Goal: Task Accomplishment & Management: Manage account settings

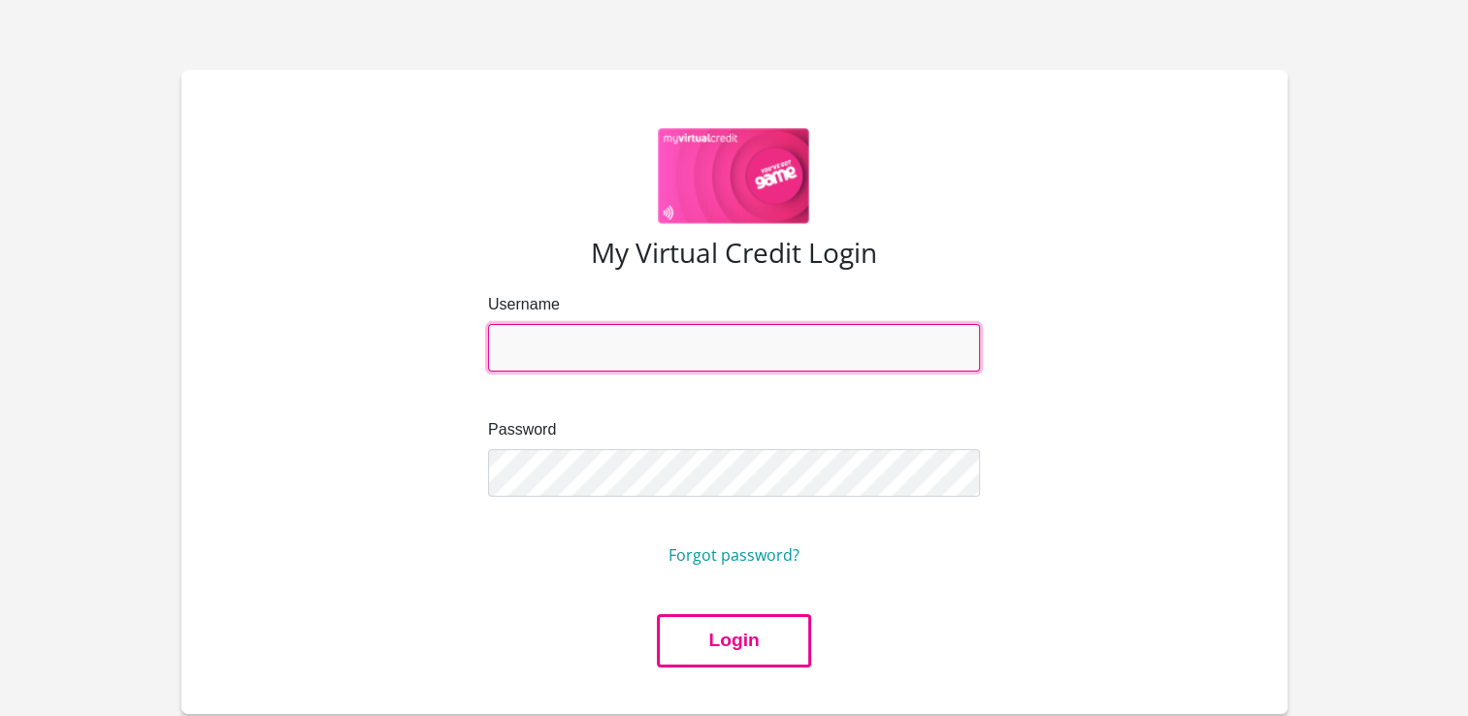
type input "[EMAIL_ADDRESS][DOMAIN_NAME]"
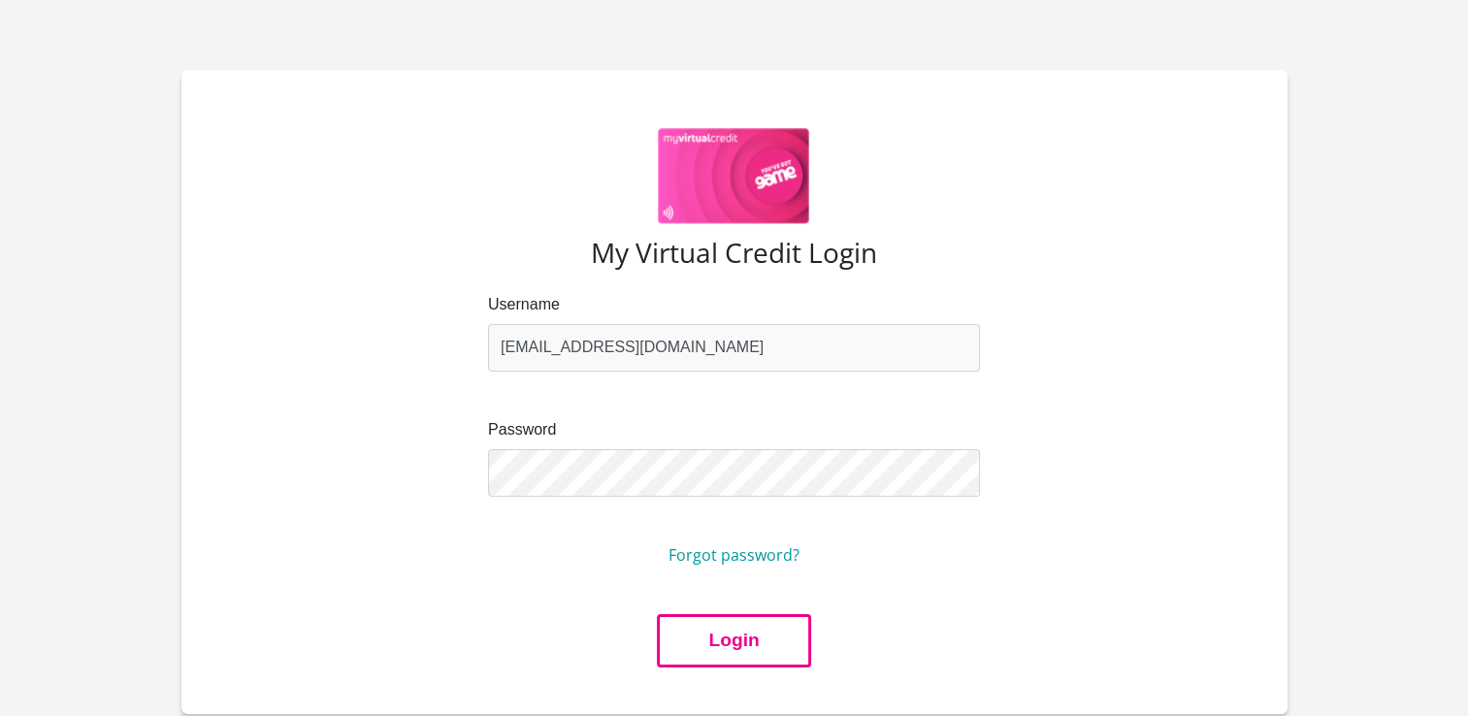
click at [744, 646] on button "Login" at bounding box center [733, 640] width 153 height 53
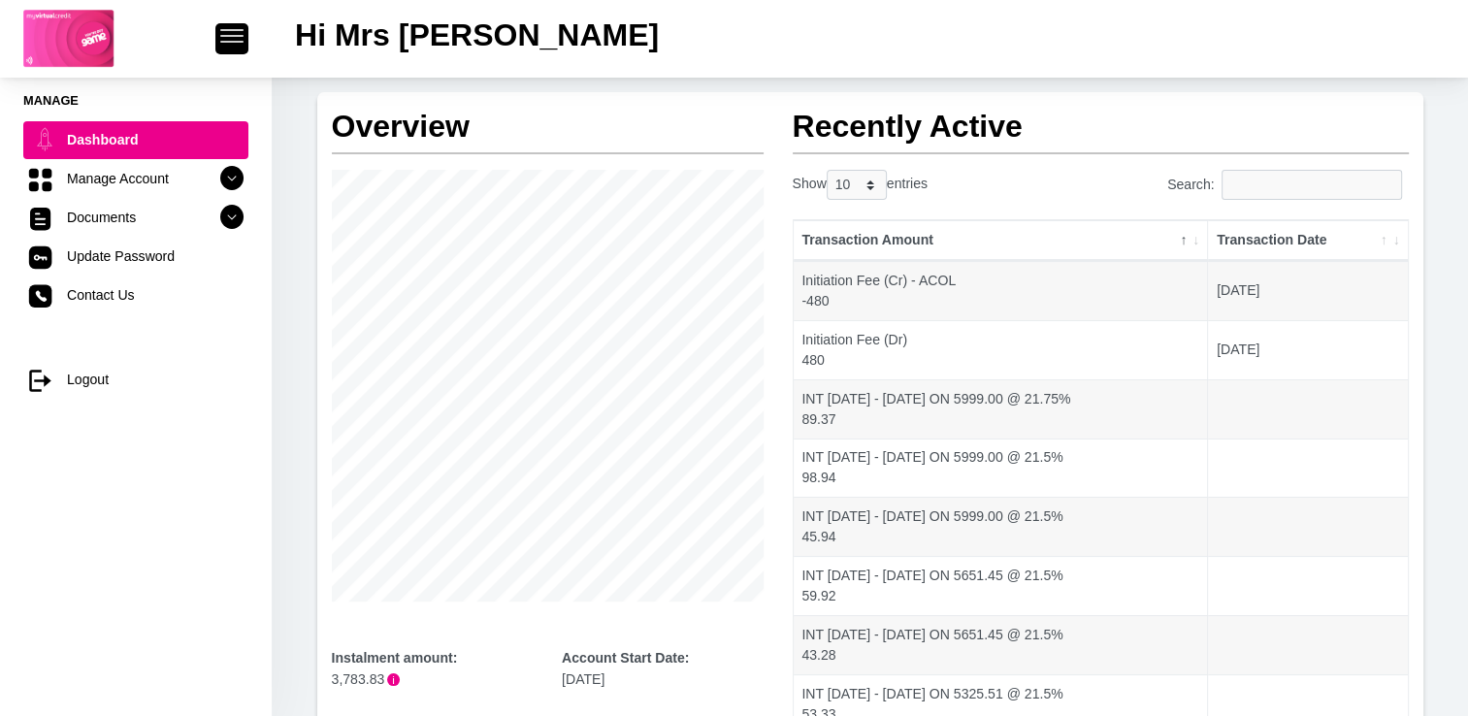
scroll to position [97, 0]
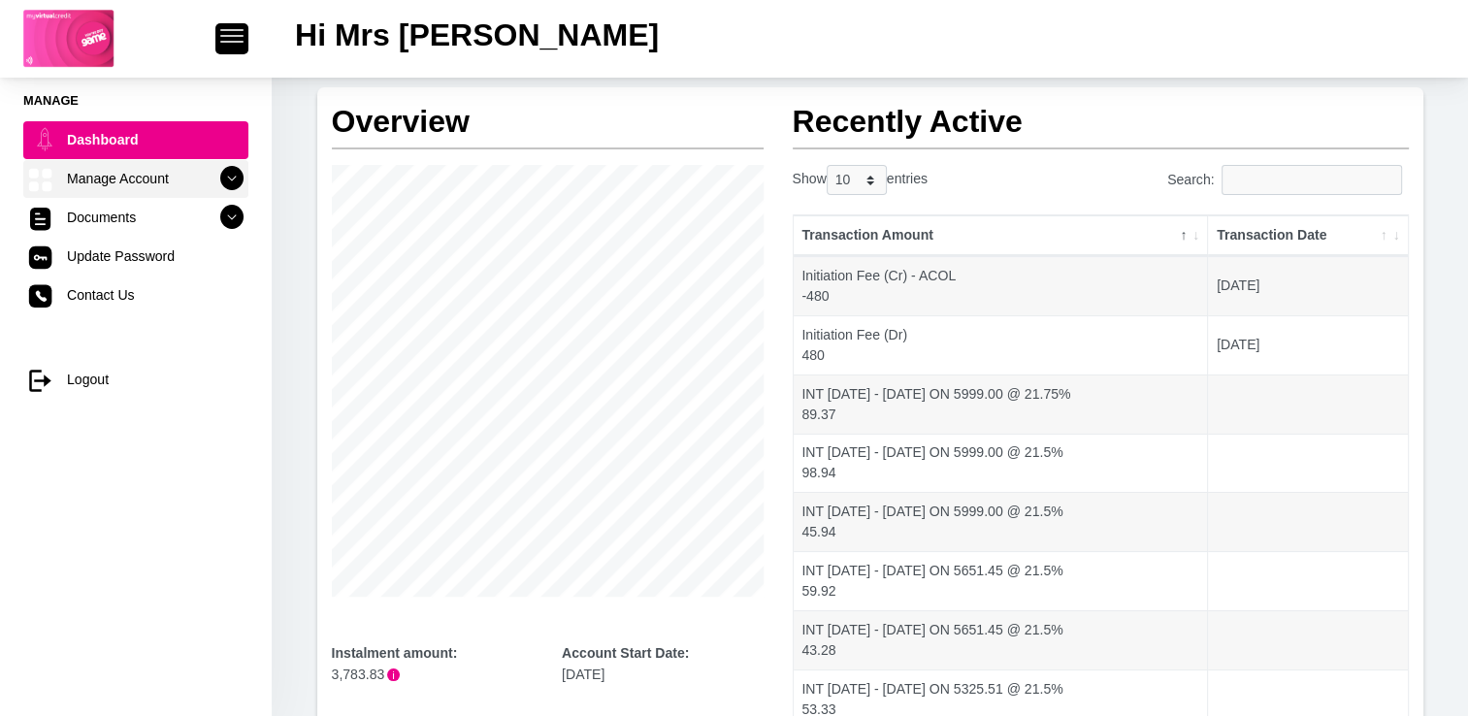
click at [216, 173] on icon at bounding box center [231, 178] width 33 height 33
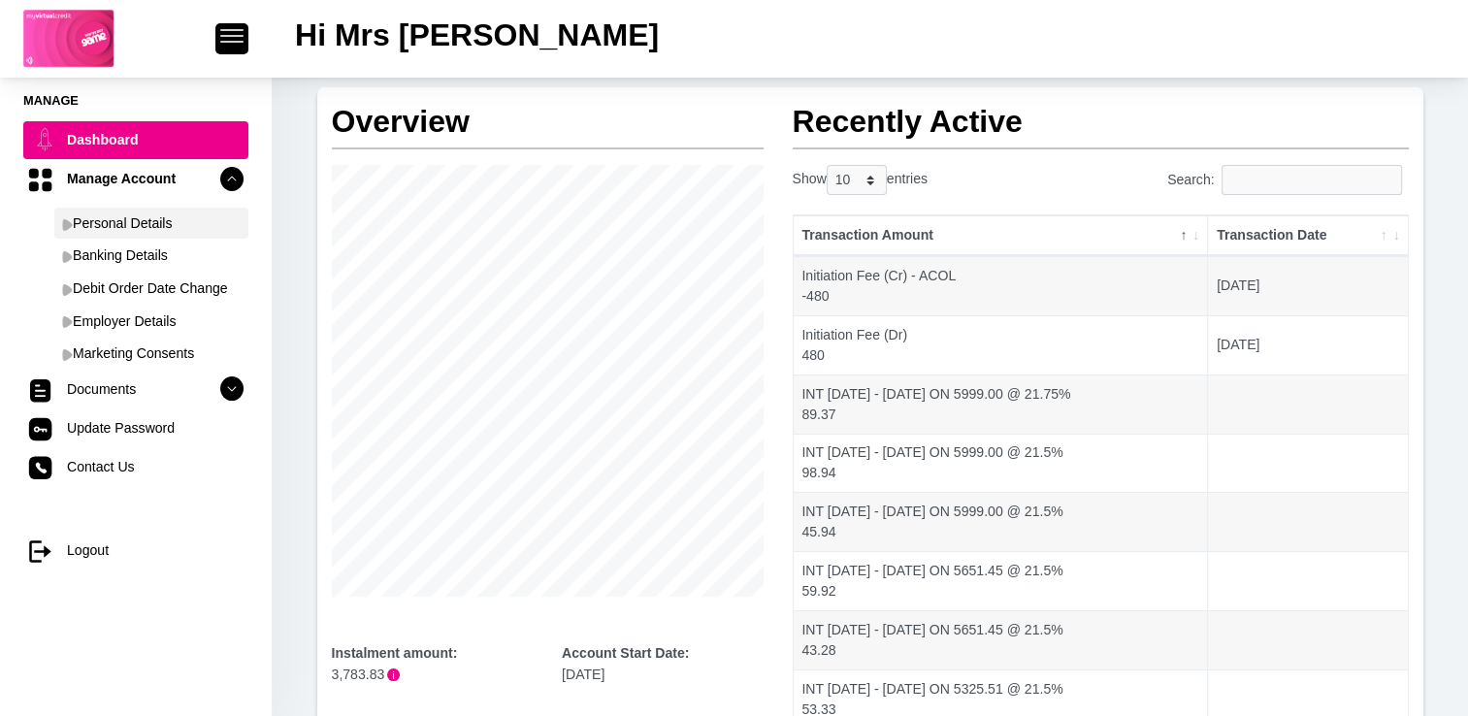
click at [127, 223] on link "Personal Details" at bounding box center [151, 223] width 194 height 31
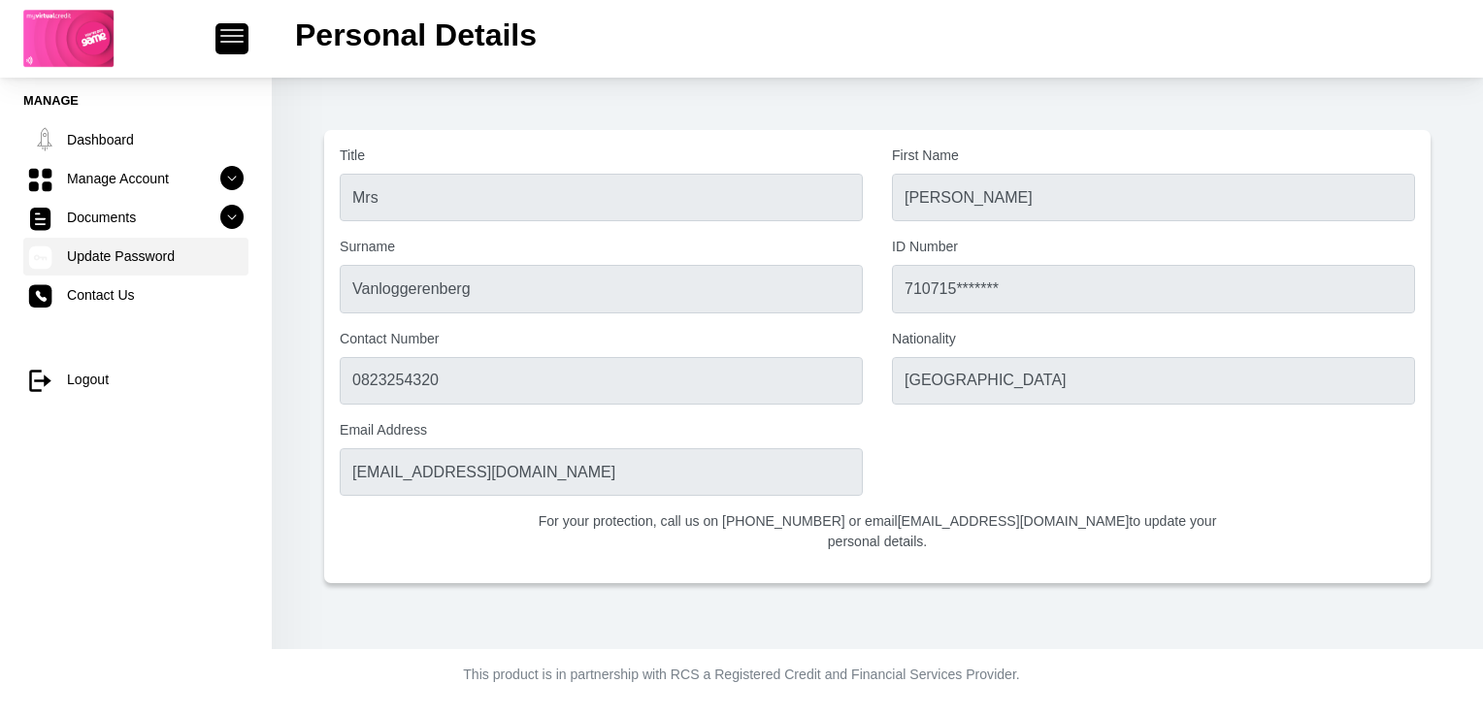
click at [120, 266] on link "Update Password" at bounding box center [135, 256] width 225 height 37
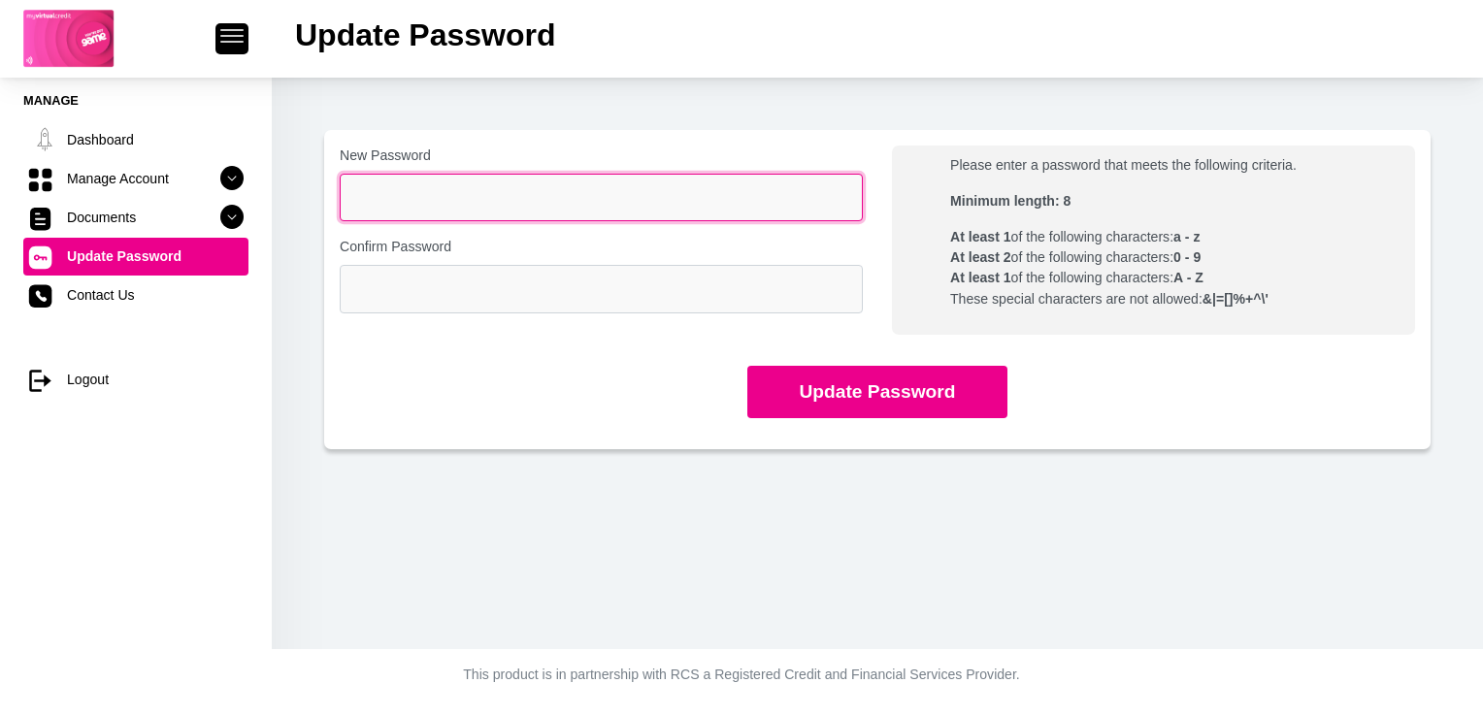
click at [362, 199] on input "New Password" at bounding box center [601, 198] width 523 height 48
type input "Lulu2020!@#"
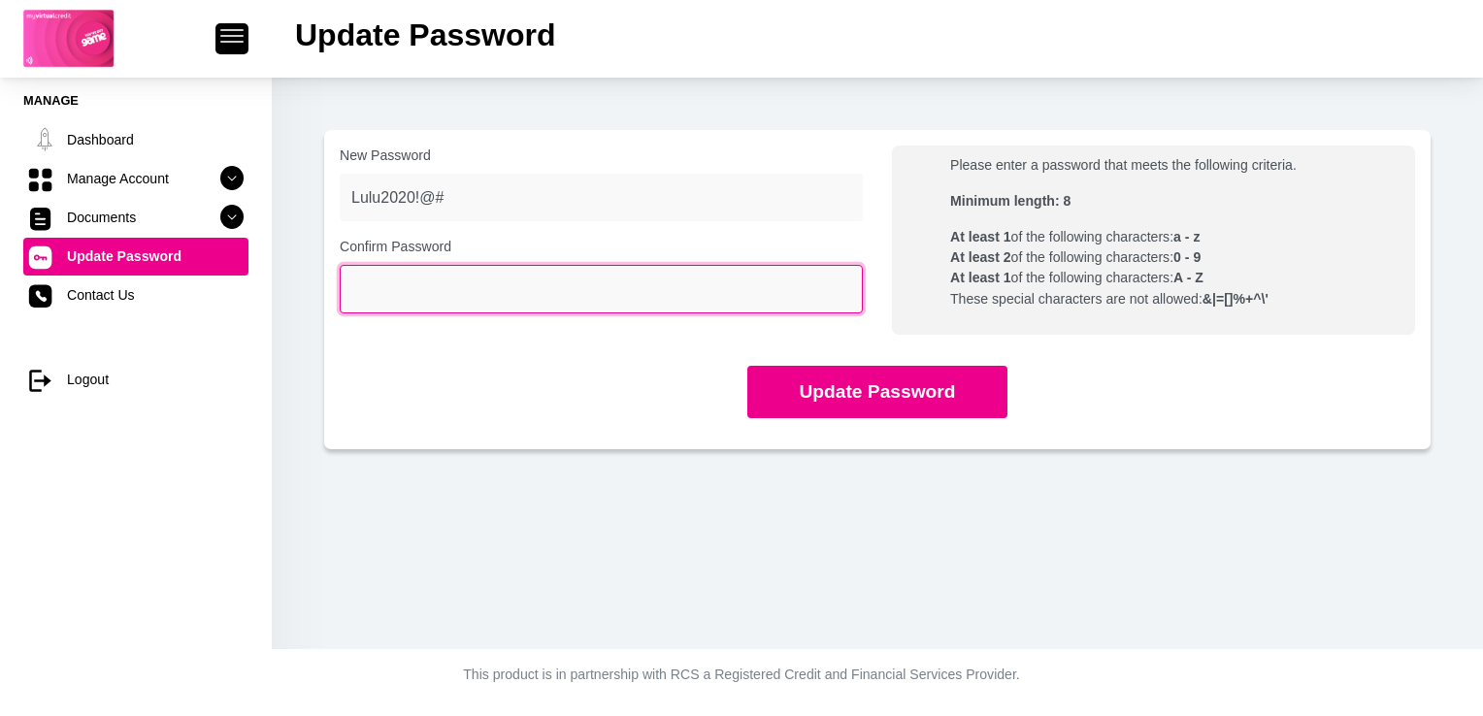
click at [481, 286] on input "Confirm Password" at bounding box center [601, 289] width 523 height 48
type input "Lulu2020!@#"
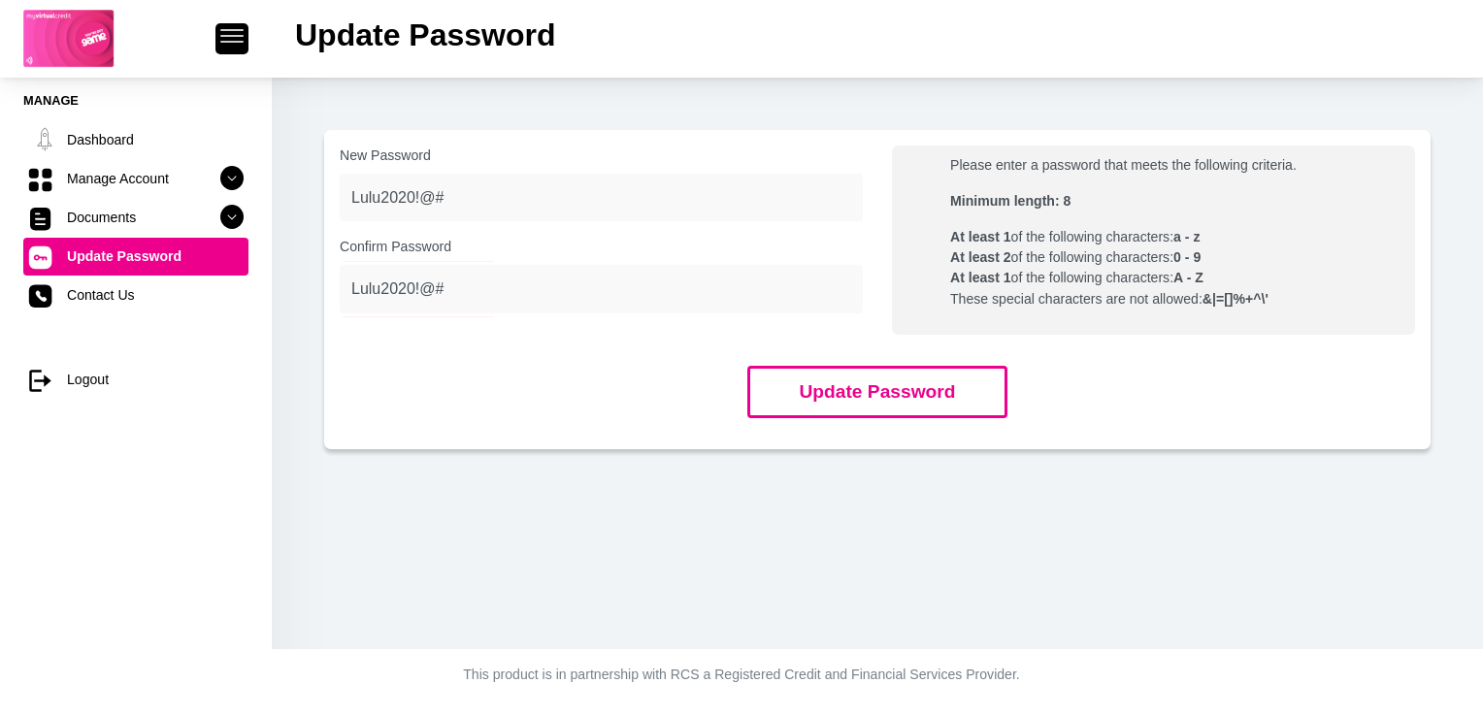
click at [811, 384] on button "Update Password" at bounding box center [876, 392] width 259 height 53
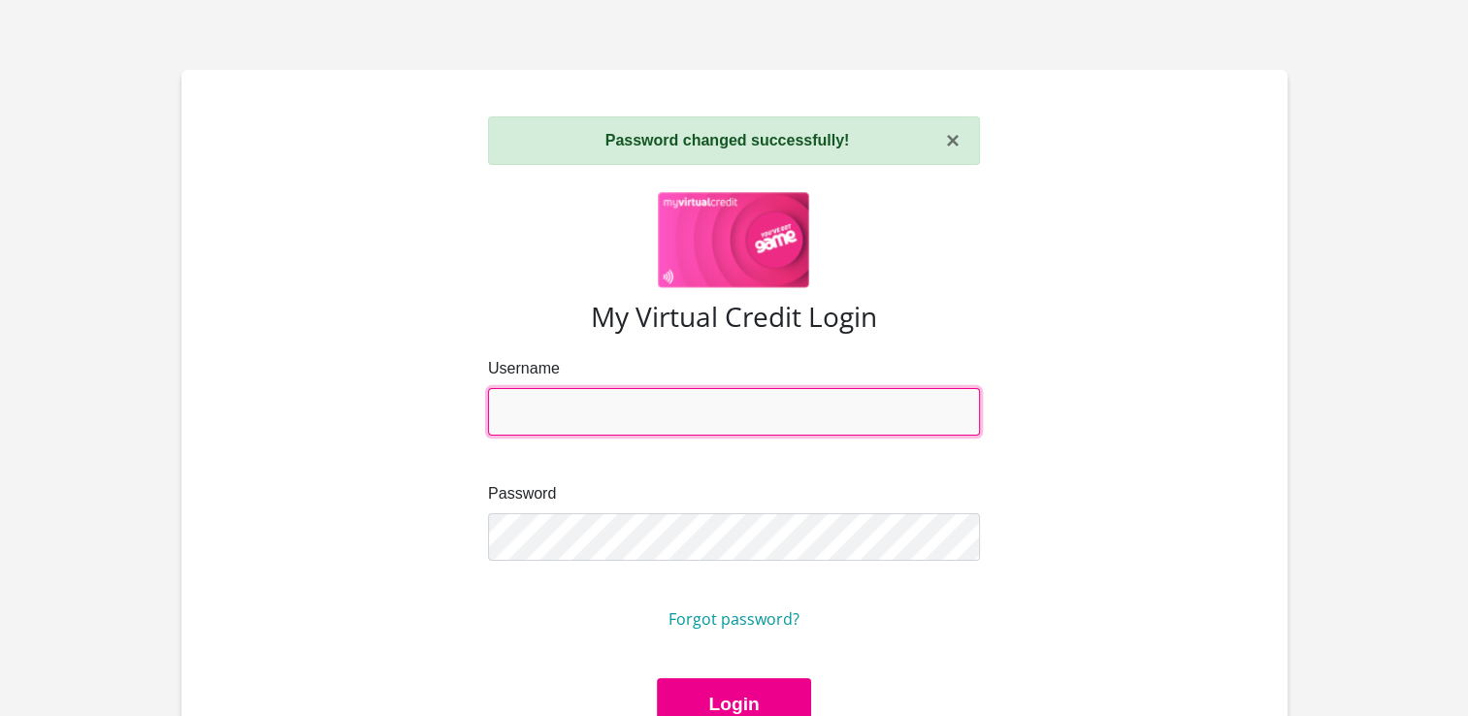
type input "[EMAIL_ADDRESS][DOMAIN_NAME]"
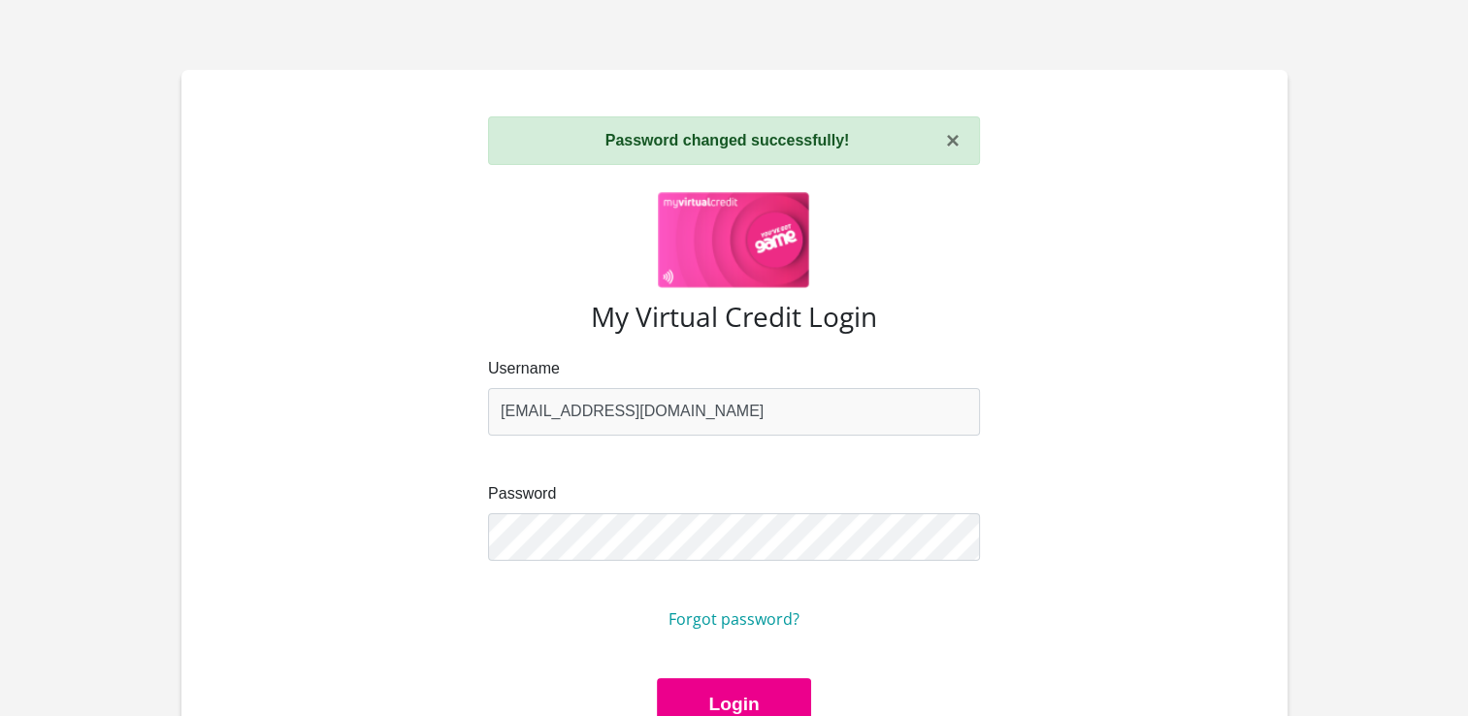
click at [1113, 349] on div "My Virtual Credit Login" at bounding box center [734, 329] width 1042 height 56
click at [737, 692] on button "Login" at bounding box center [733, 704] width 153 height 53
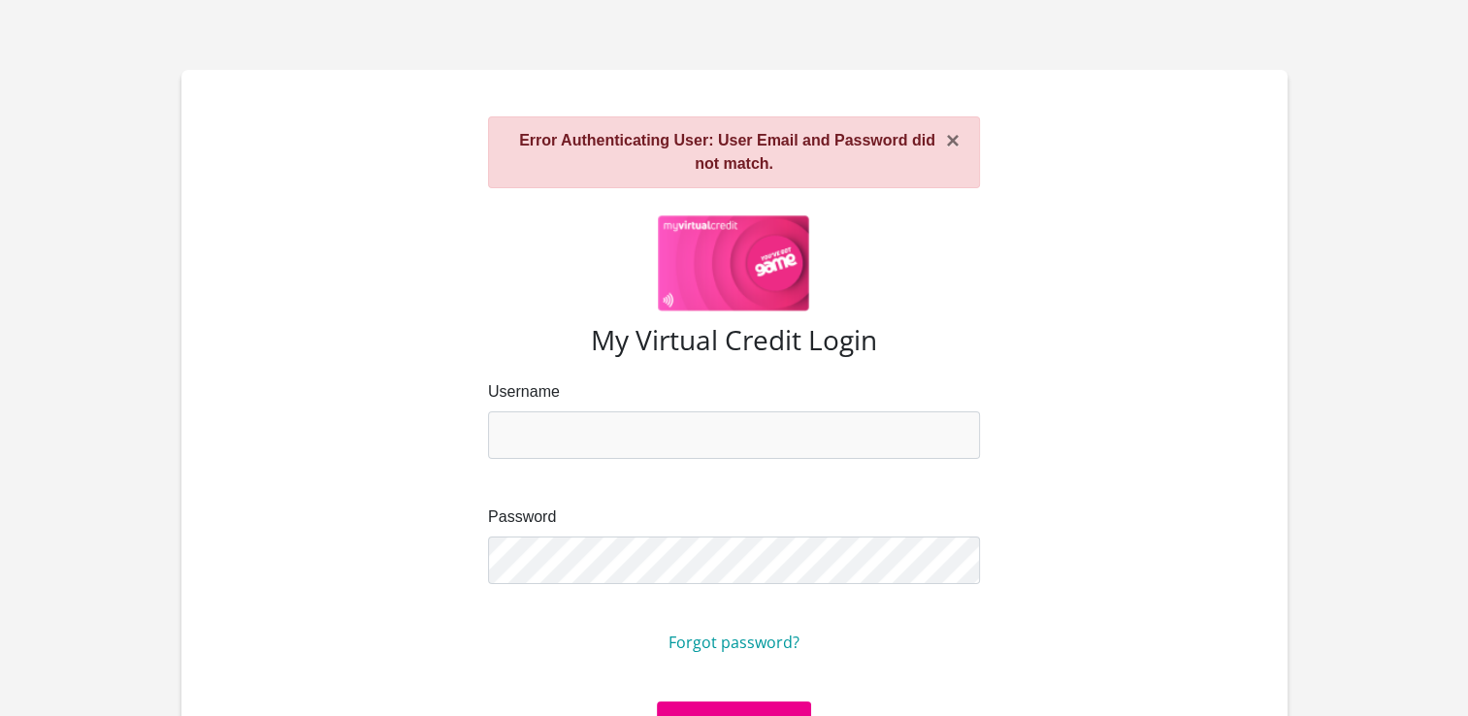
type input "[EMAIL_ADDRESS][DOMAIN_NAME]"
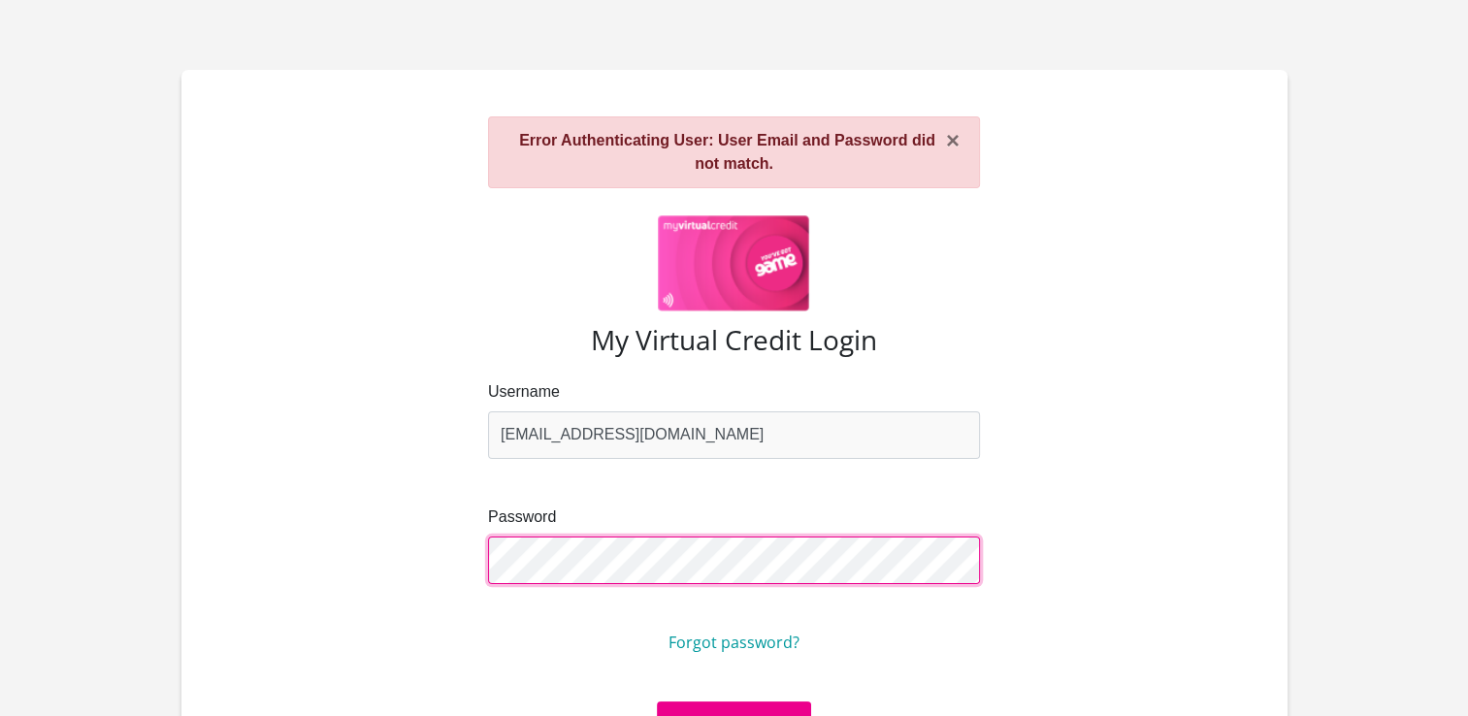
click at [376, 555] on div "Username louisevanlog@gmail.com Password Forgot password?" at bounding box center [734, 540] width 1042 height 321
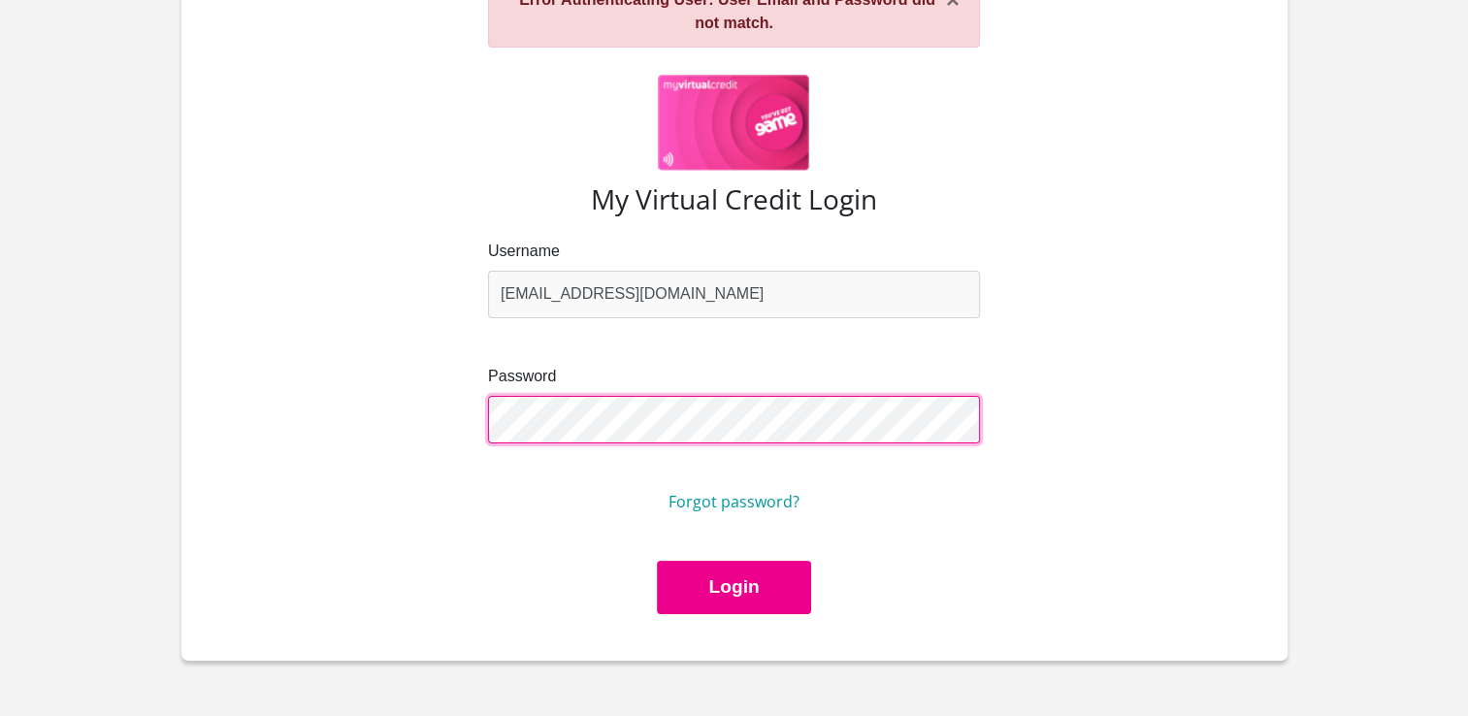
scroll to position [226, 0]
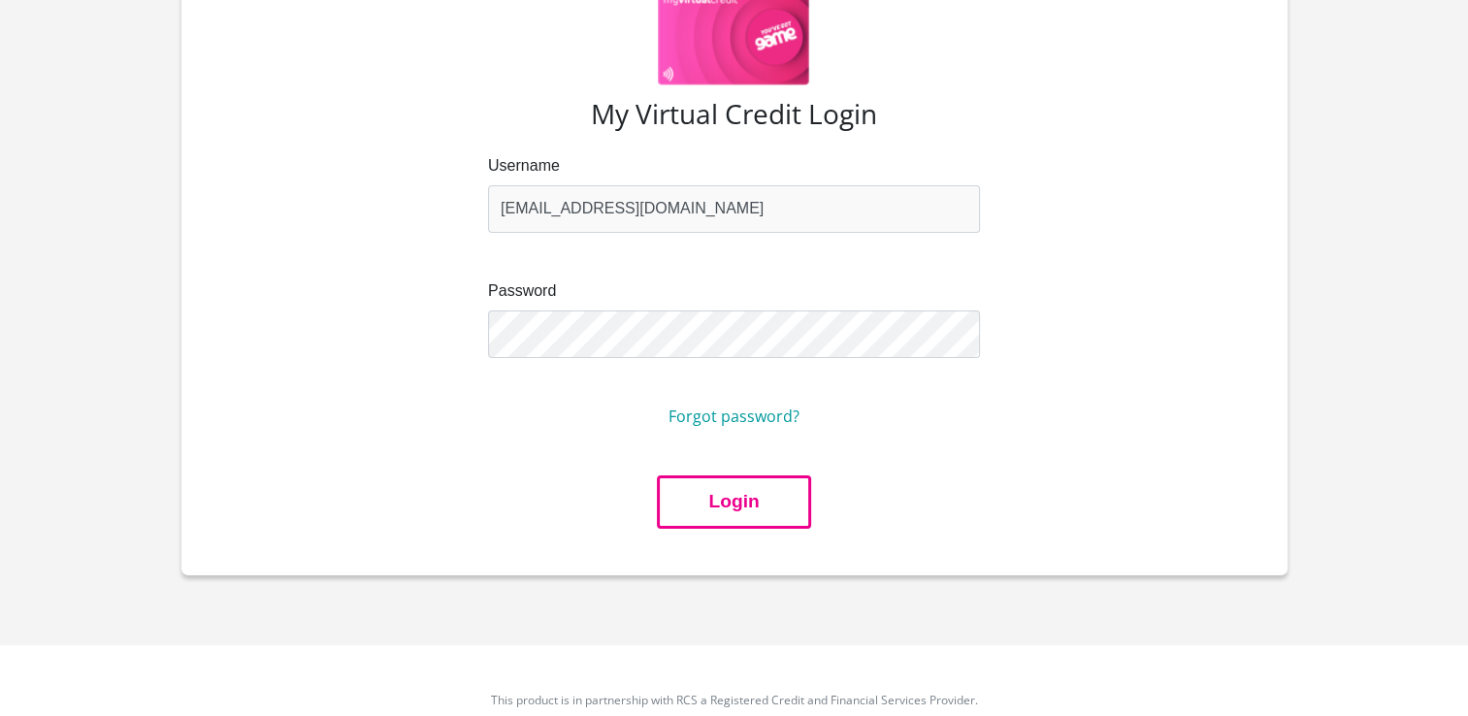
click at [719, 513] on button "Login" at bounding box center [733, 501] width 153 height 53
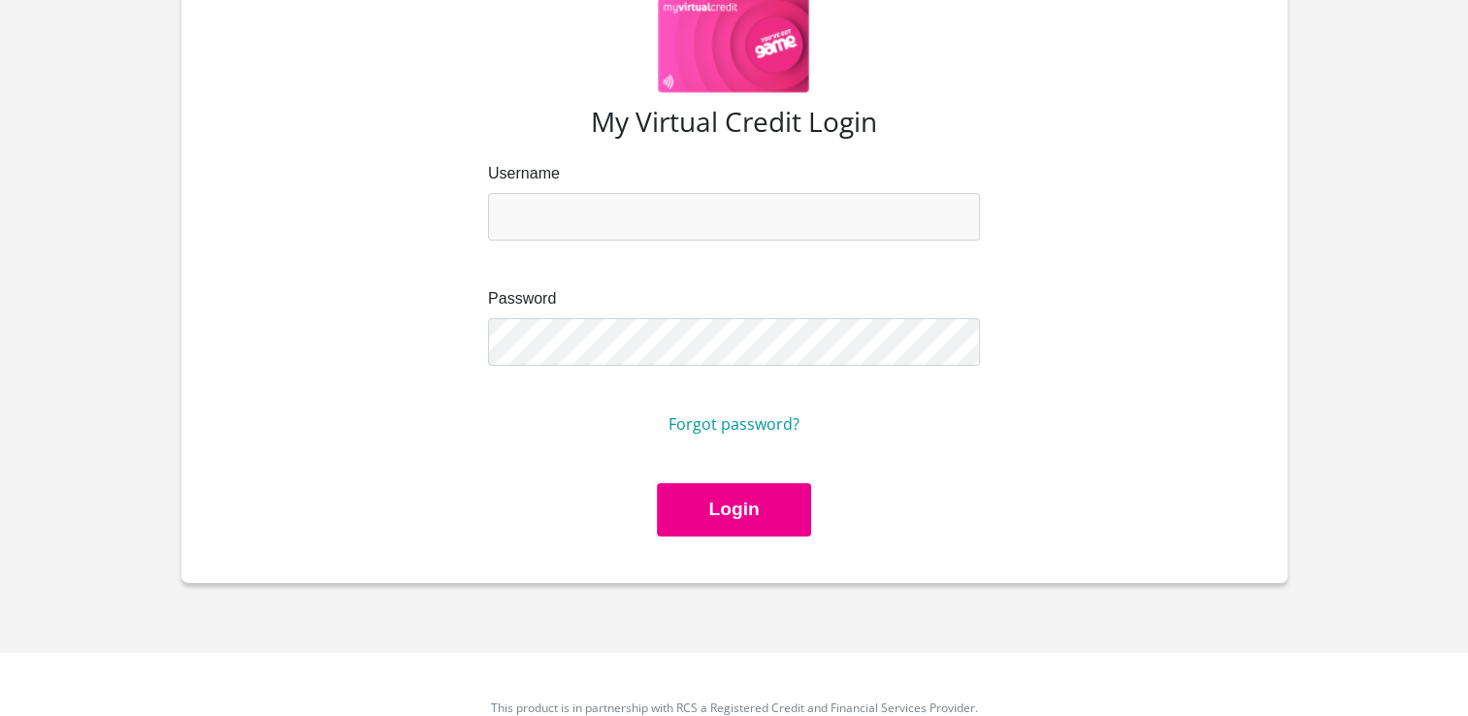
scroll to position [258, 0]
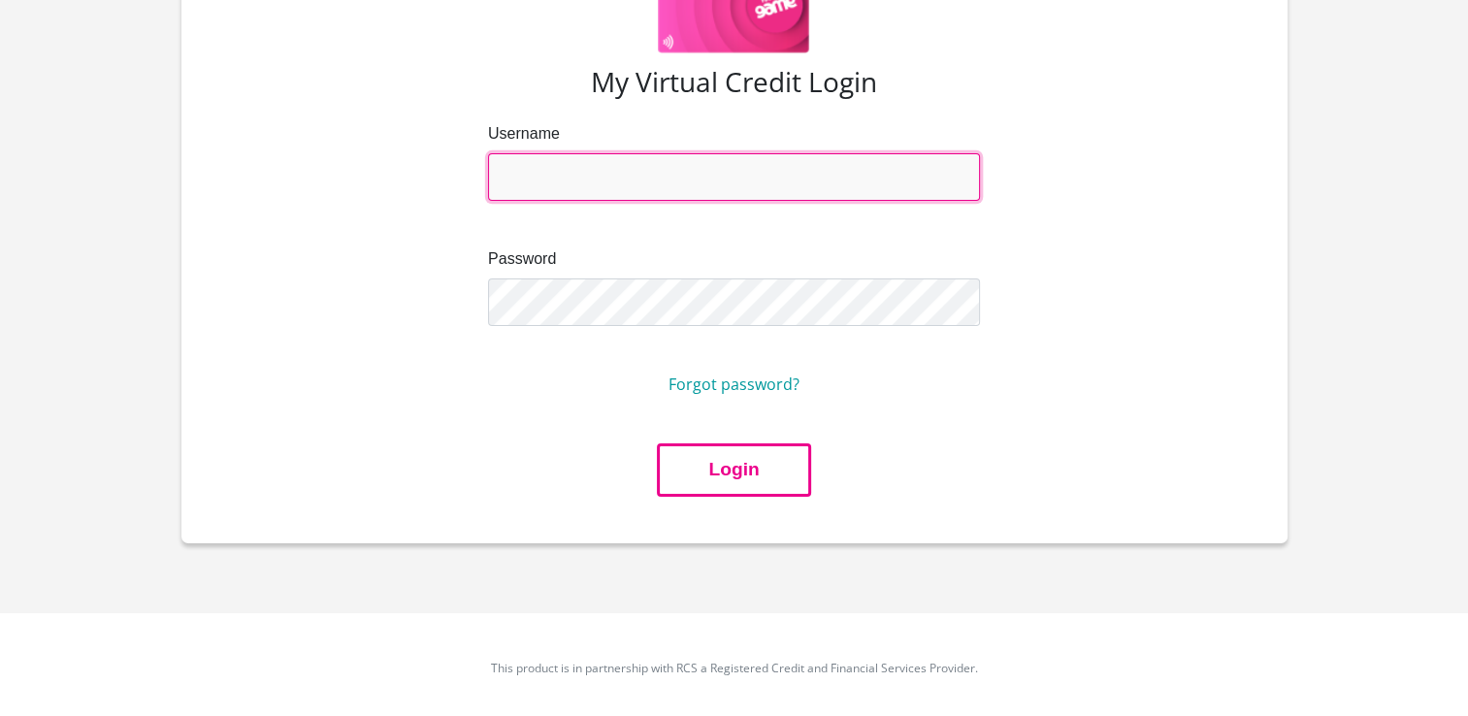
type input "[EMAIL_ADDRESS][DOMAIN_NAME]"
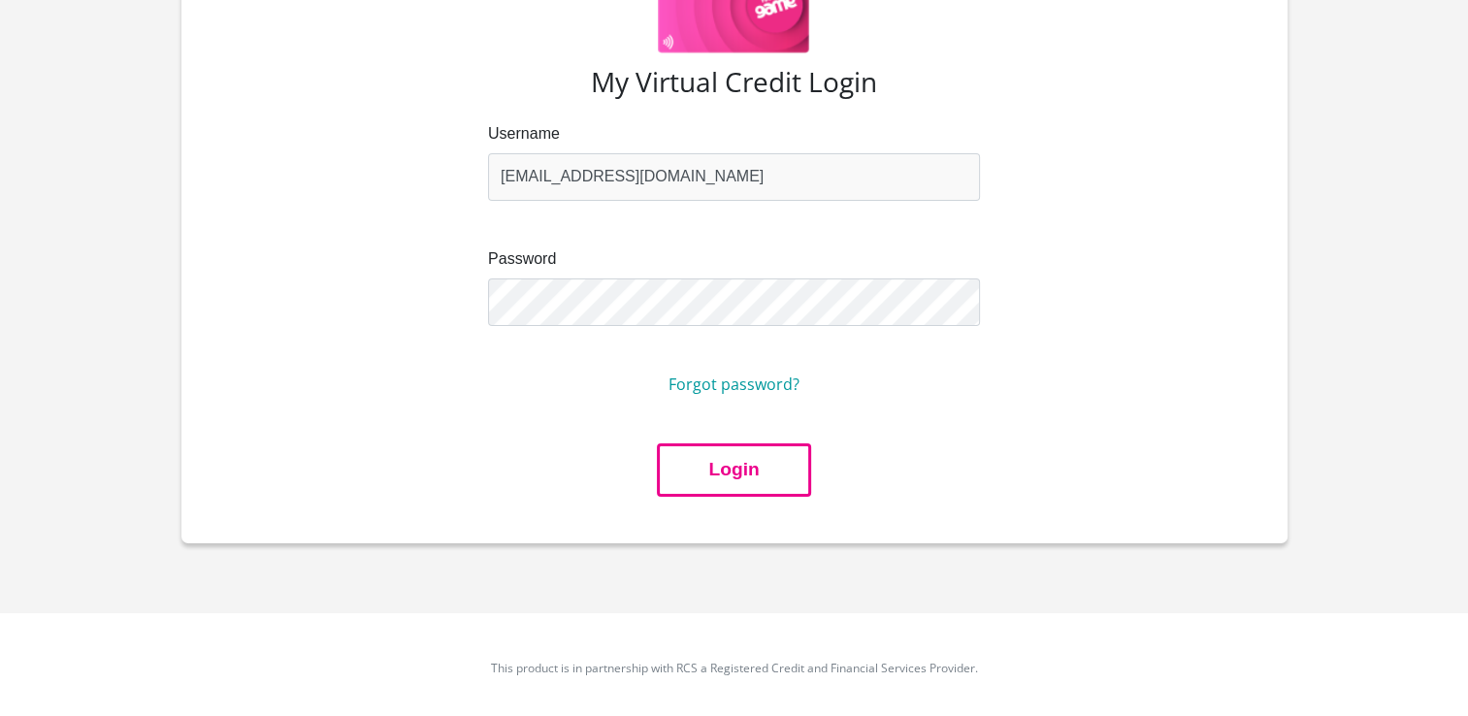
click at [722, 474] on button "Login" at bounding box center [733, 469] width 153 height 53
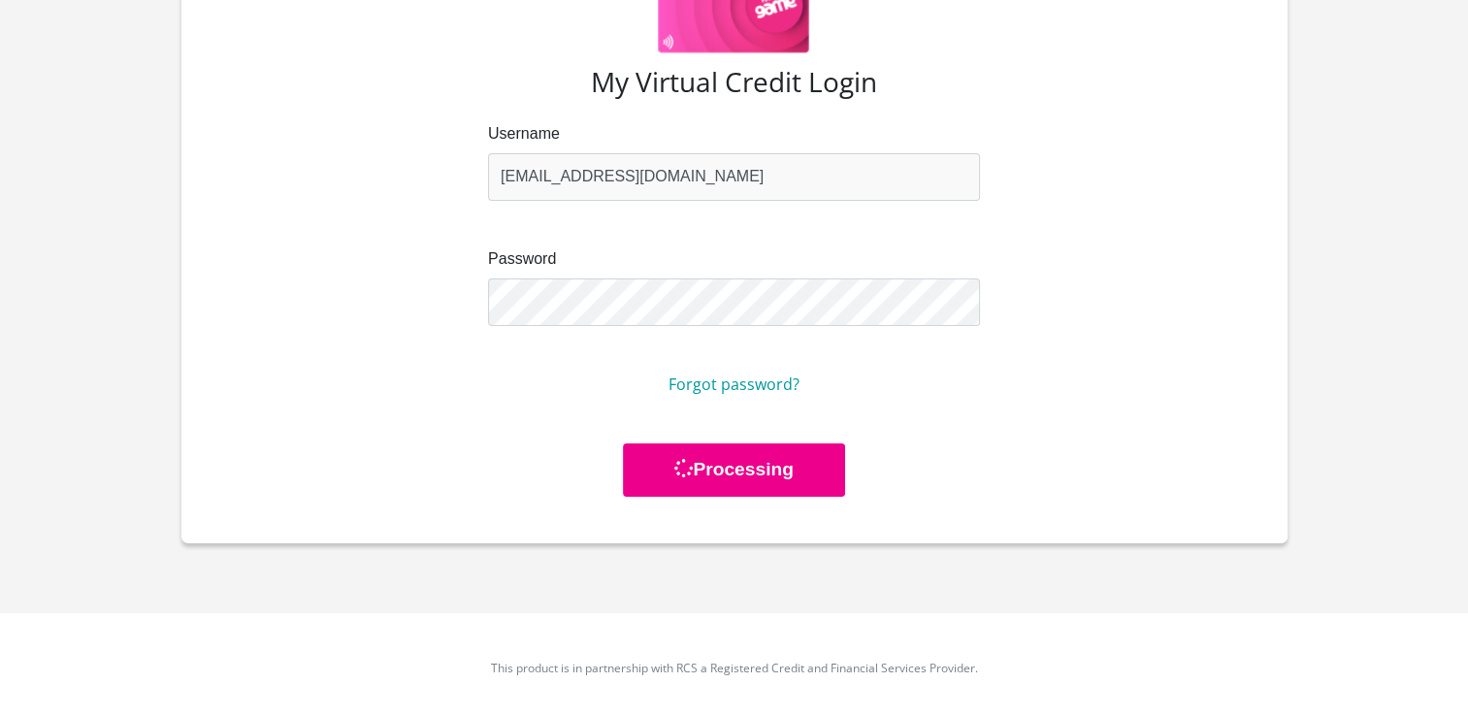
scroll to position [0, 0]
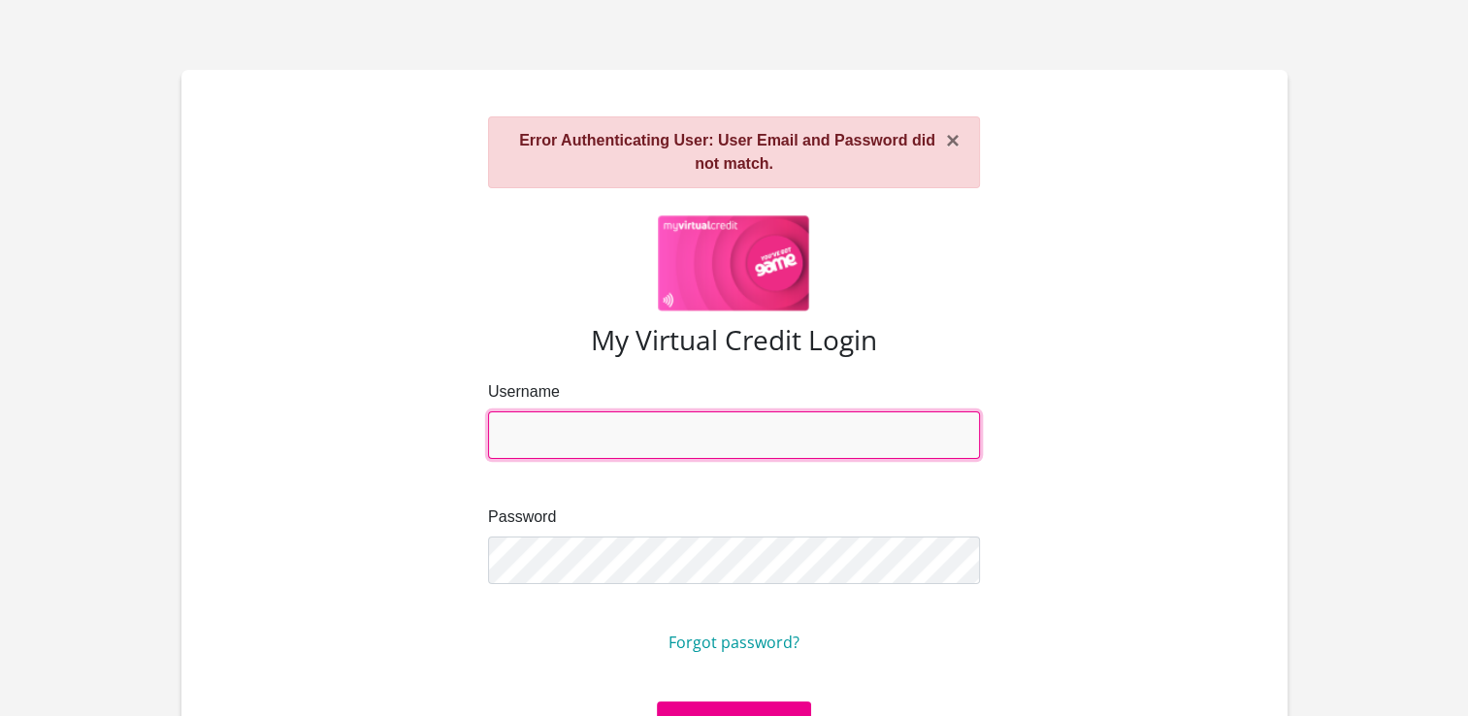
type input "[EMAIL_ADDRESS][DOMAIN_NAME]"
click at [671, 438] on input "[EMAIL_ADDRESS][DOMAIN_NAME]" at bounding box center [734, 435] width 492 height 48
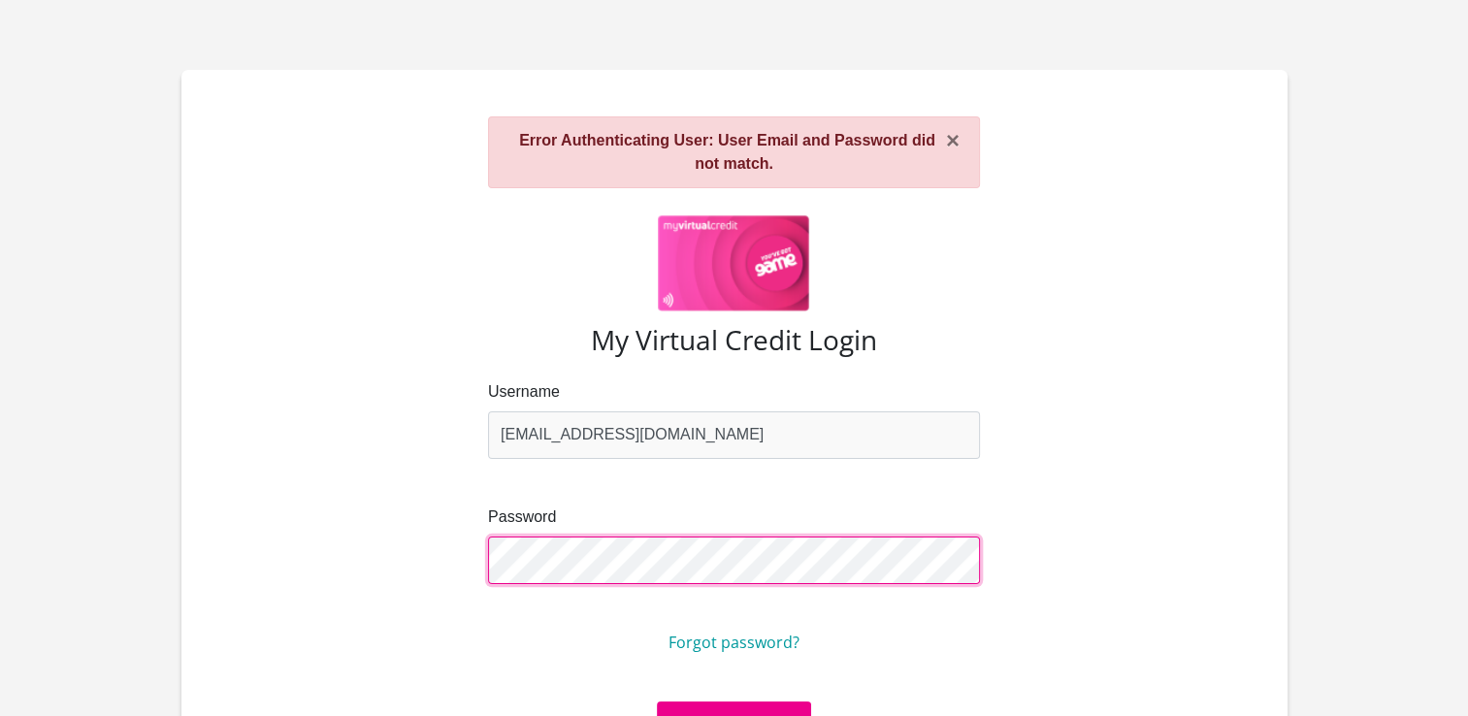
click at [392, 561] on div "Username [EMAIL_ADDRESS][DOMAIN_NAME] Password Forgot password?" at bounding box center [734, 540] width 1042 height 321
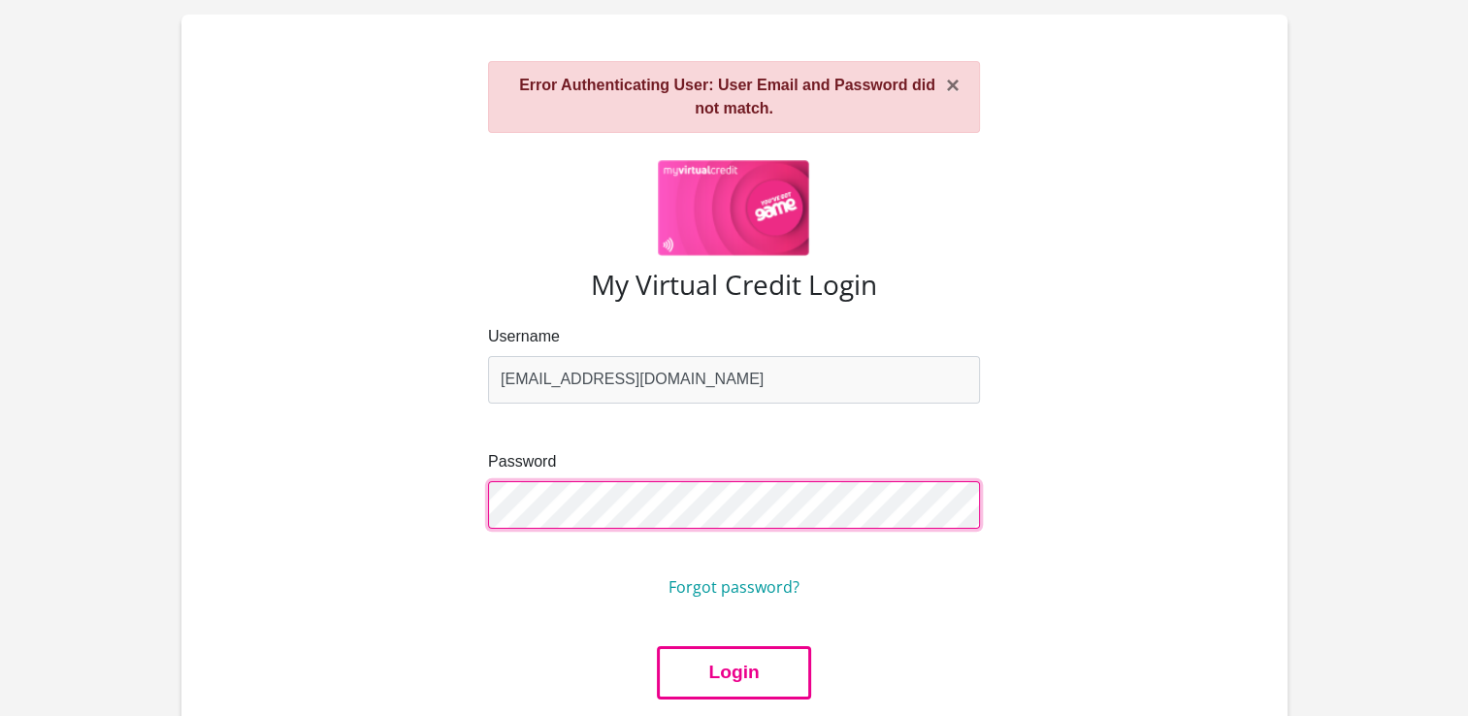
scroll to position [64, 0]
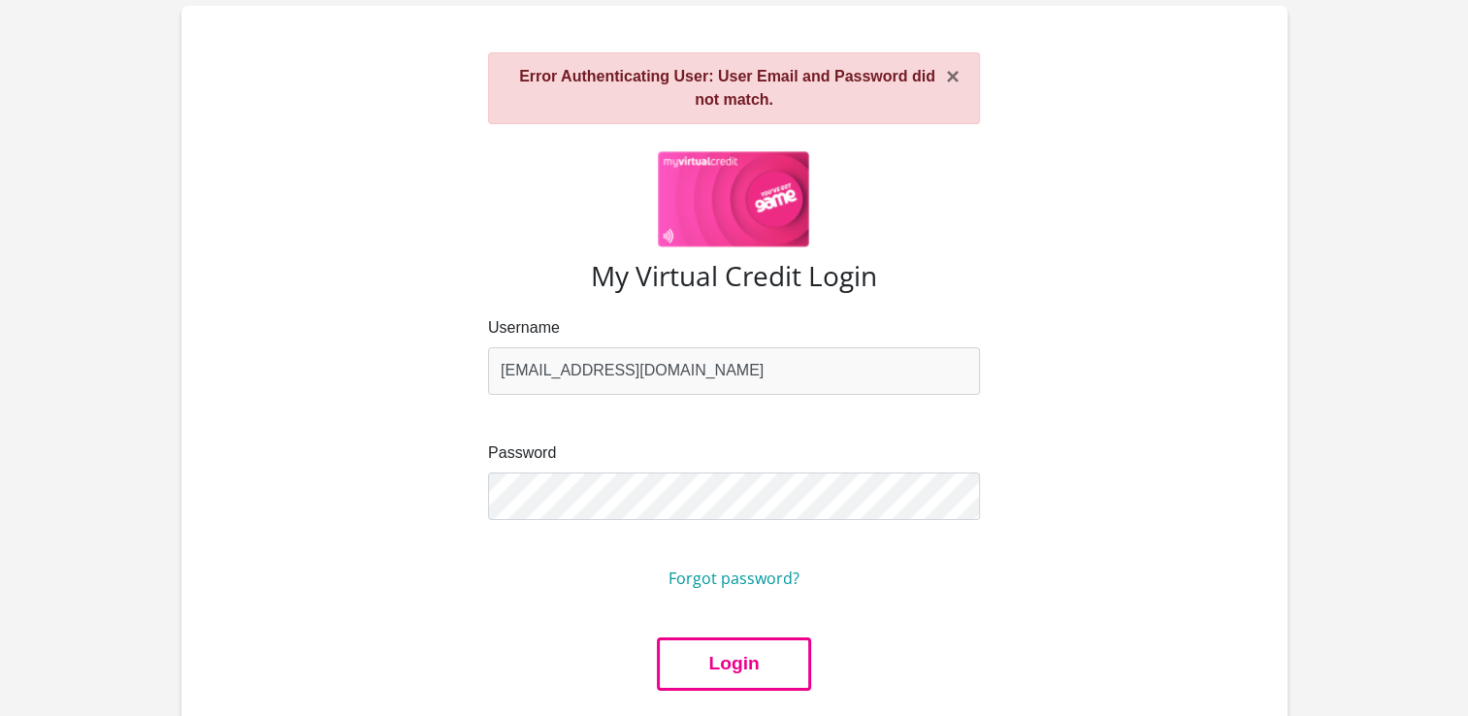
click at [710, 662] on button "Login" at bounding box center [733, 664] width 153 height 53
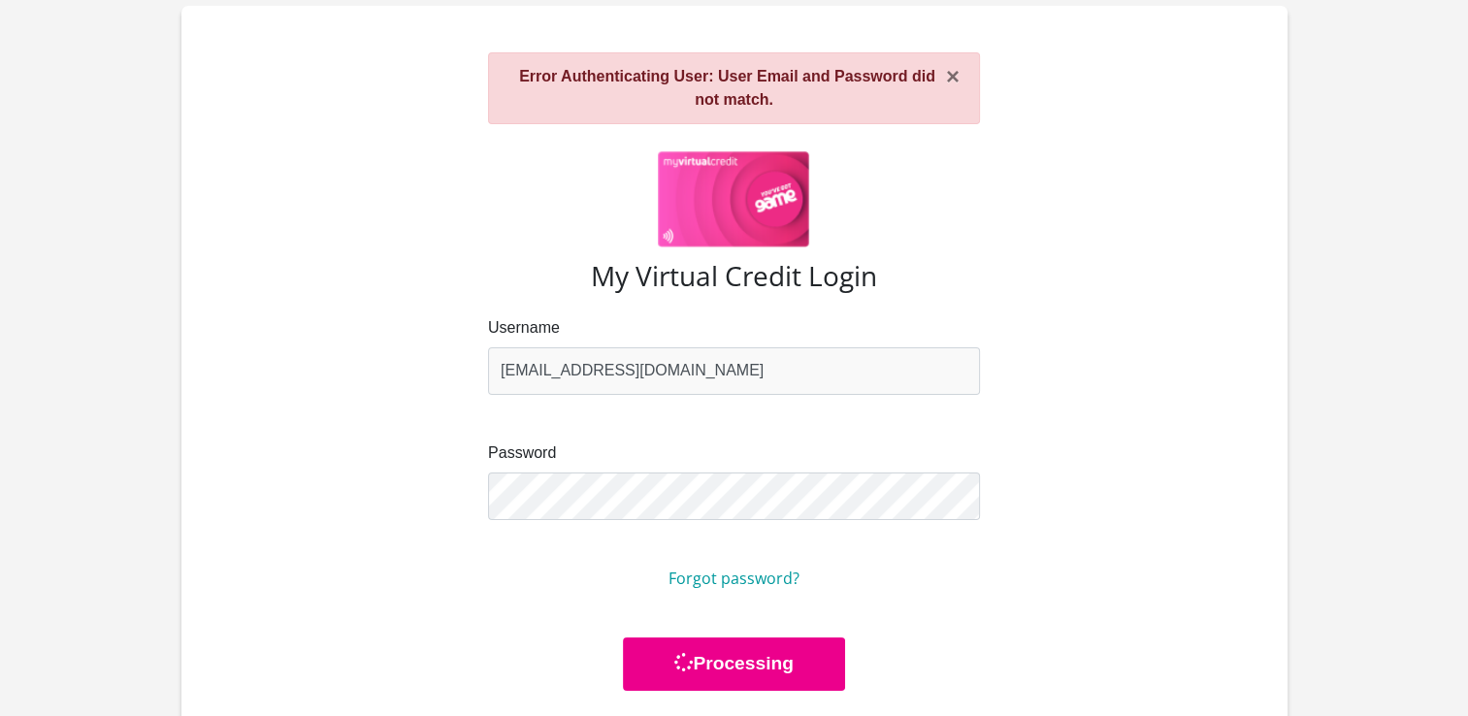
scroll to position [0, 0]
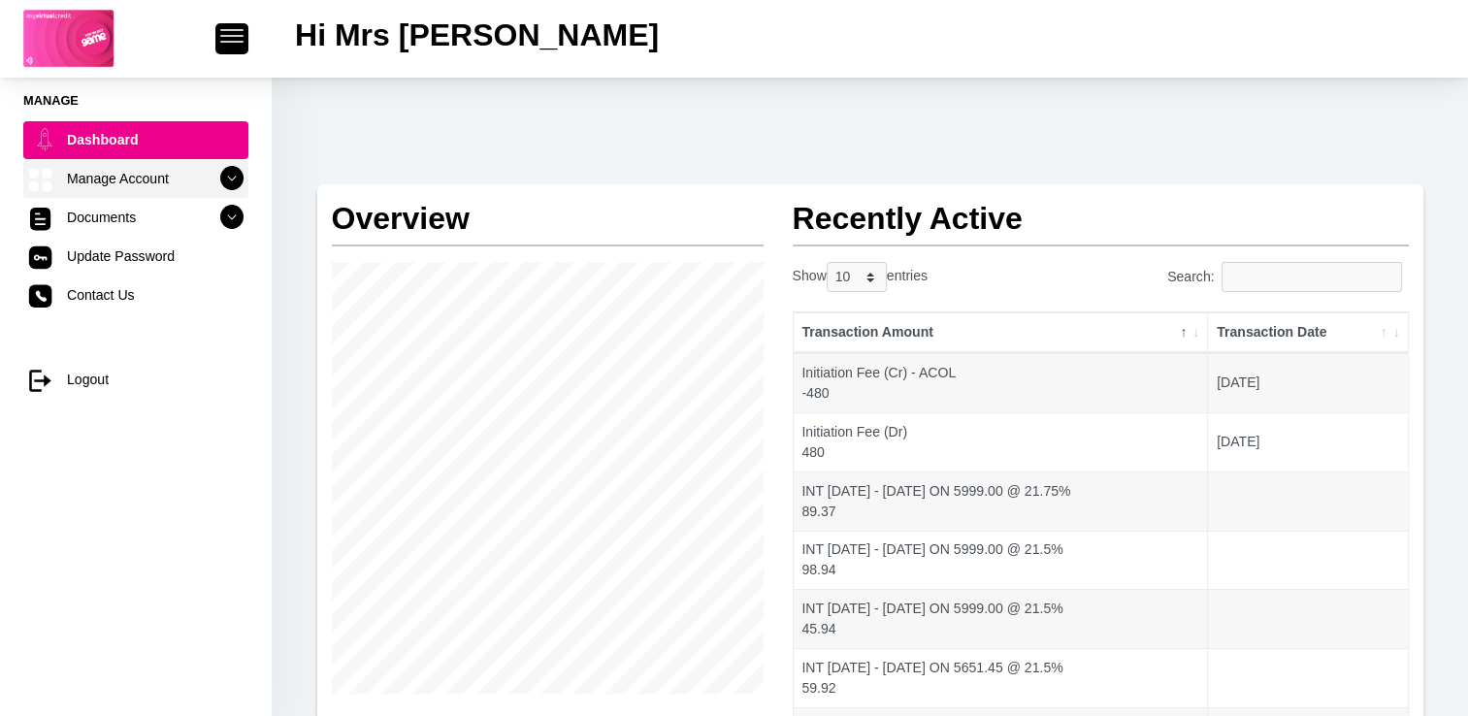
click at [109, 178] on link "Manage Account" at bounding box center [135, 178] width 225 height 37
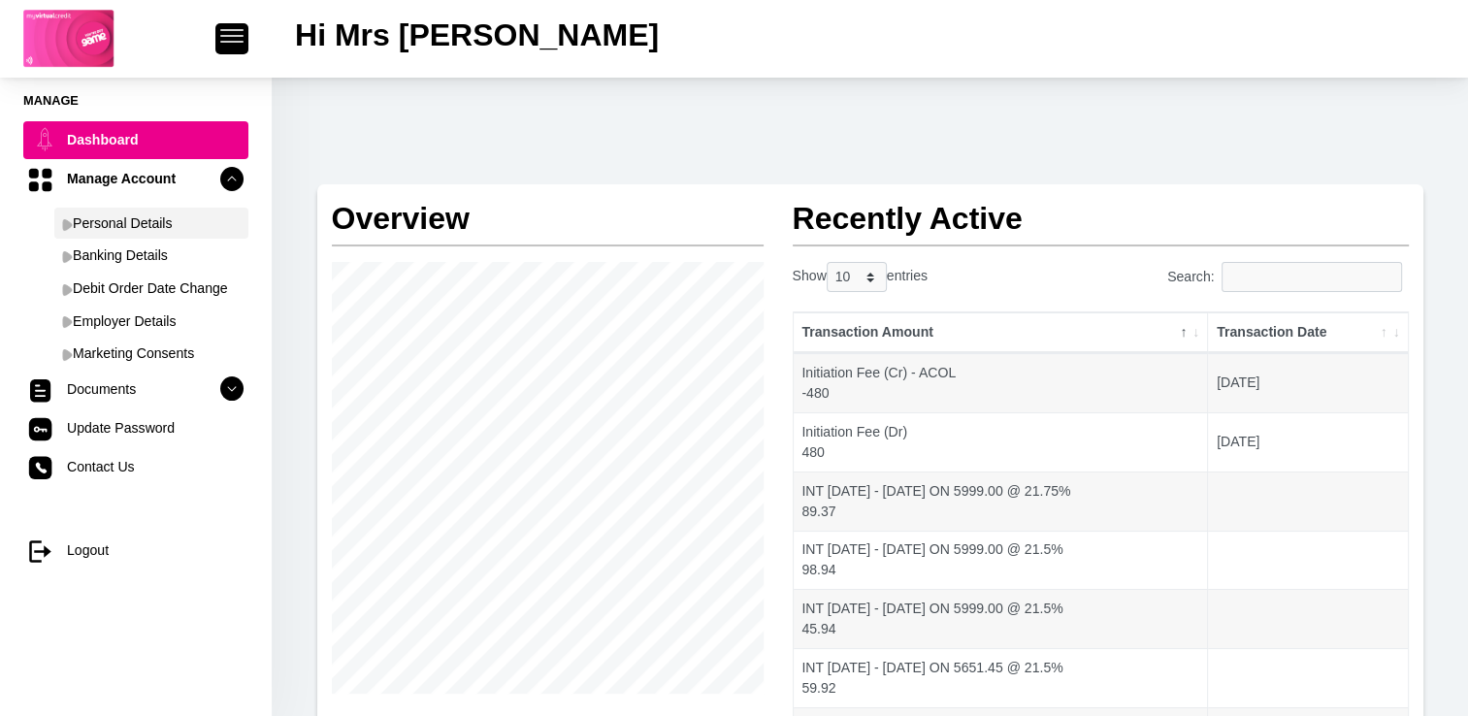
click at [106, 218] on link "Personal Details" at bounding box center [151, 223] width 194 height 31
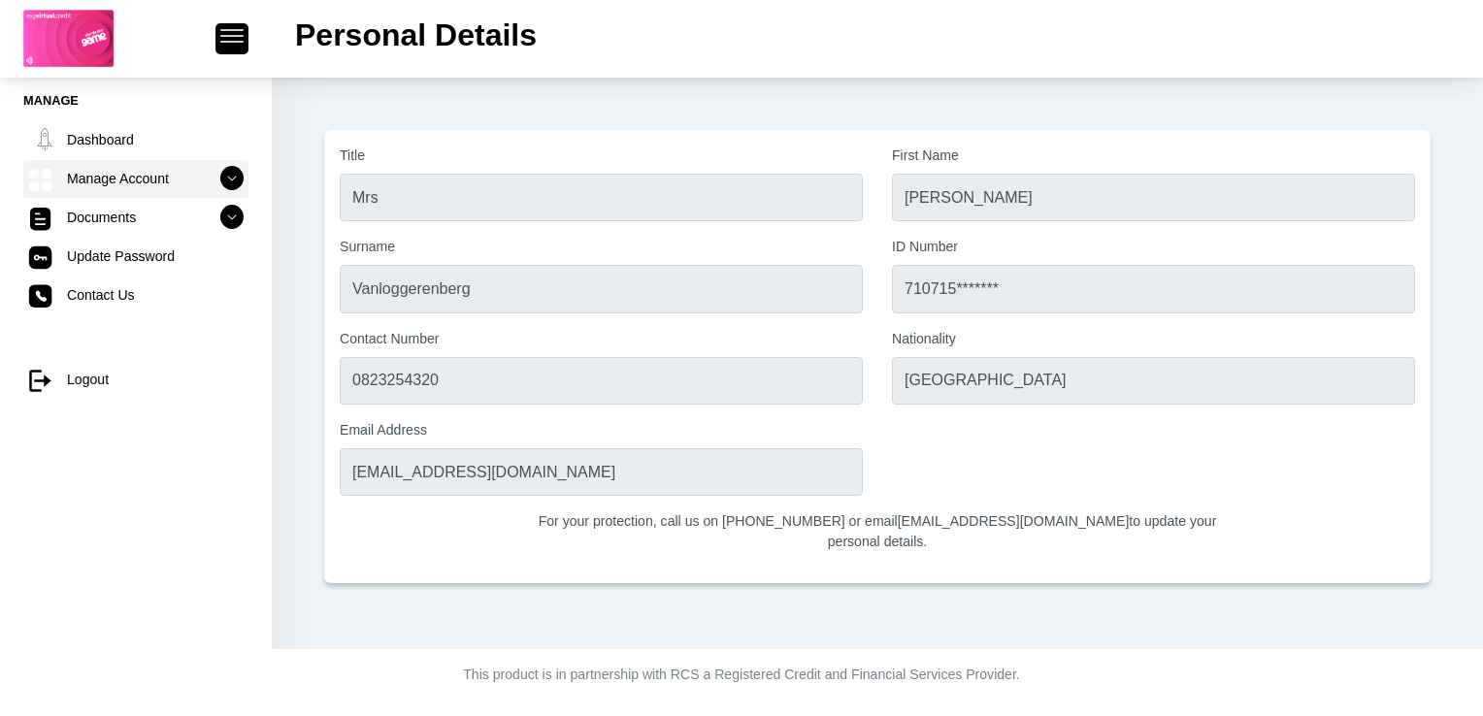
click at [106, 189] on link "Manage Account" at bounding box center [135, 178] width 225 height 37
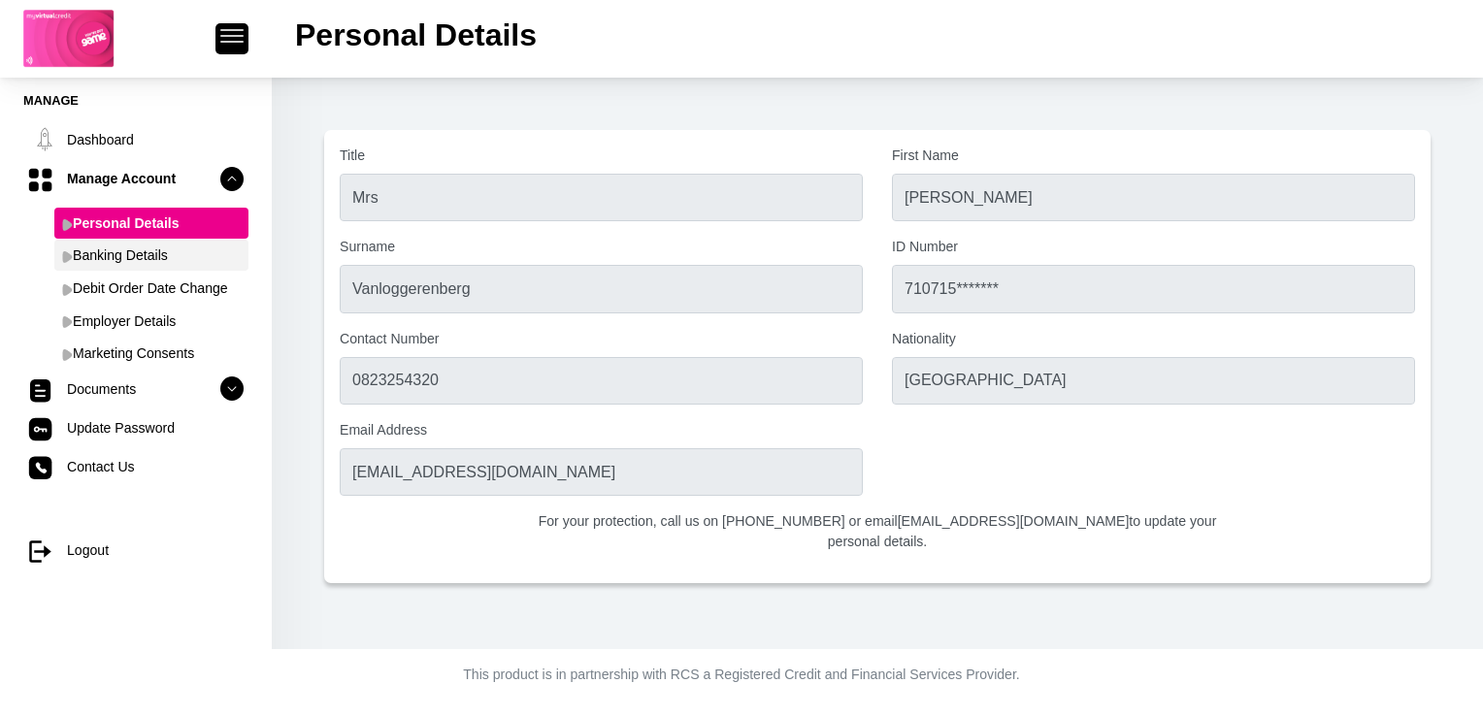
click at [105, 255] on link "Banking Details" at bounding box center [151, 255] width 194 height 31
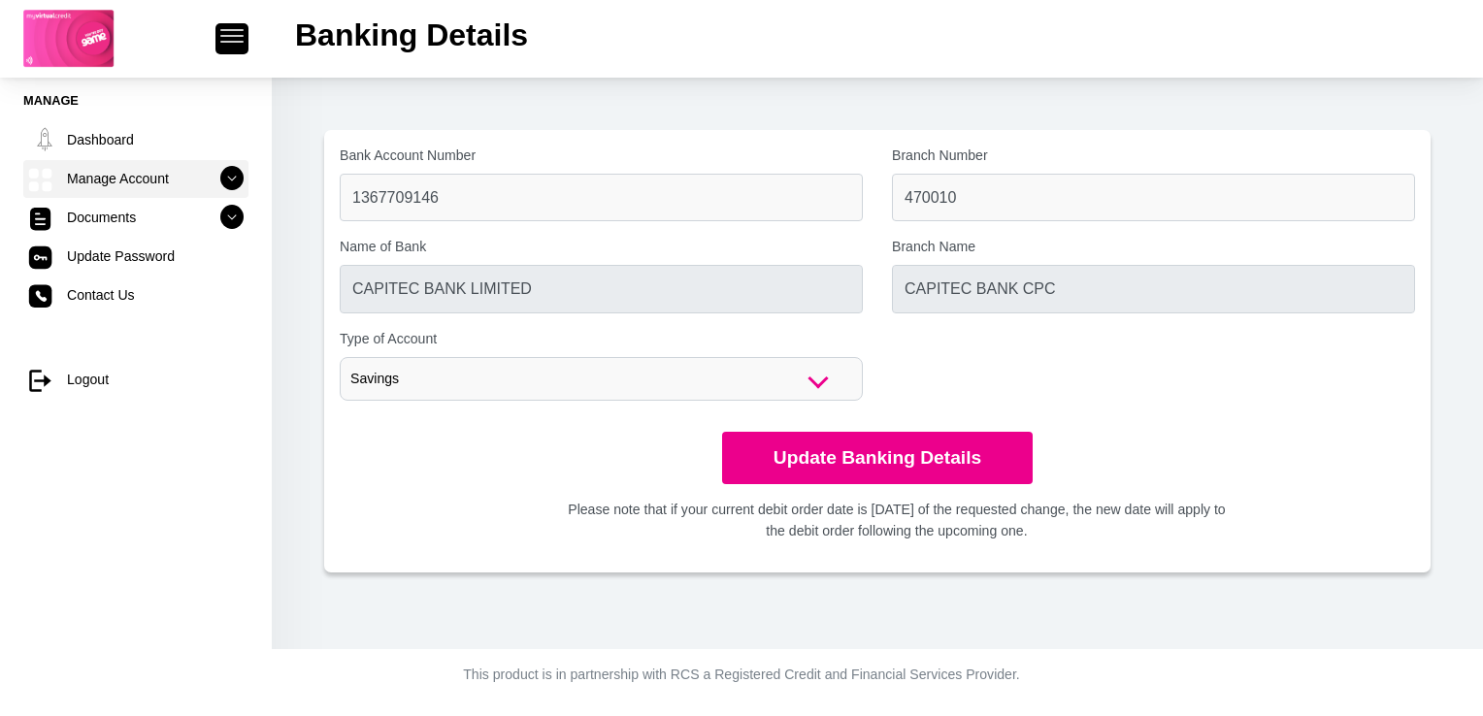
click at [89, 180] on link "Manage Account" at bounding box center [135, 178] width 225 height 37
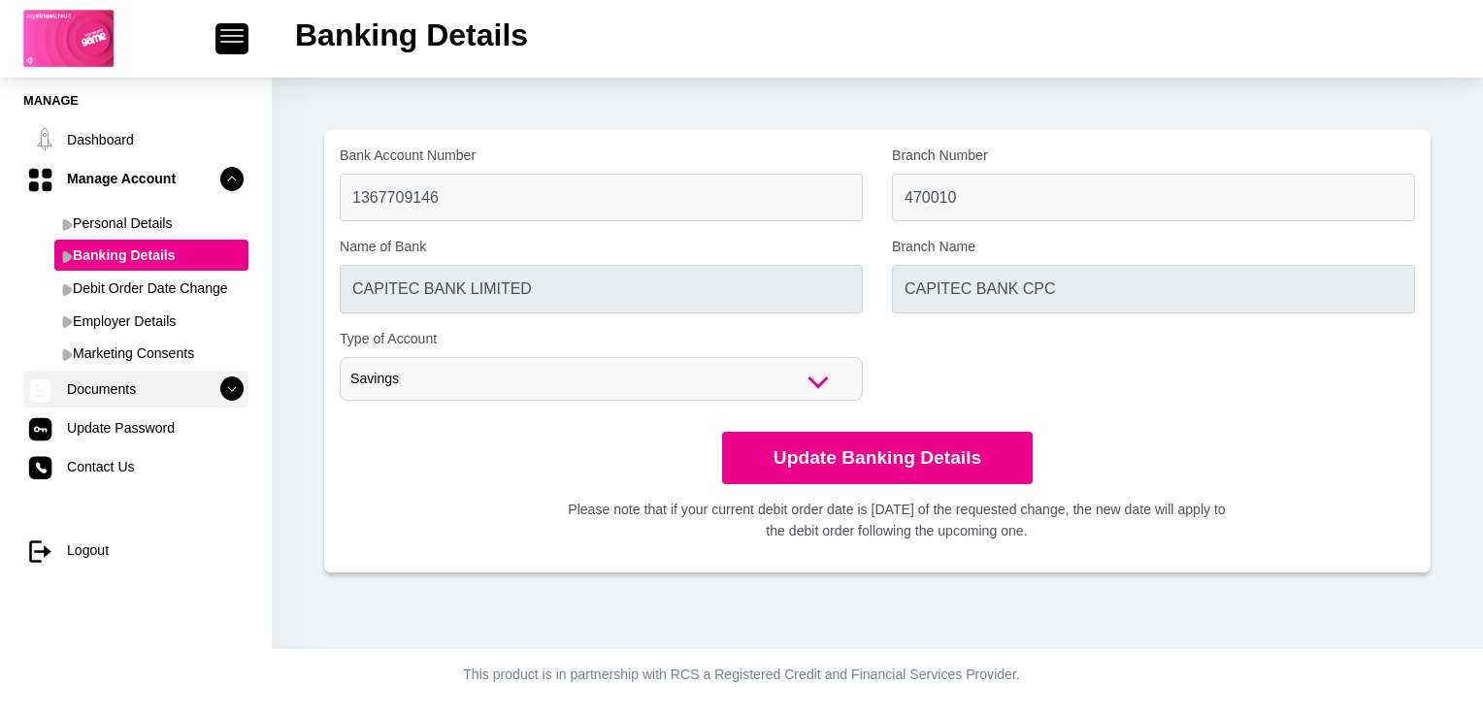
click at [89, 390] on link "Documents" at bounding box center [135, 389] width 225 height 37
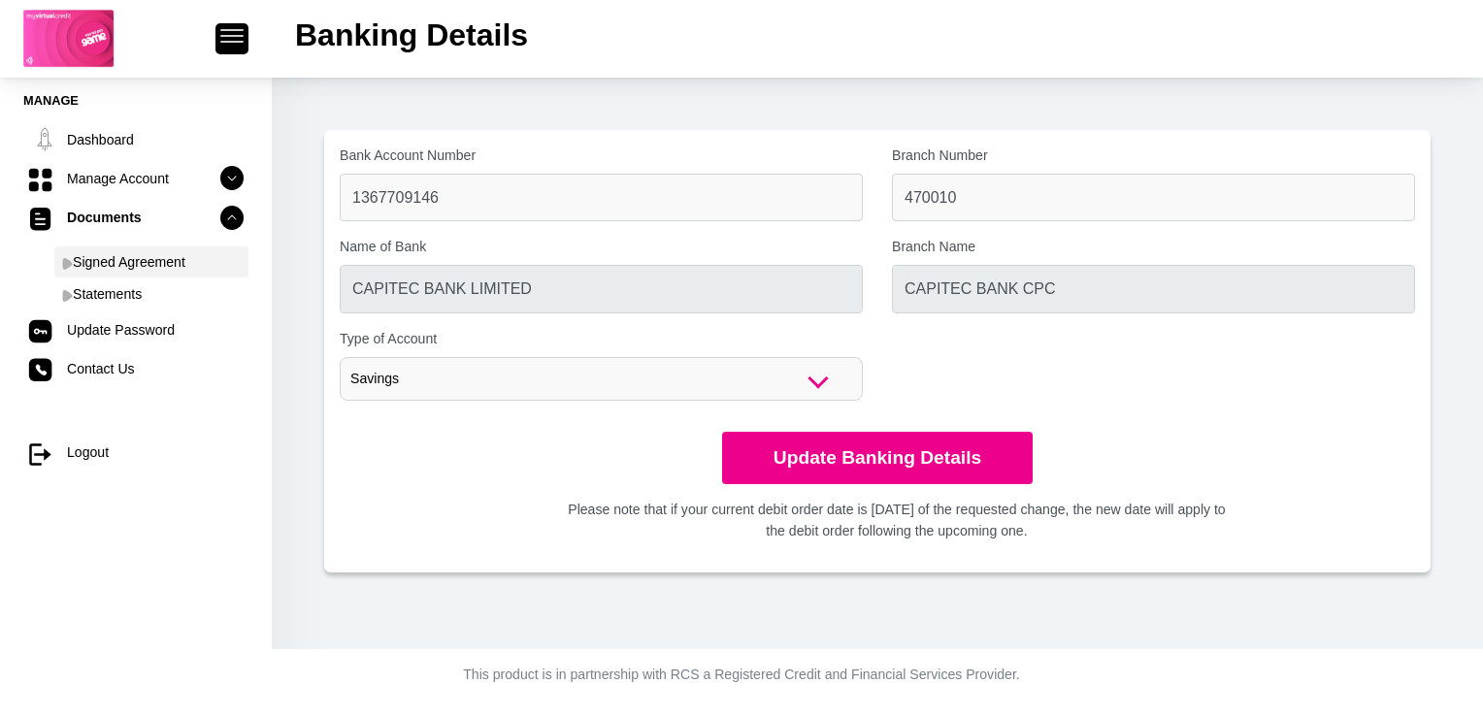
click at [124, 264] on link "Signed Agreement" at bounding box center [151, 261] width 194 height 31
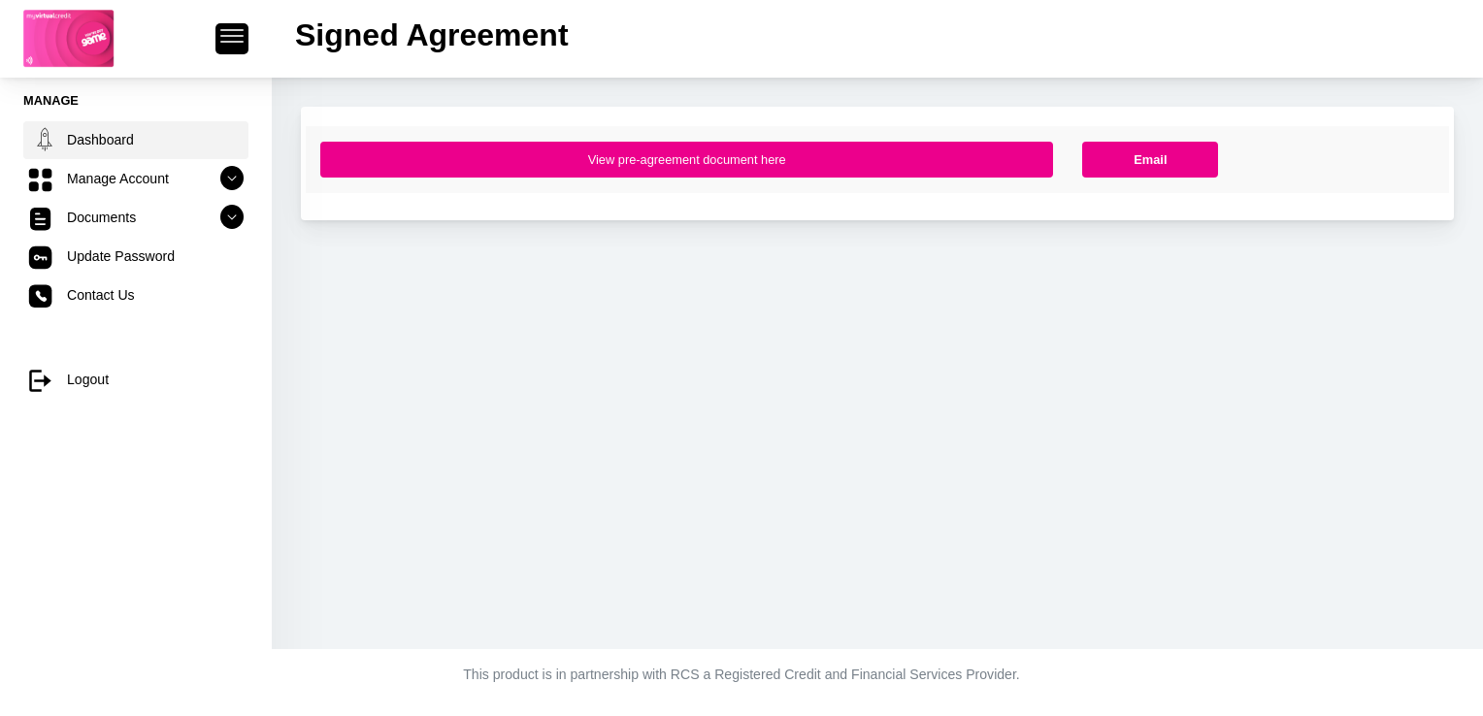
click at [113, 142] on link "Dashboard" at bounding box center [135, 139] width 225 height 37
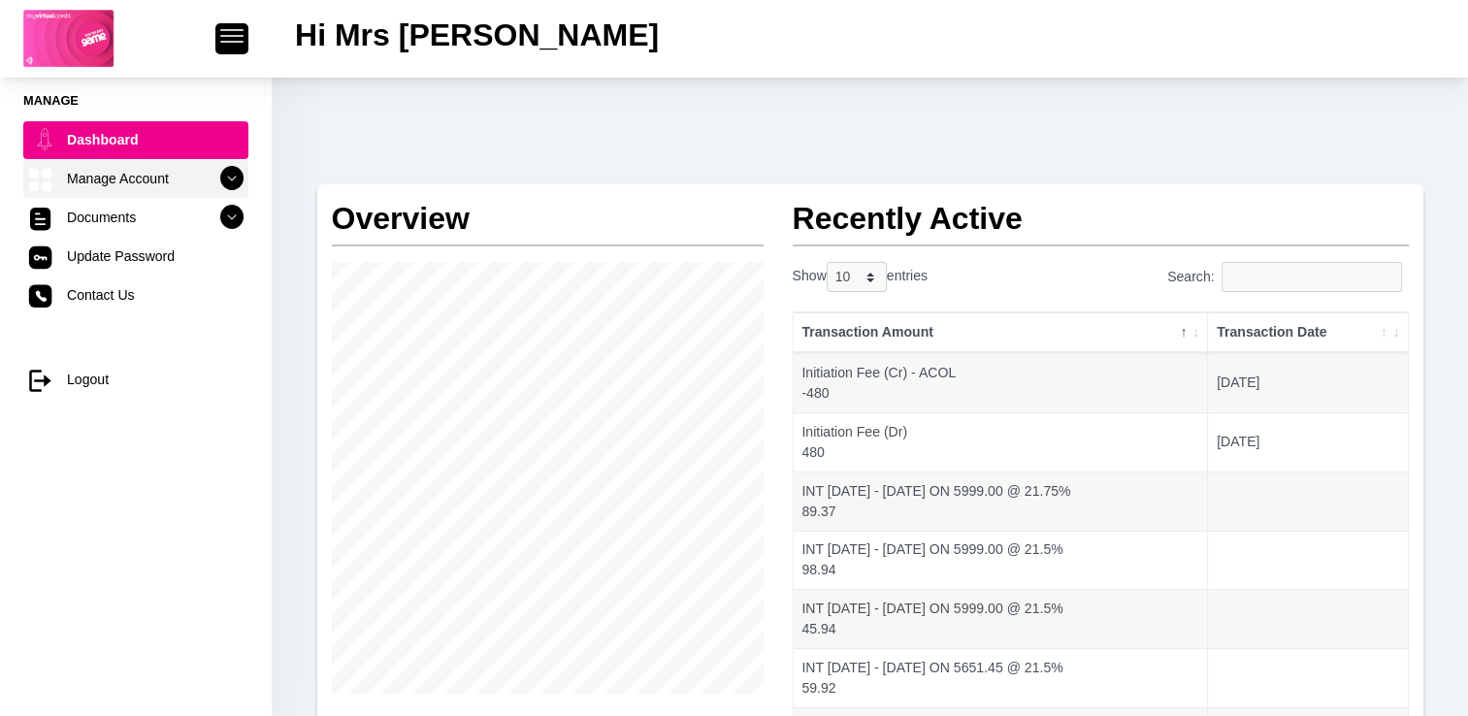
click at [144, 176] on link "Manage Account" at bounding box center [135, 178] width 225 height 37
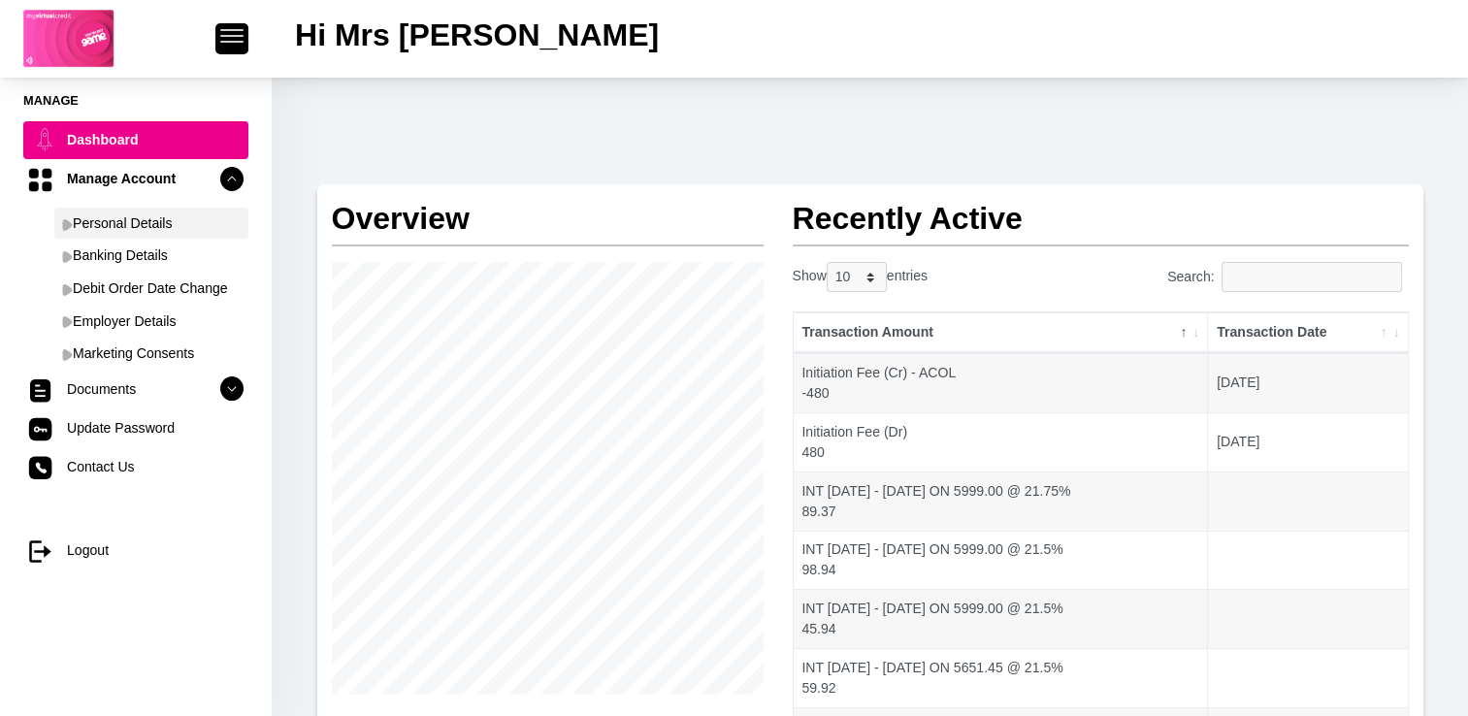
click at [141, 216] on link "Personal Details" at bounding box center [151, 223] width 194 height 31
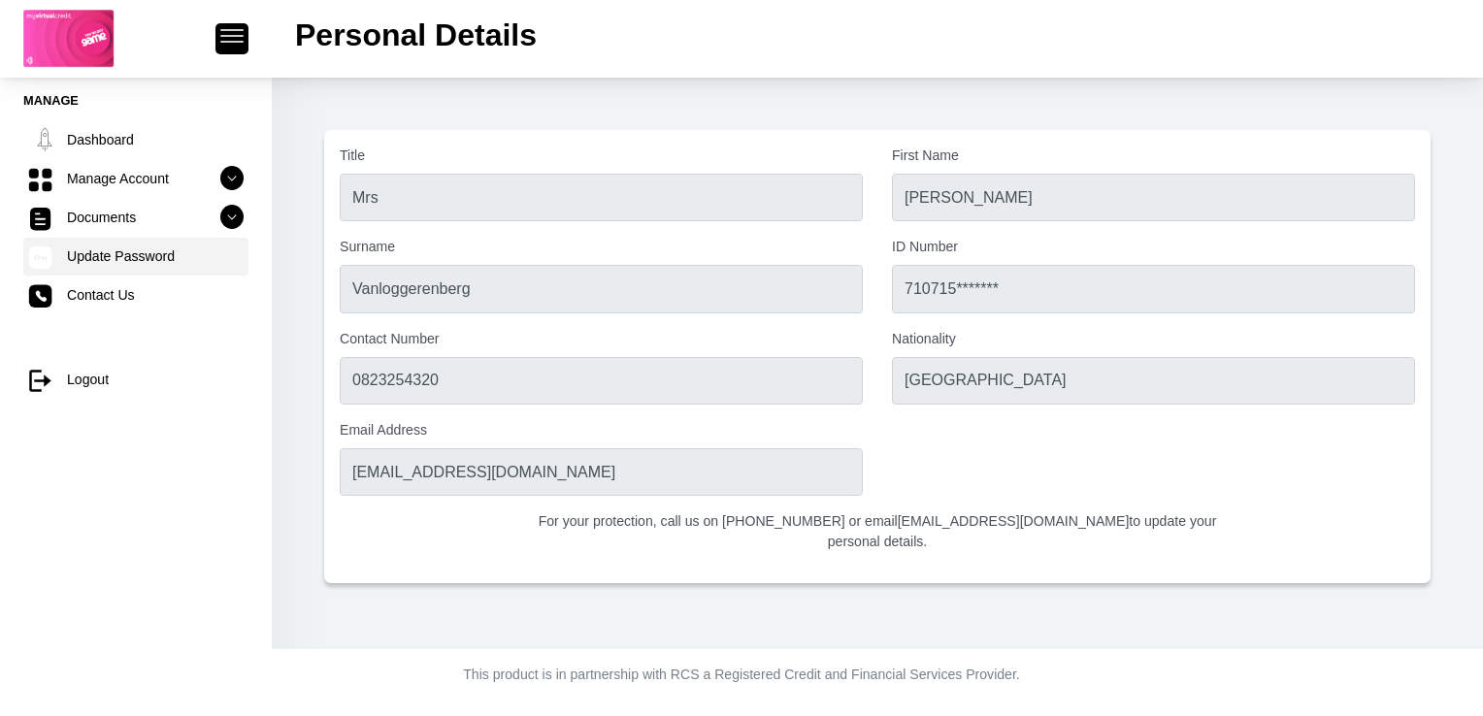
click at [95, 259] on link "Update Password" at bounding box center [135, 256] width 225 height 37
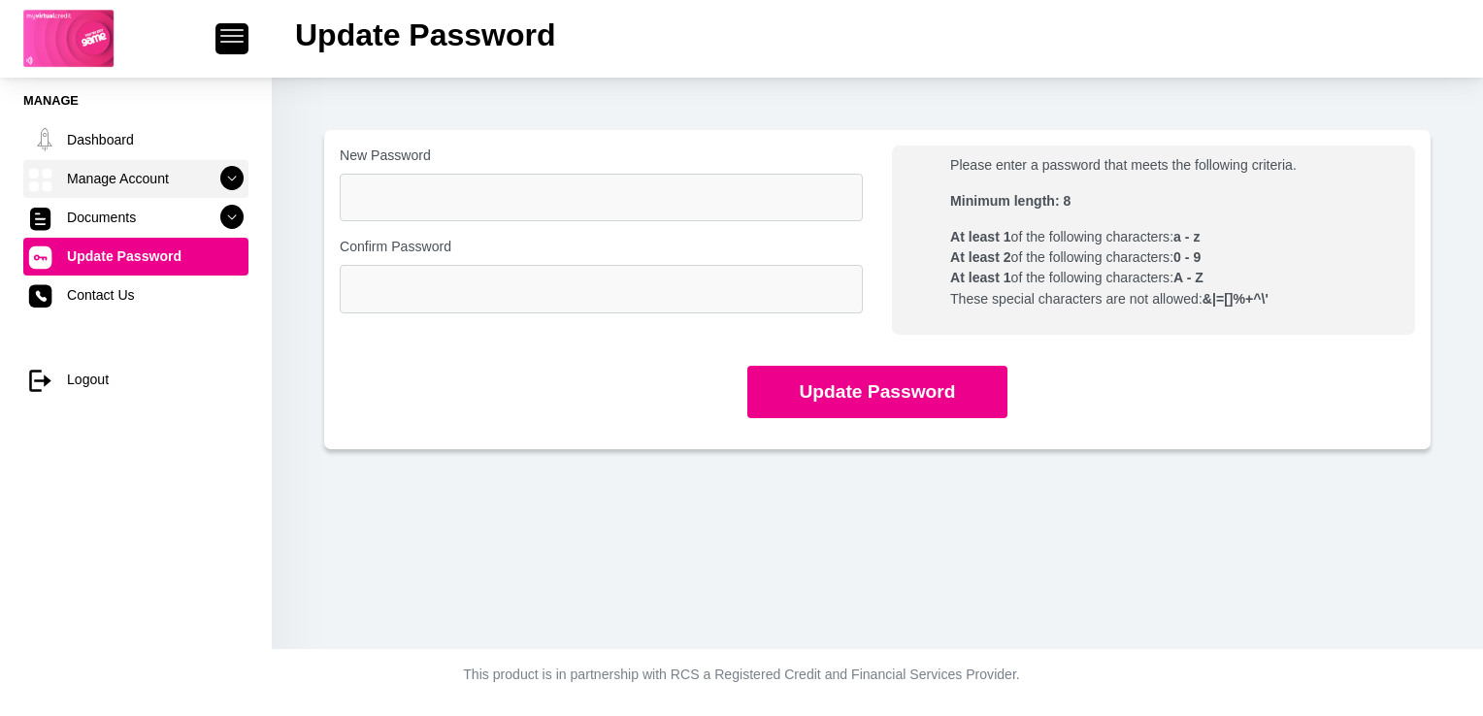
click at [106, 181] on link "Manage Account" at bounding box center [135, 178] width 225 height 37
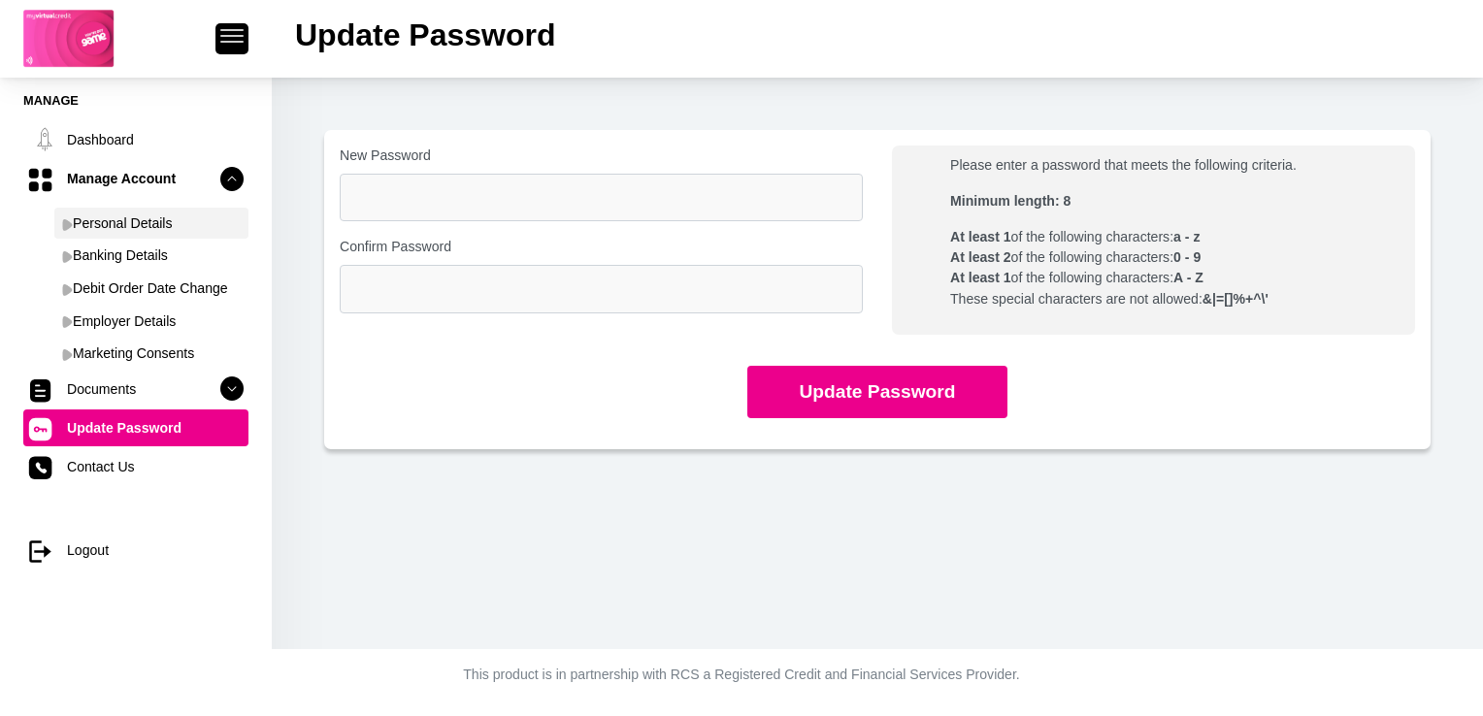
click at [102, 218] on link "Personal Details" at bounding box center [151, 223] width 194 height 31
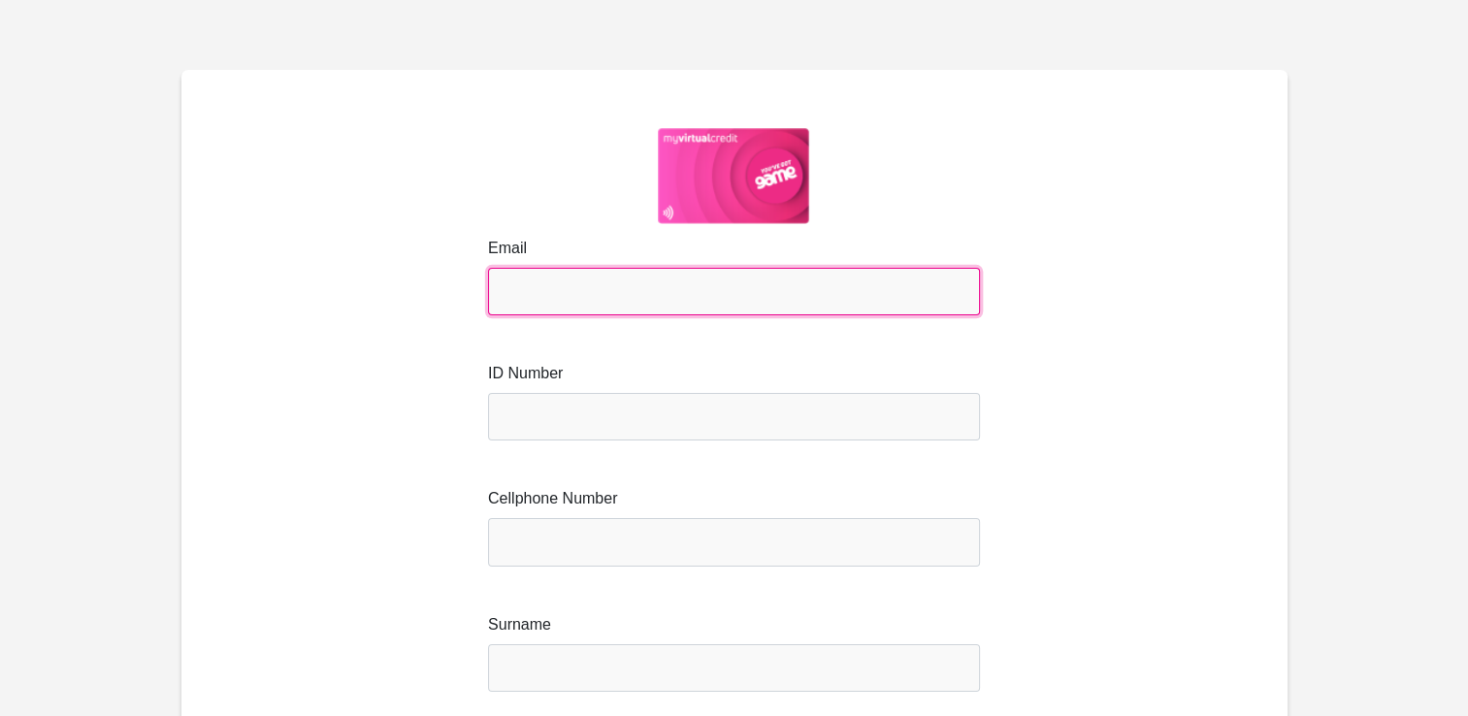
click at [673, 297] on input "Email" at bounding box center [734, 292] width 492 height 48
type input "[EMAIL_ADDRESS][DOMAIN_NAME]"
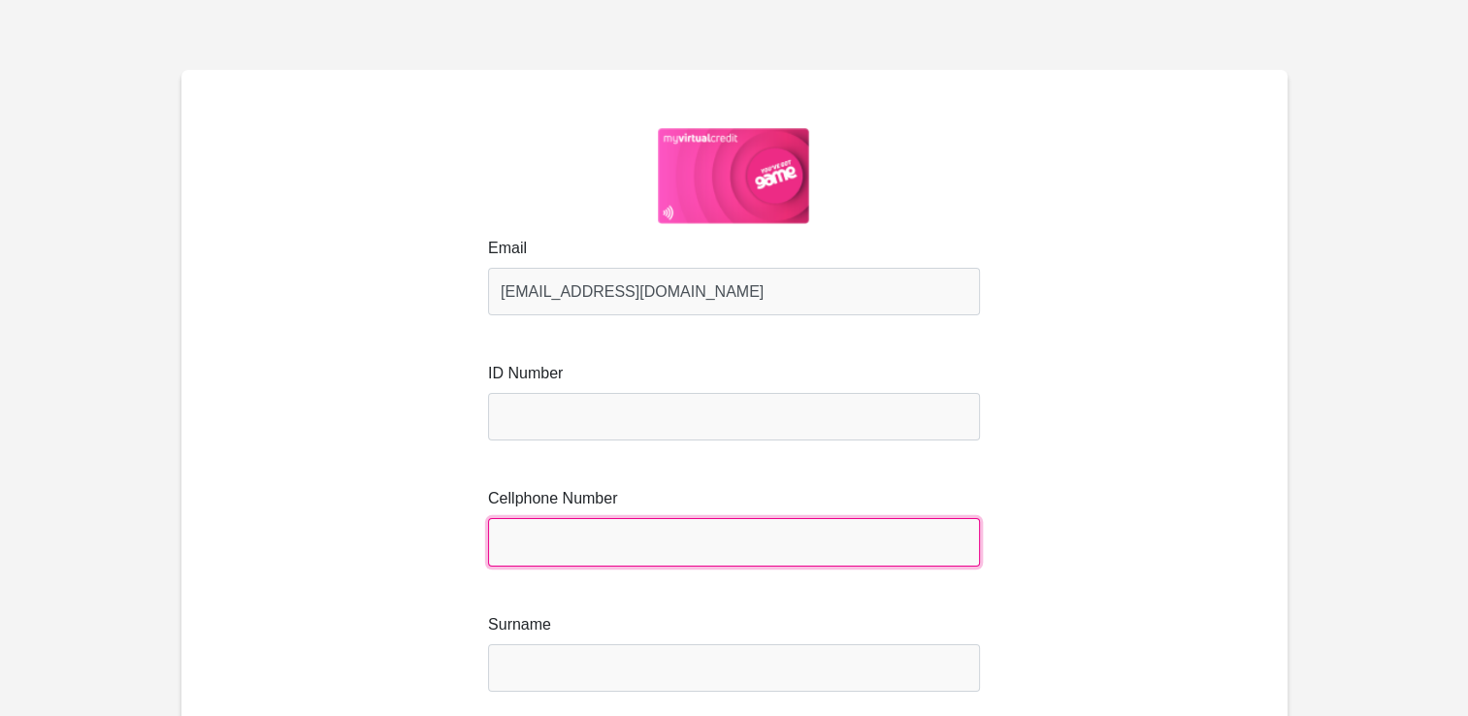
type input "van Loggerenberg"
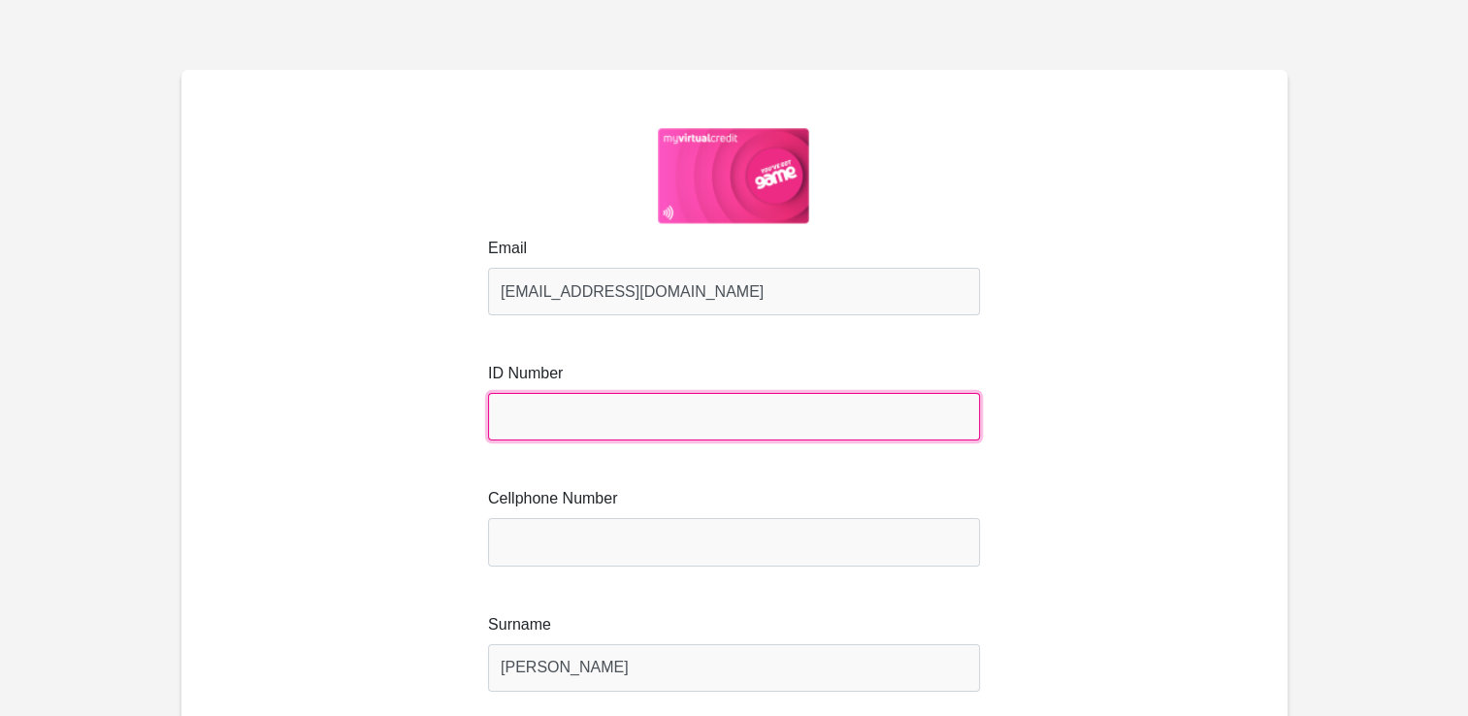
click at [655, 413] on input "text" at bounding box center [734, 417] width 492 height 48
type input "7107150105084"
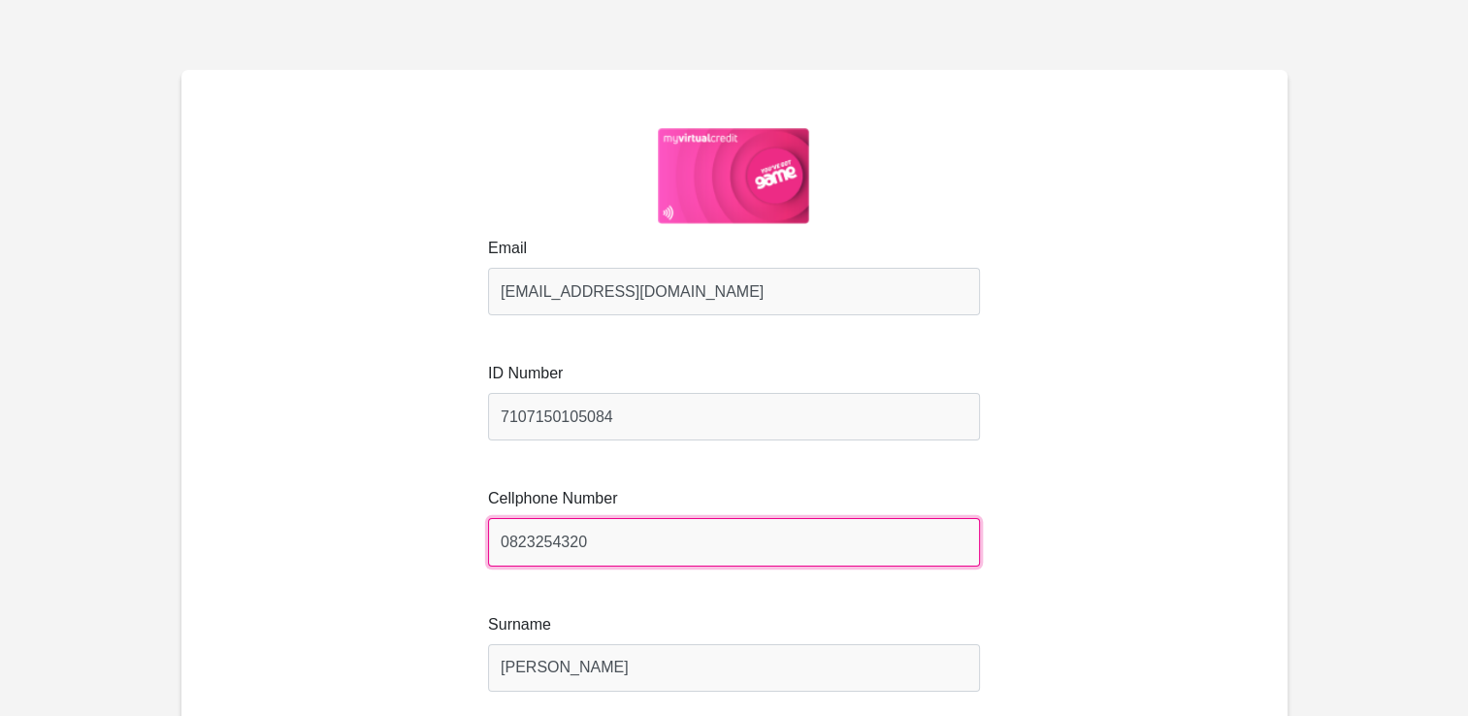
type input "0823254320"
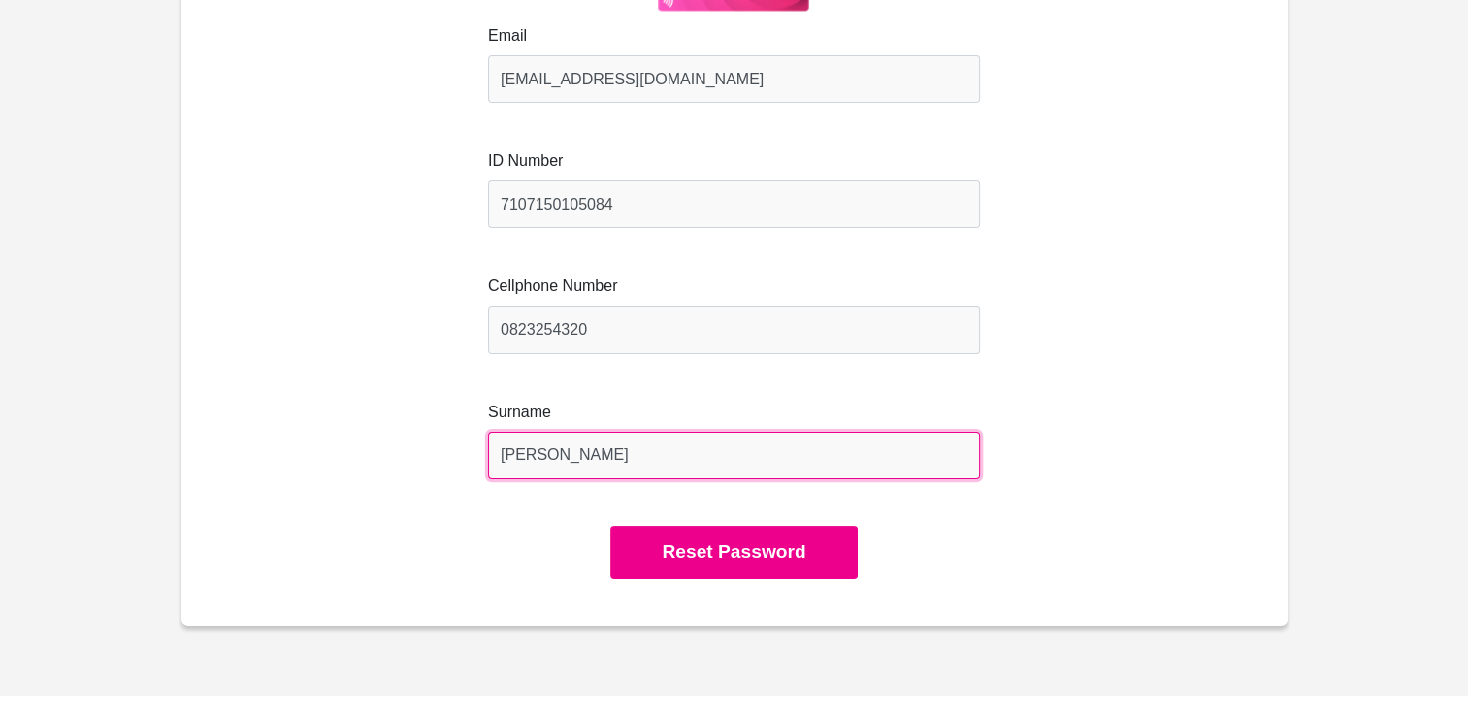
scroll to position [226, 0]
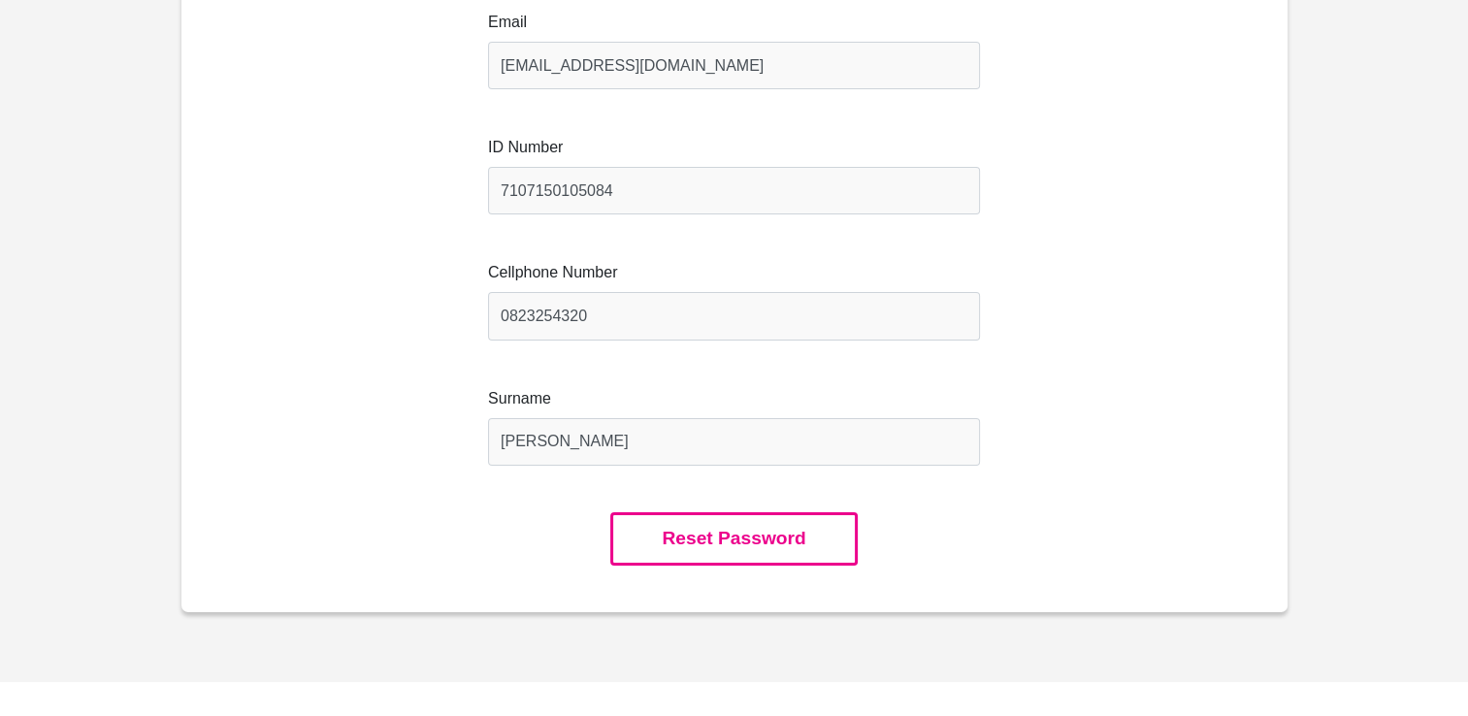
click at [736, 550] on button "Reset Password" at bounding box center [733, 538] width 246 height 53
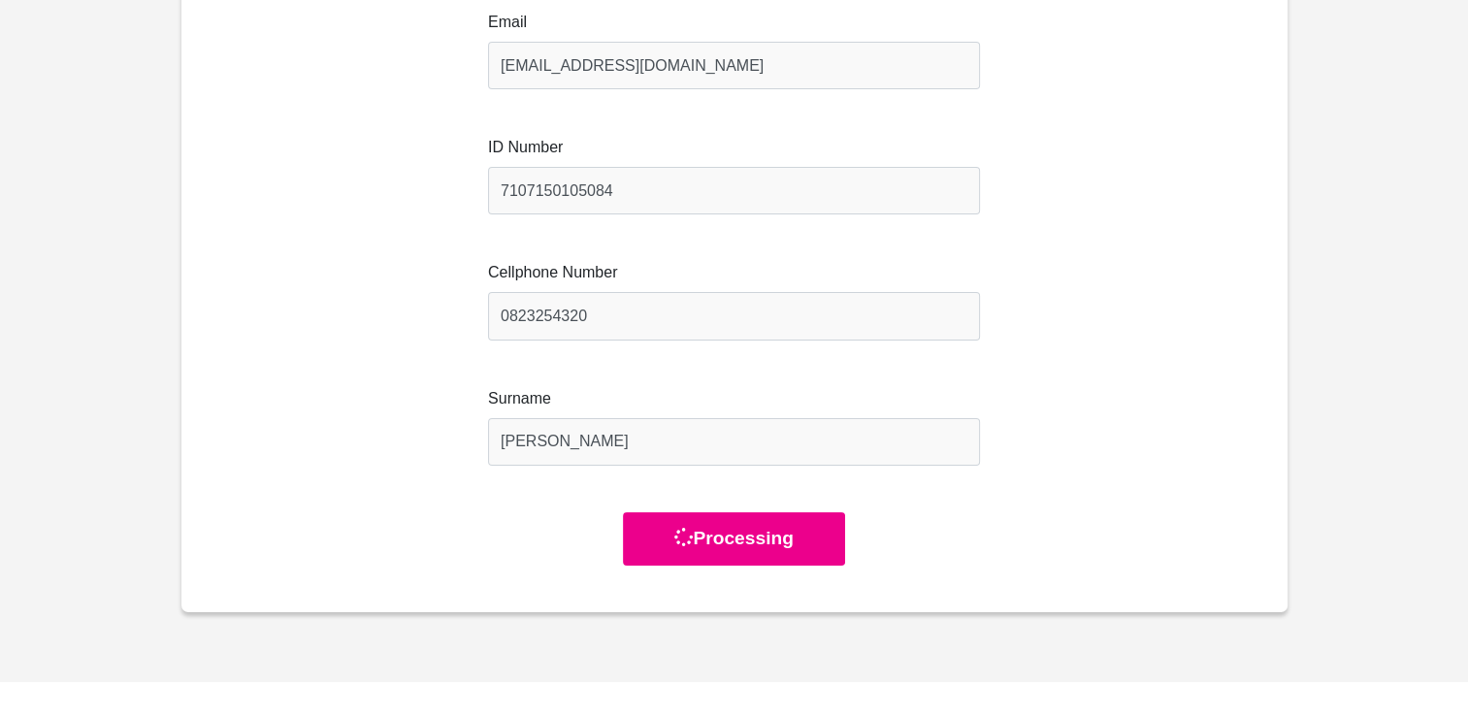
scroll to position [0, 0]
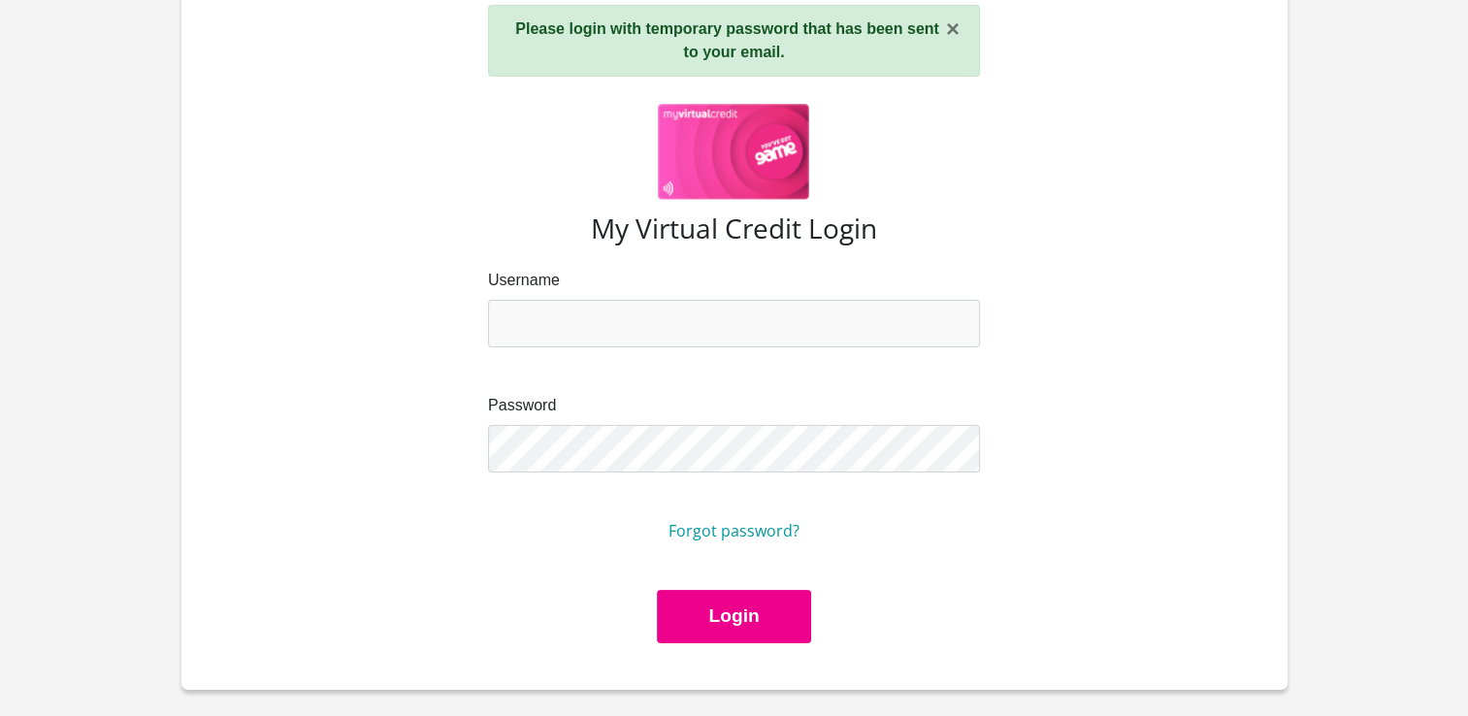
scroll to position [129, 0]
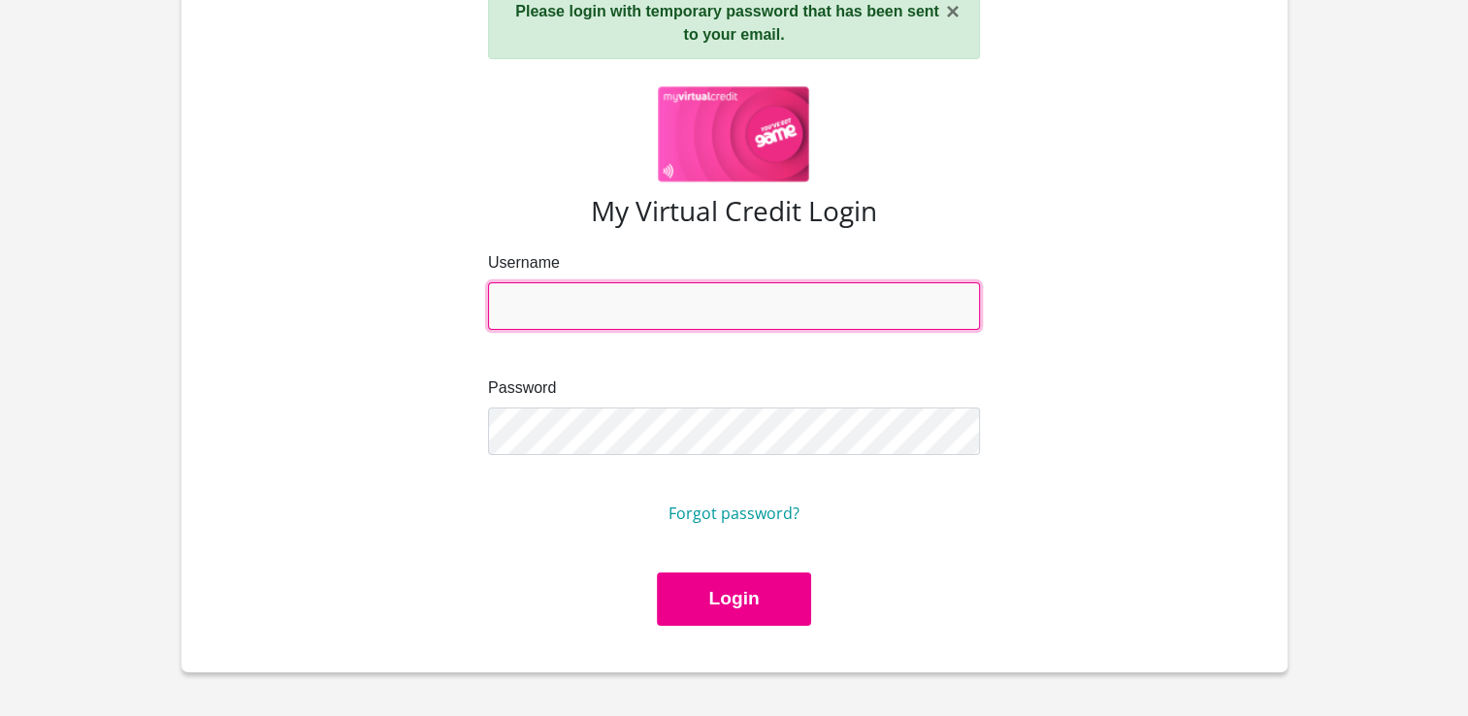
type input "[EMAIL_ADDRESS][DOMAIN_NAME]"
click at [960, 305] on input "louisevanlog@gmail.com" at bounding box center [734, 306] width 492 height 48
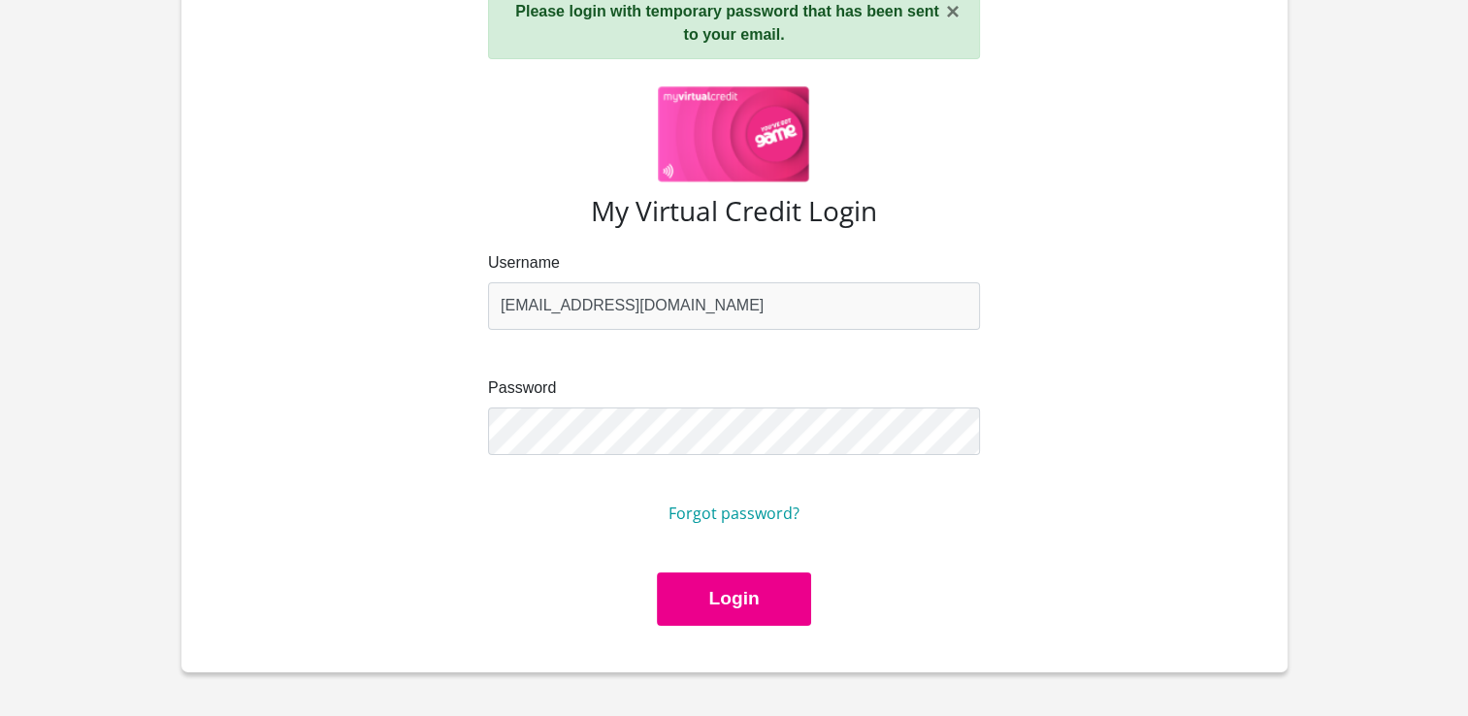
click at [1192, 437] on div "Username louisevanlog@gmail.com Password Forgot password?" at bounding box center [734, 411] width 1042 height 321
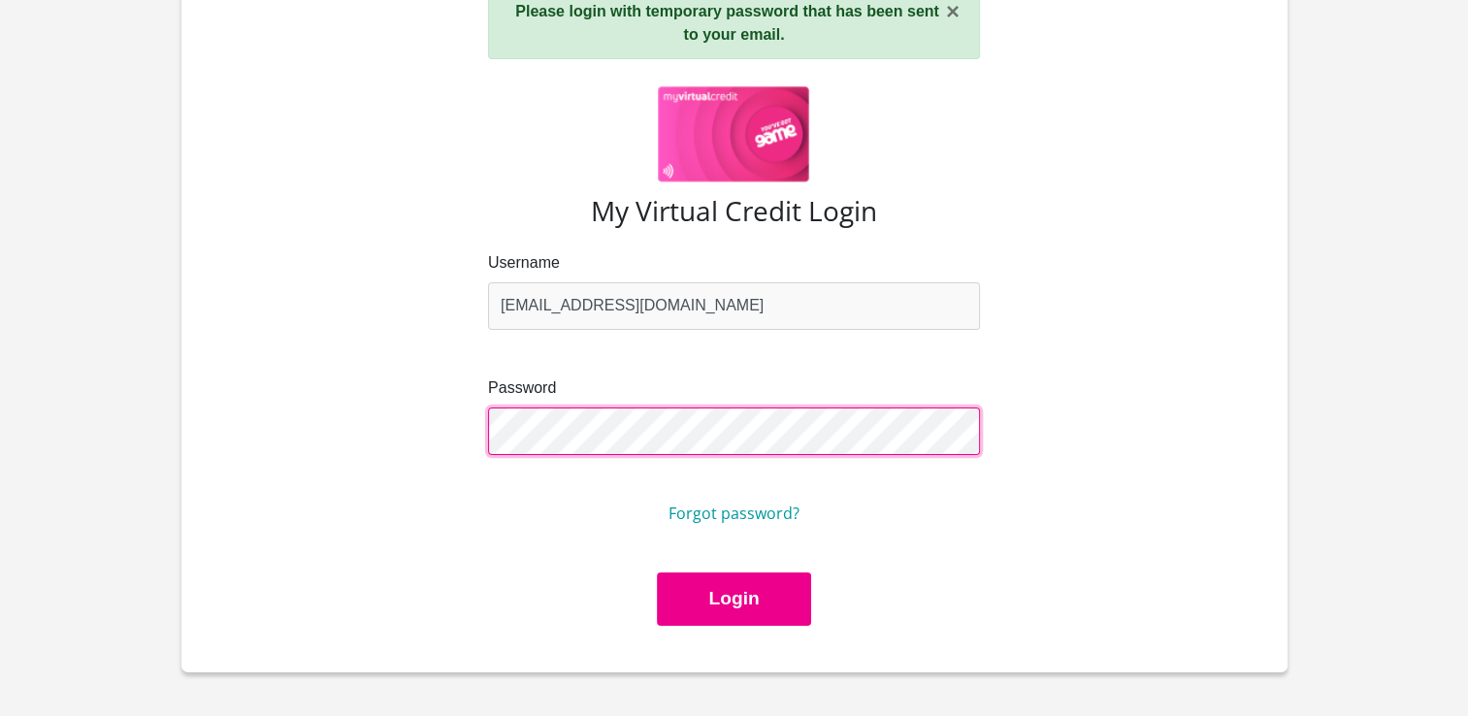
click at [382, 442] on div "Username louisevanlog@gmail.com Password Forgot password?" at bounding box center [734, 411] width 1042 height 321
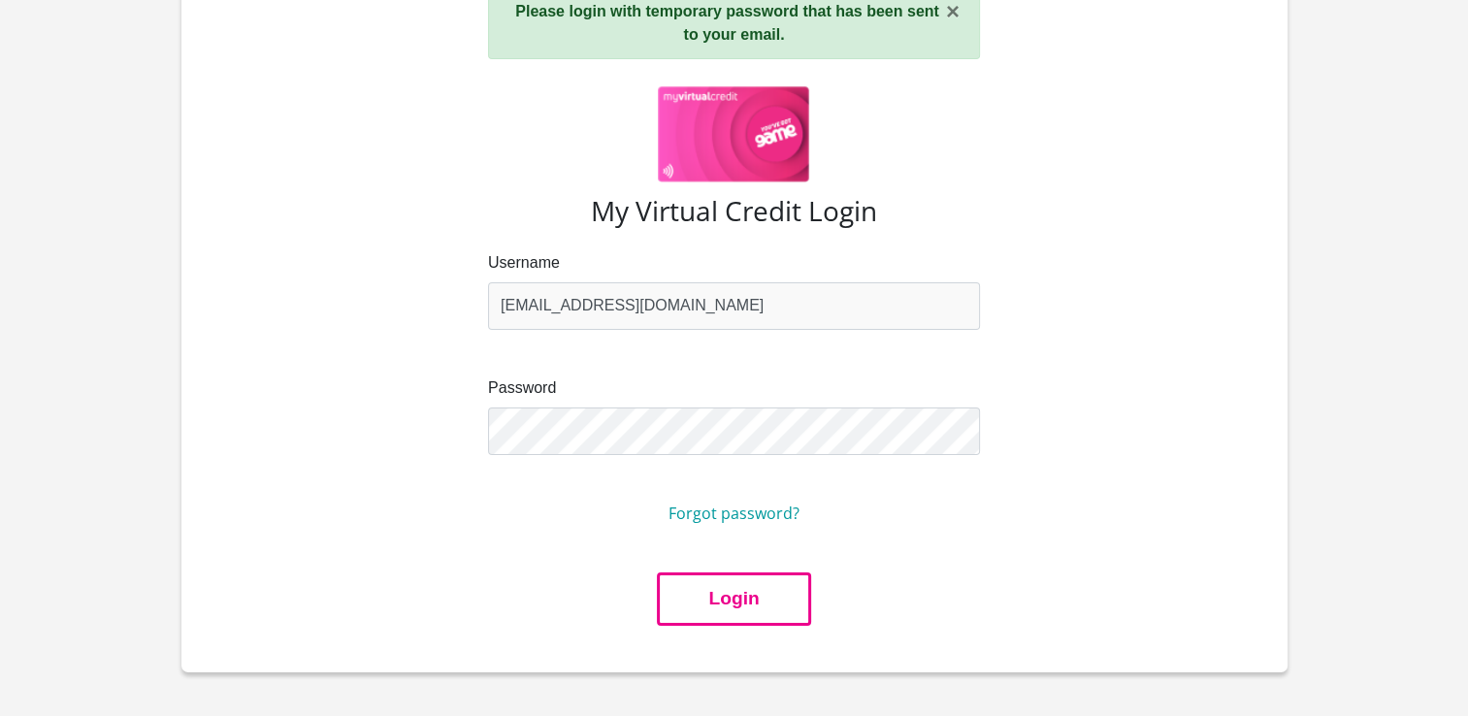
click at [741, 609] on button "Login" at bounding box center [733, 599] width 153 height 53
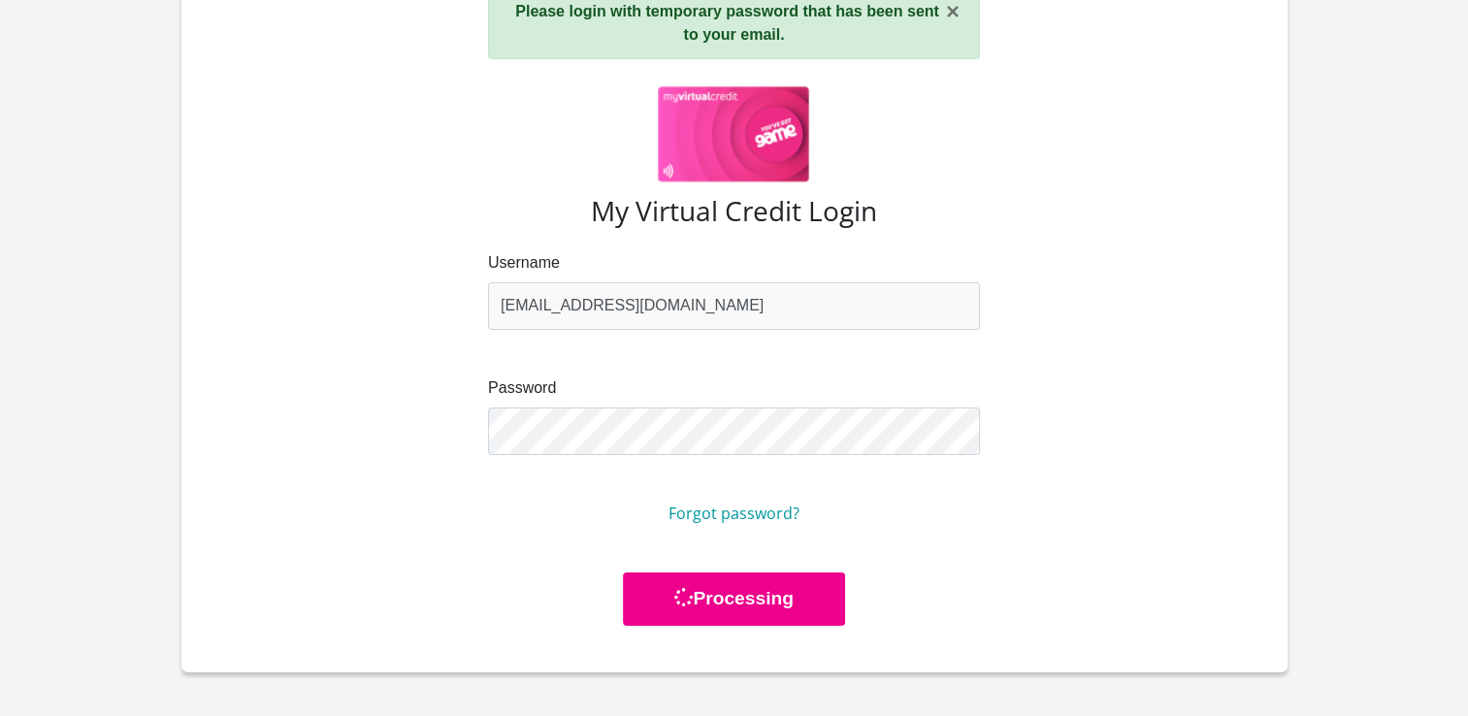
scroll to position [0, 0]
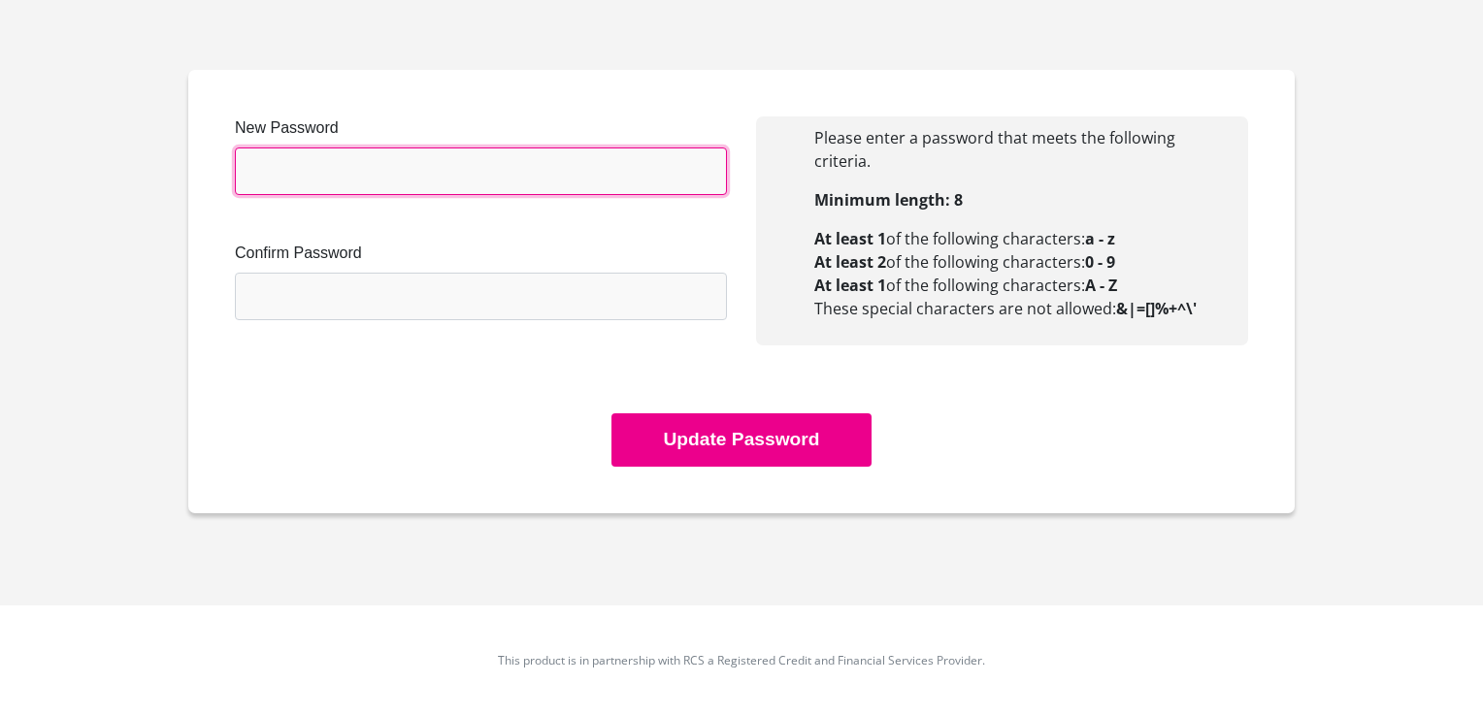
click at [399, 149] on input "New Password" at bounding box center [481, 171] width 492 height 48
type input "Lulu2020!@#"
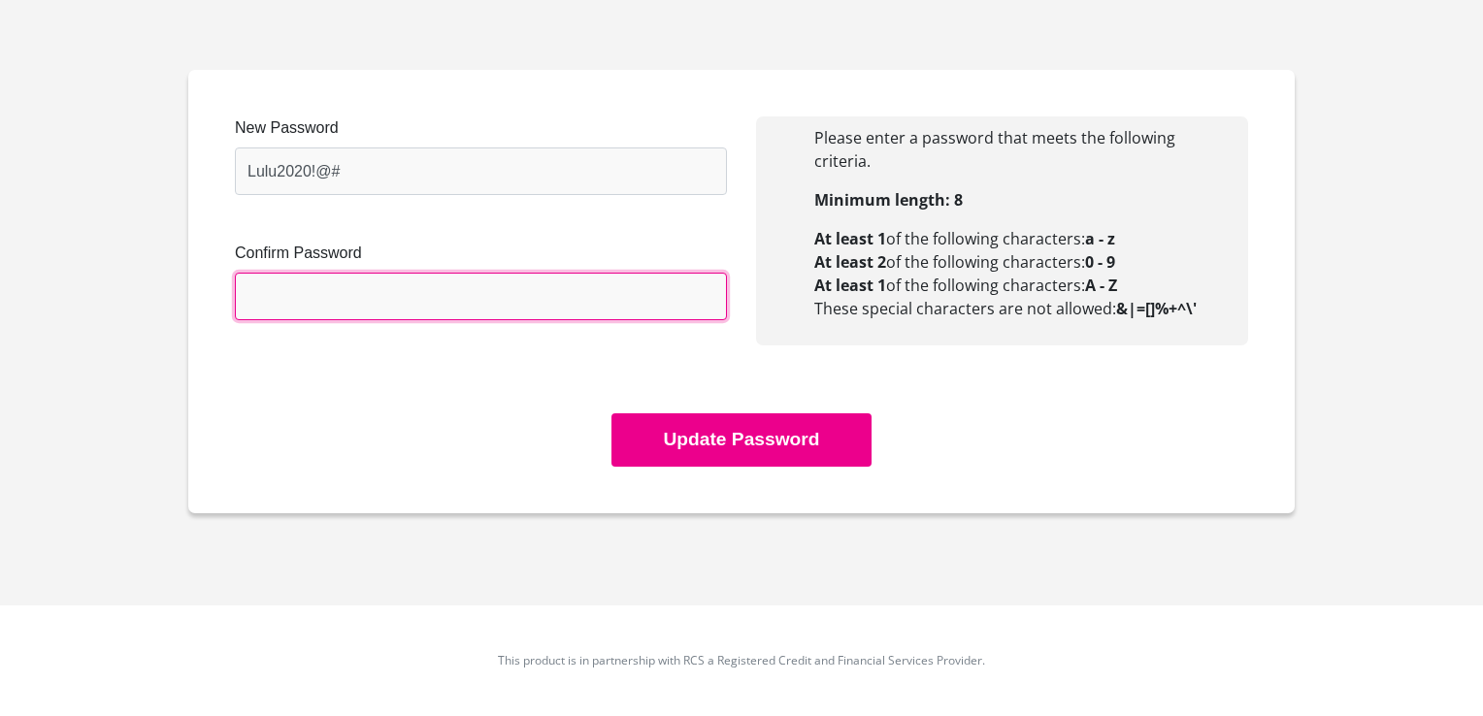
type input "Lulu2020!@#"
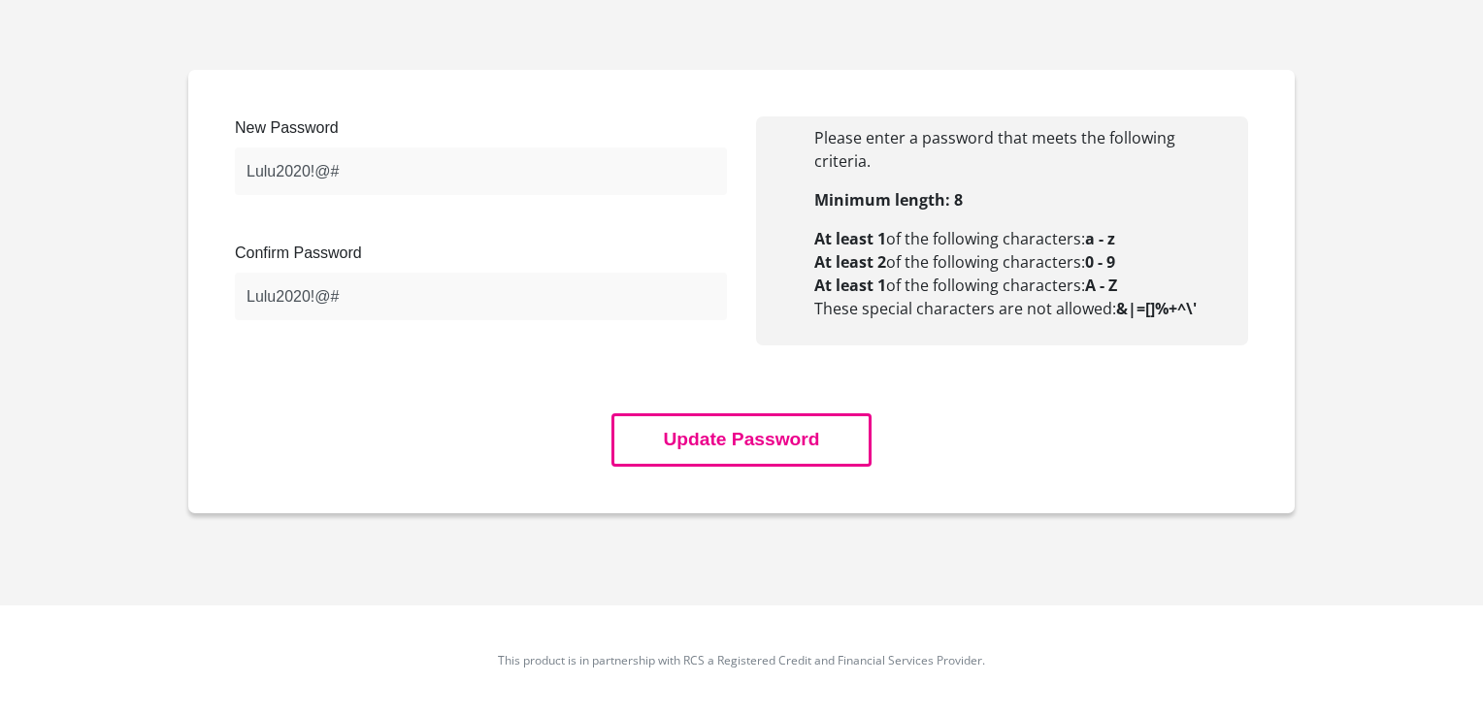
click at [701, 433] on button "Update Password" at bounding box center [740, 439] width 259 height 53
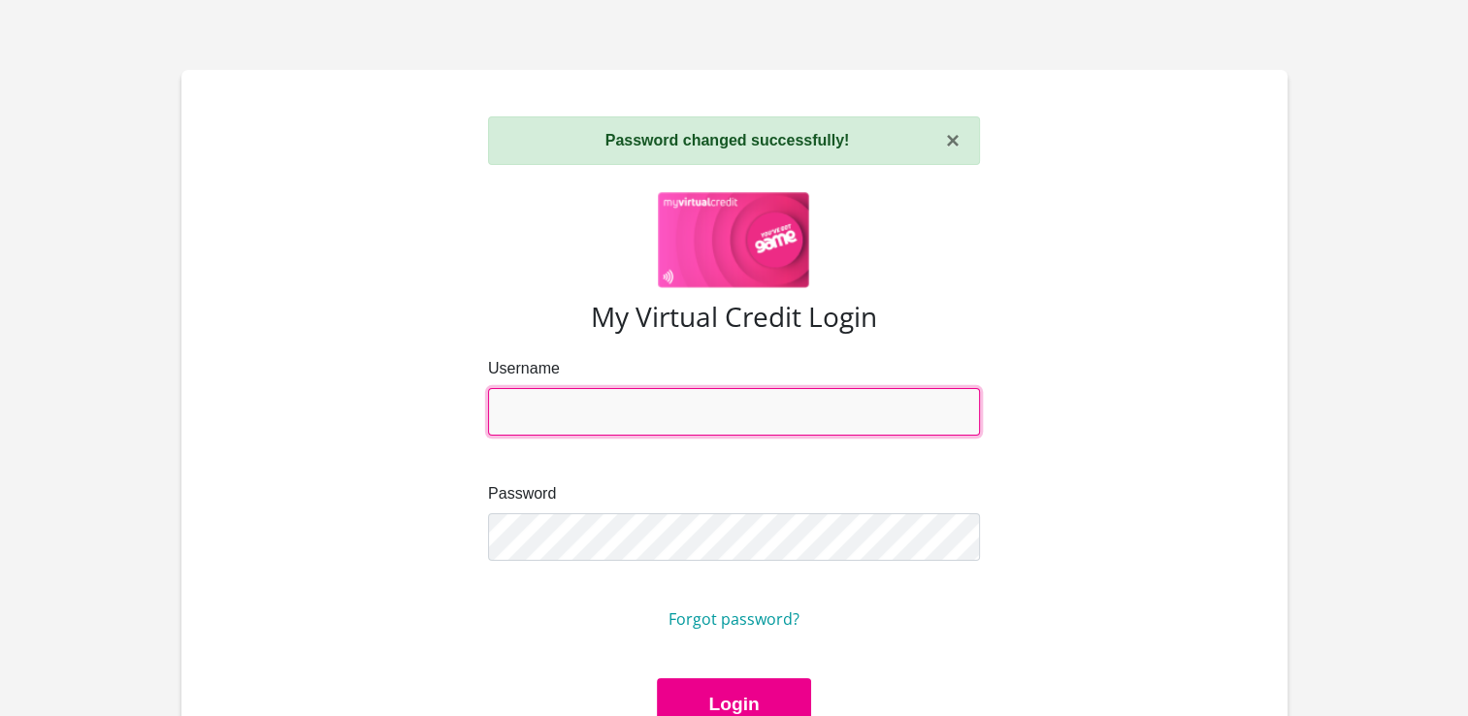
type input "[EMAIL_ADDRESS][DOMAIN_NAME]"
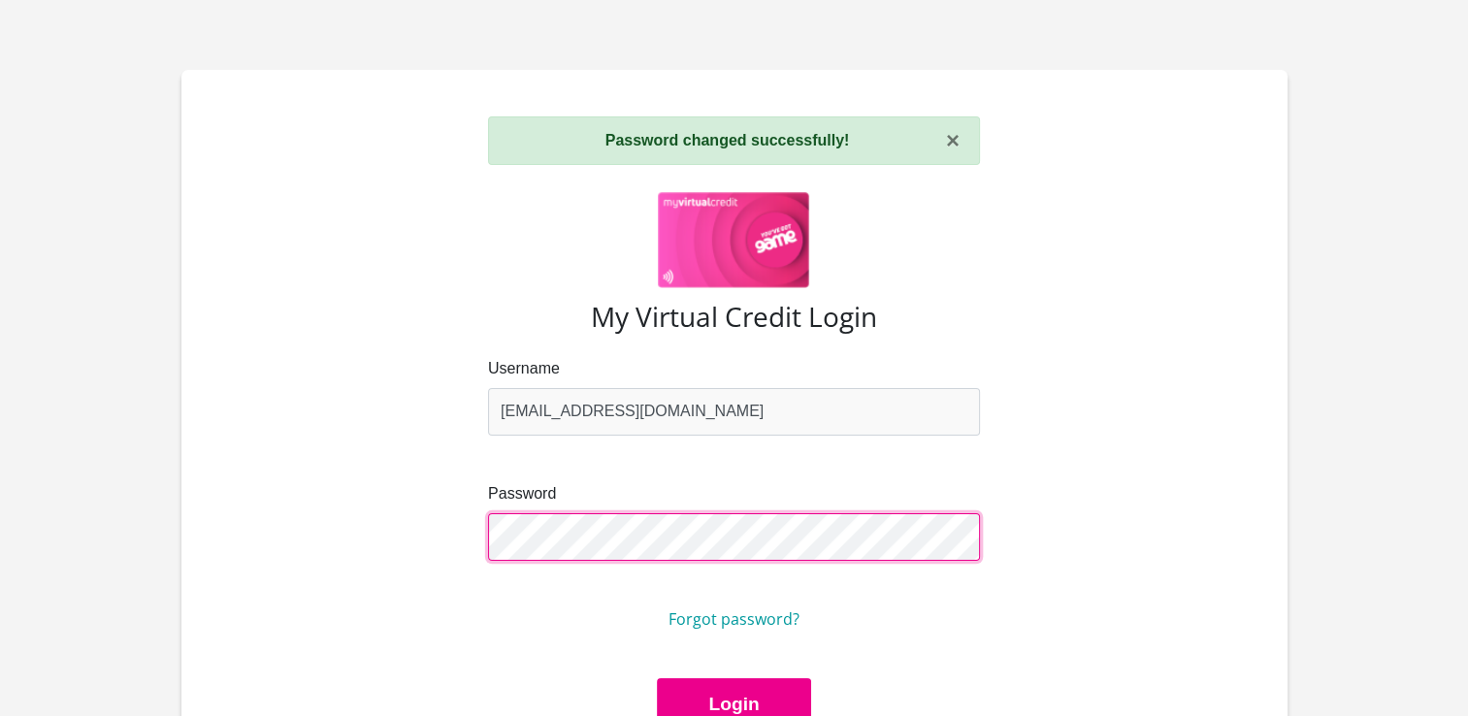
click at [307, 523] on div "Username [EMAIL_ADDRESS][DOMAIN_NAME] Password Forgot password?" at bounding box center [734, 517] width 1042 height 321
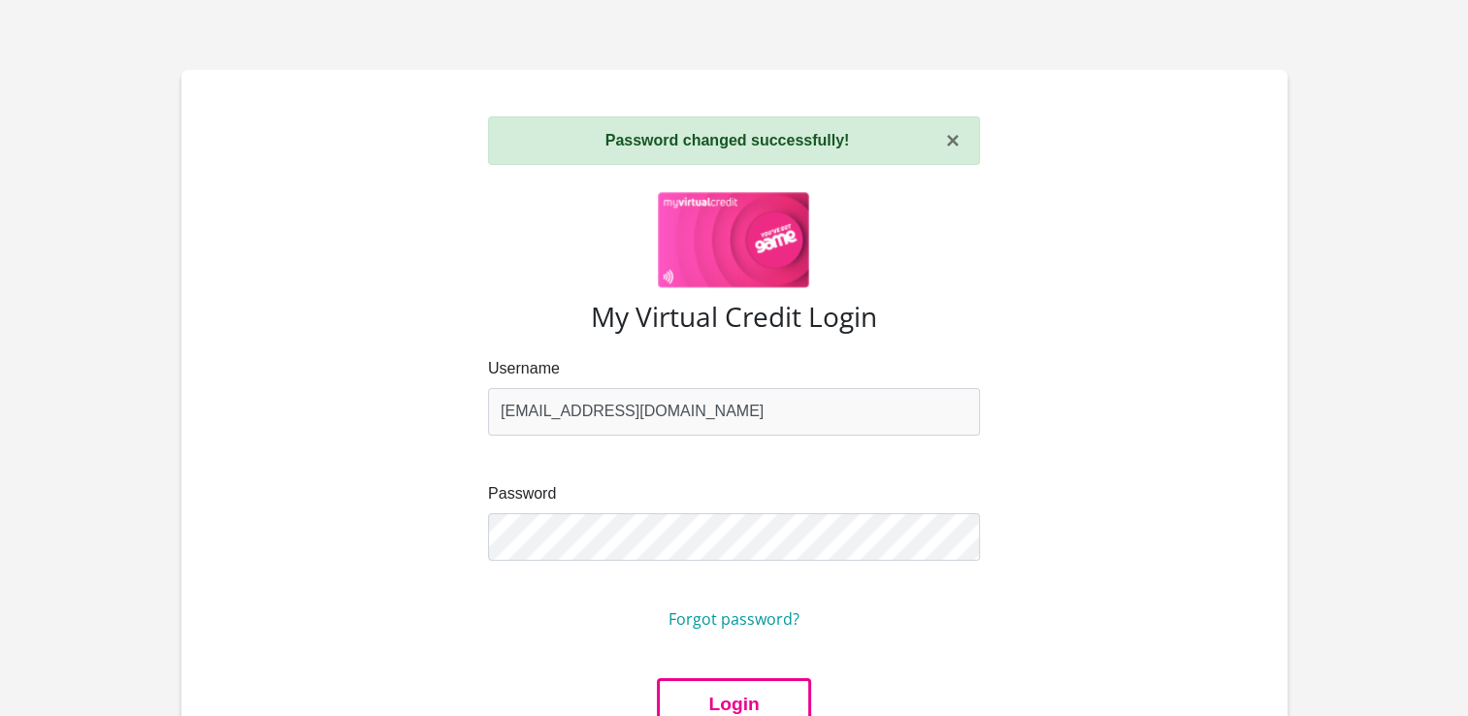
click at [704, 706] on button "Login" at bounding box center [733, 704] width 153 height 53
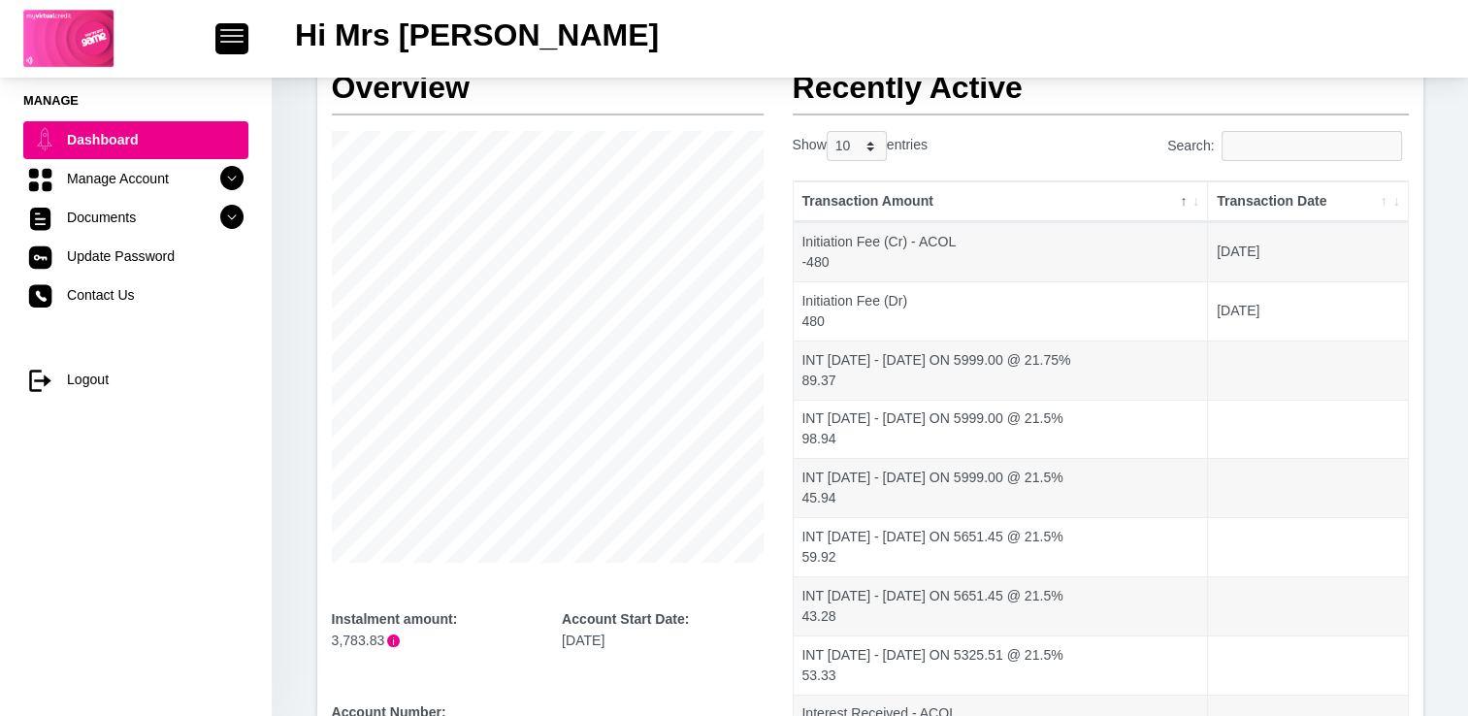
scroll to position [128, 0]
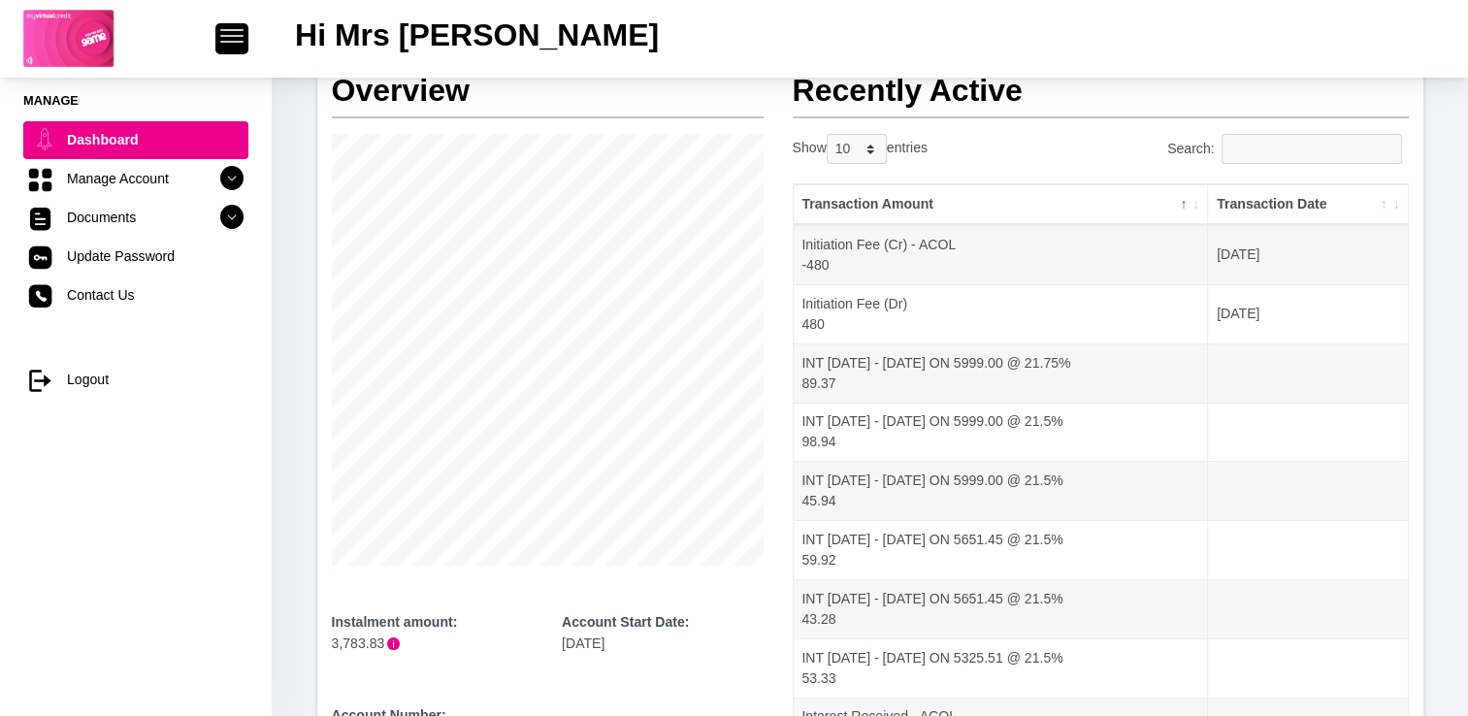
click at [87, 46] on img at bounding box center [68, 39] width 91 height 58
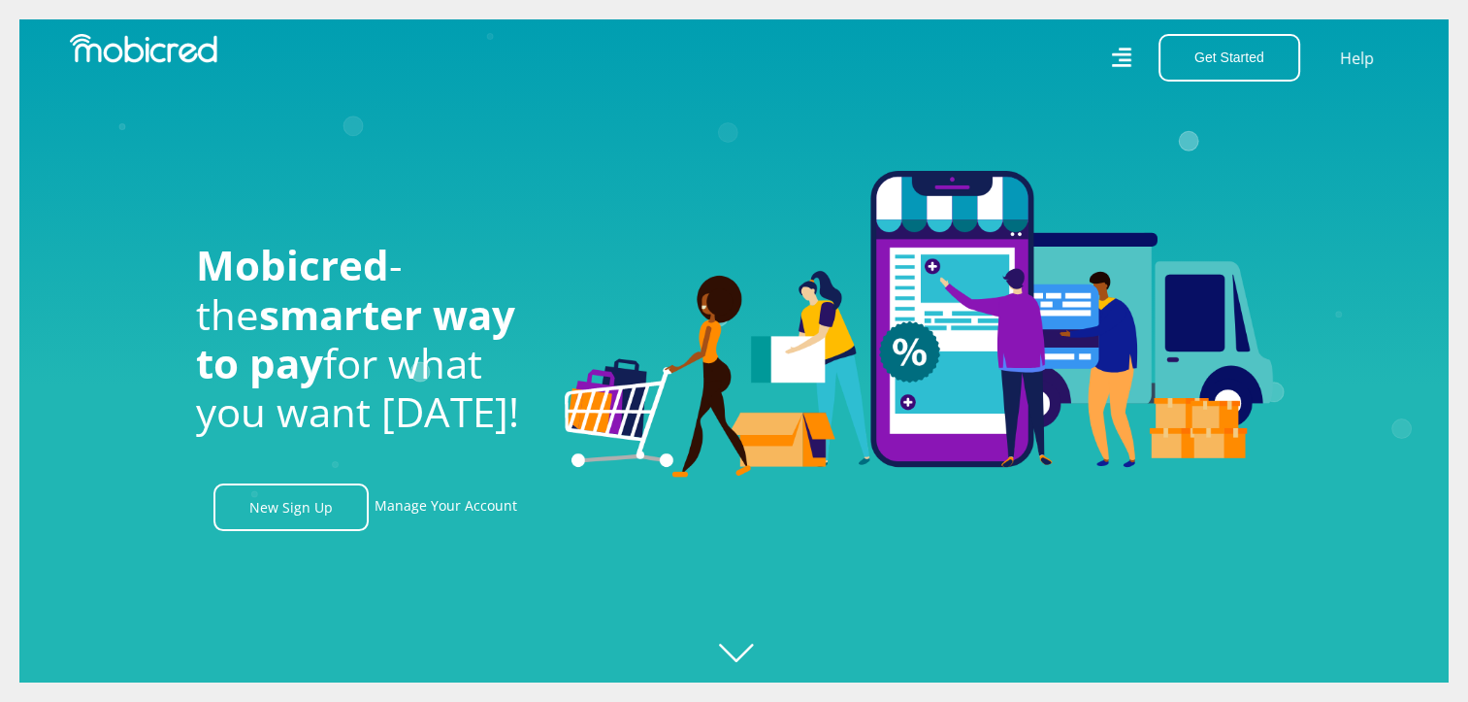
scroll to position [0, 1382]
click at [477, 513] on link "Manage Your Account" at bounding box center [446, 507] width 143 height 48
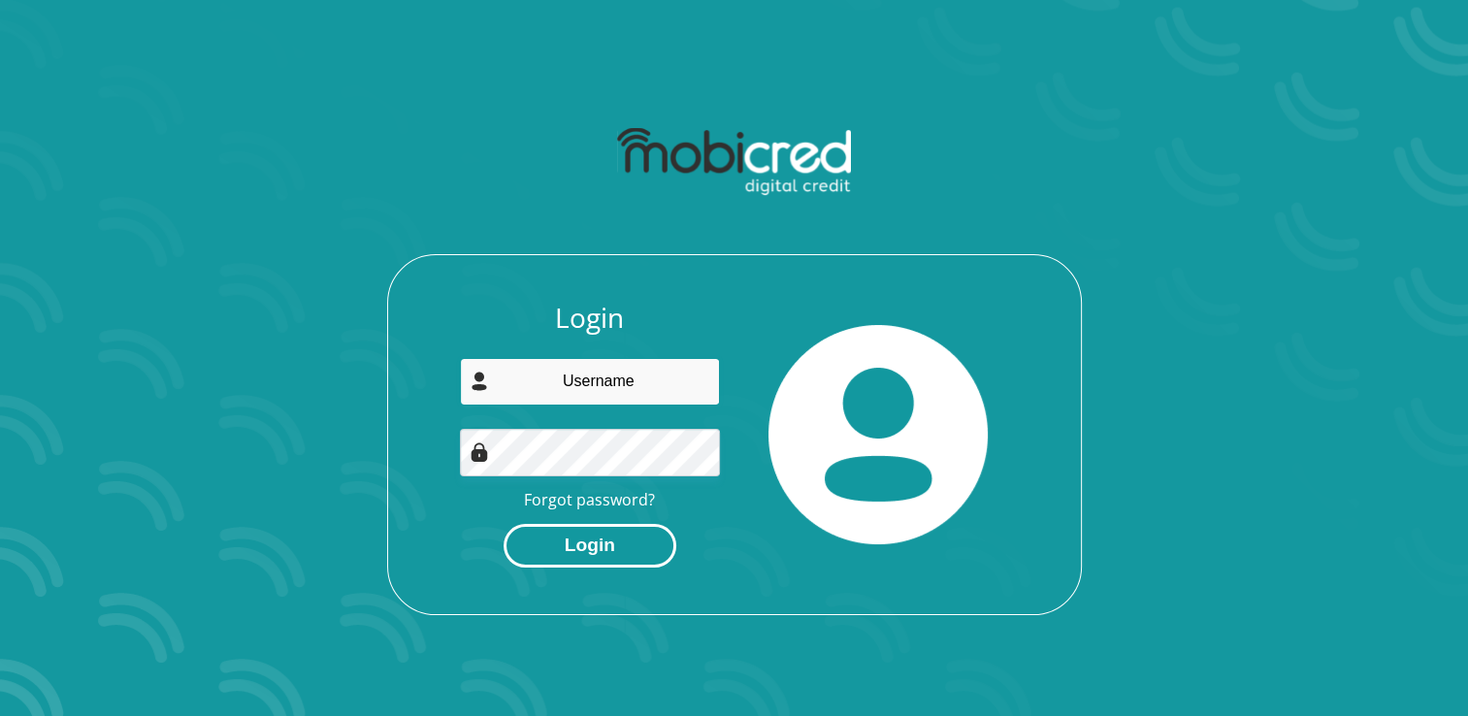
type input "louisevanlog@gmail.com"
click at [615, 561] on button "Login" at bounding box center [590, 546] width 173 height 44
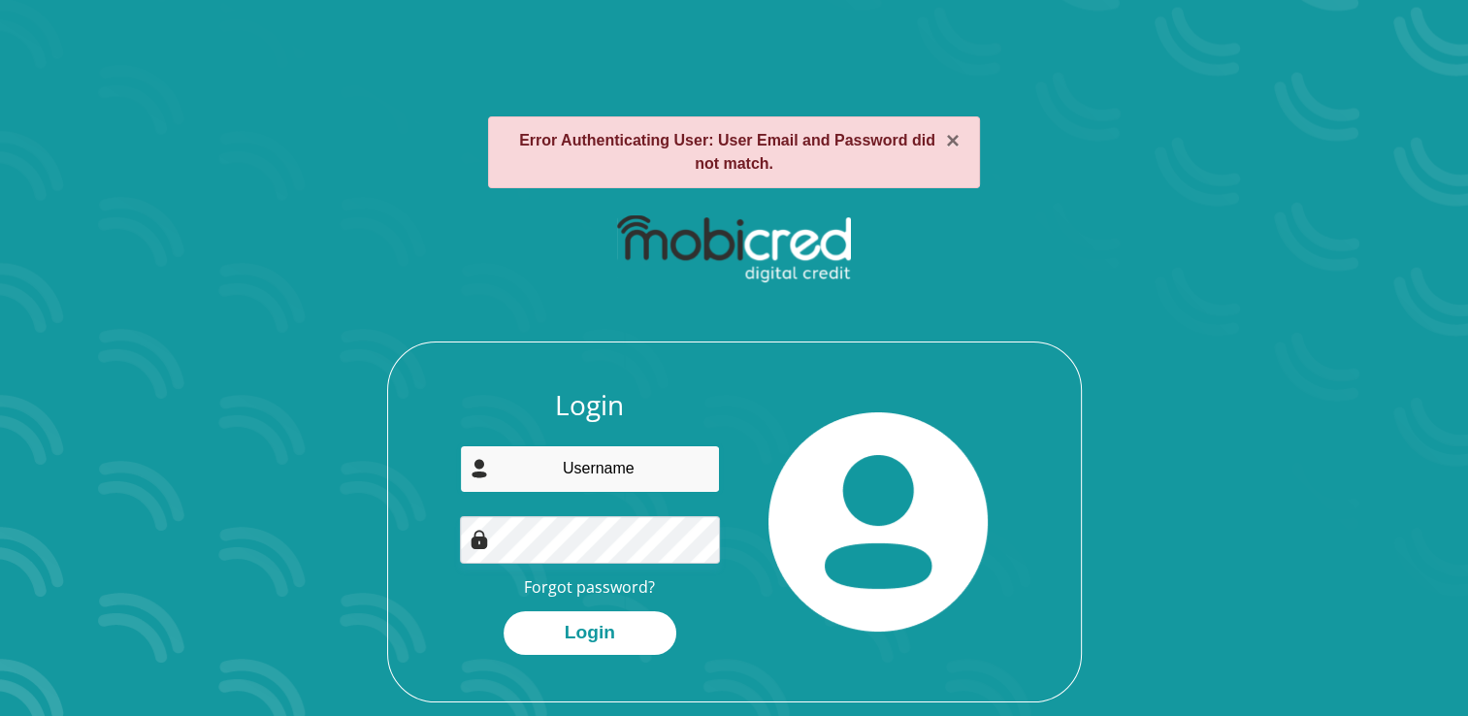
type input "louisevanlog@gmail.com"
click at [873, 531] on img at bounding box center [878, 521] width 219 height 219
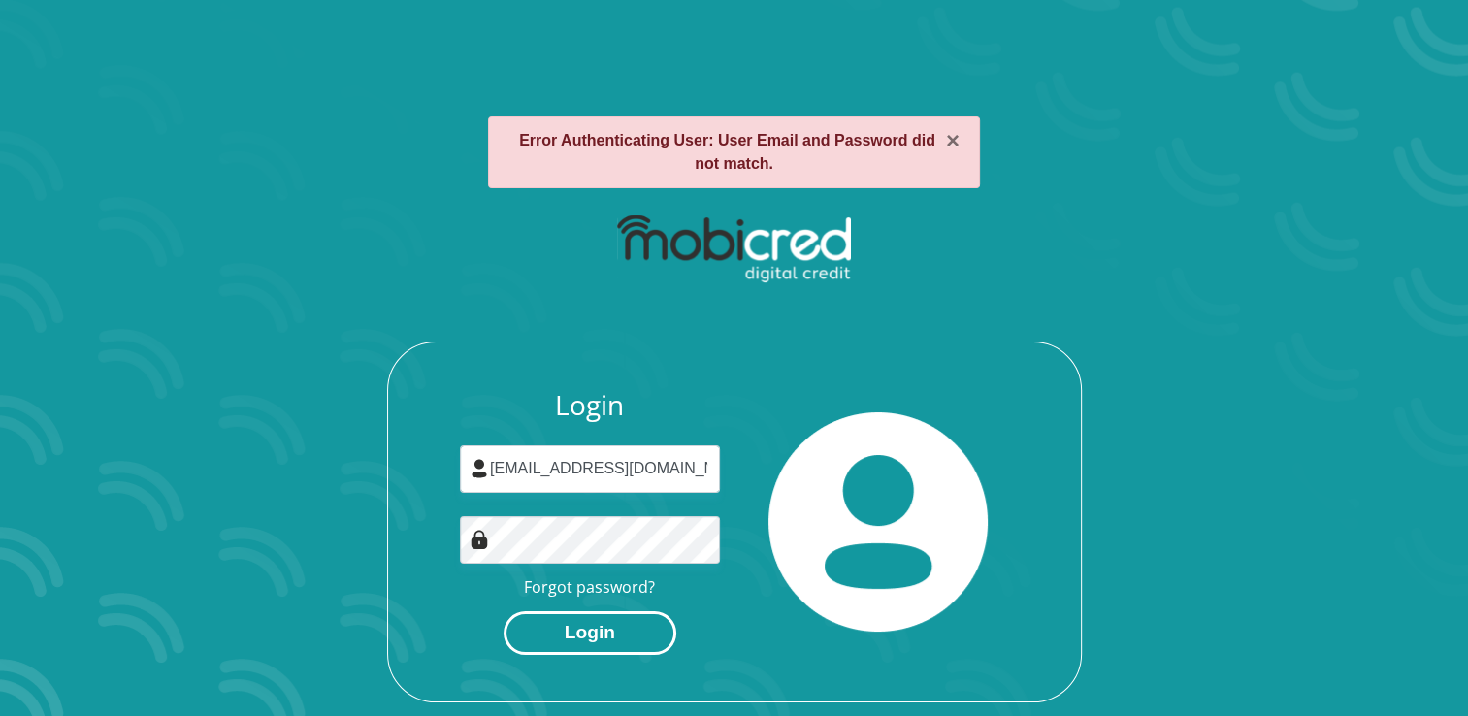
click at [613, 642] on button "Login" at bounding box center [590, 633] width 173 height 44
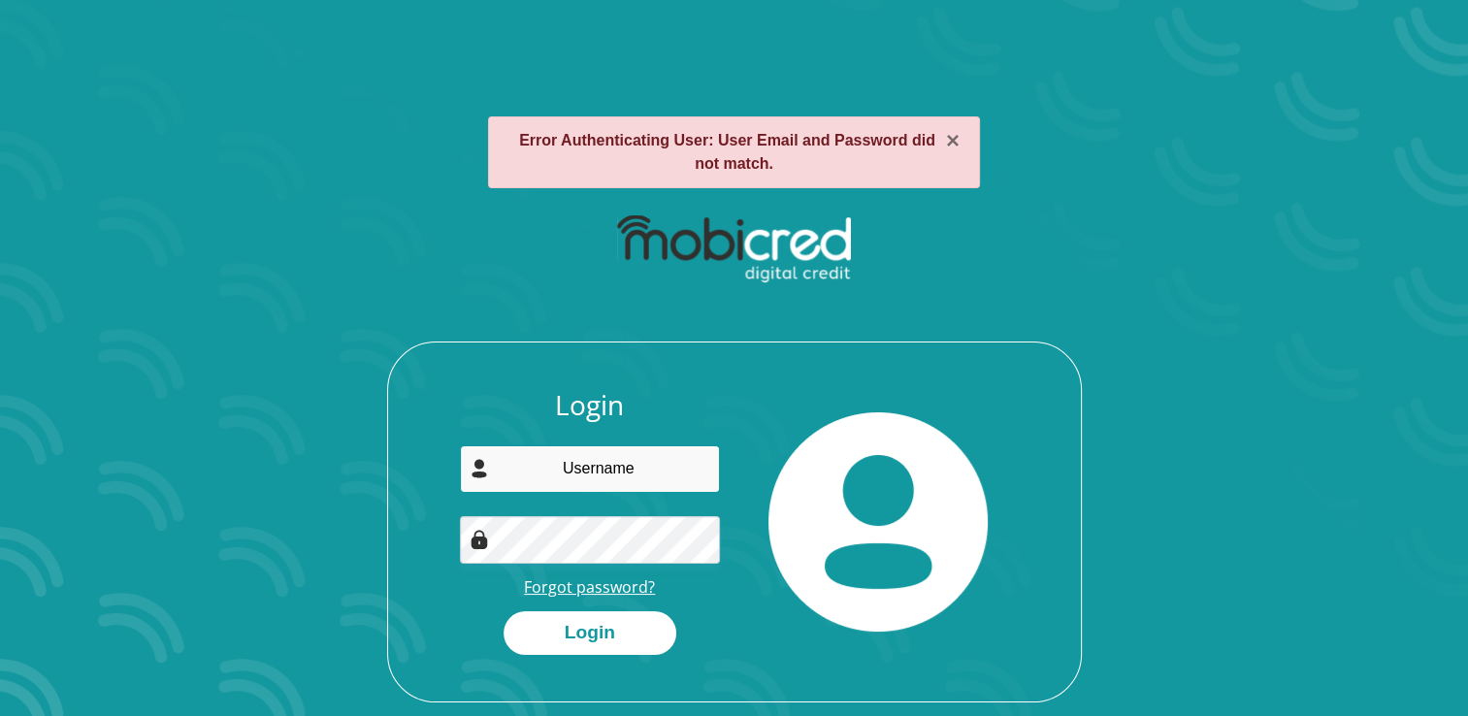
type input "[EMAIL_ADDRESS][DOMAIN_NAME]"
click at [614, 590] on link "Forgot password?" at bounding box center [589, 586] width 131 height 21
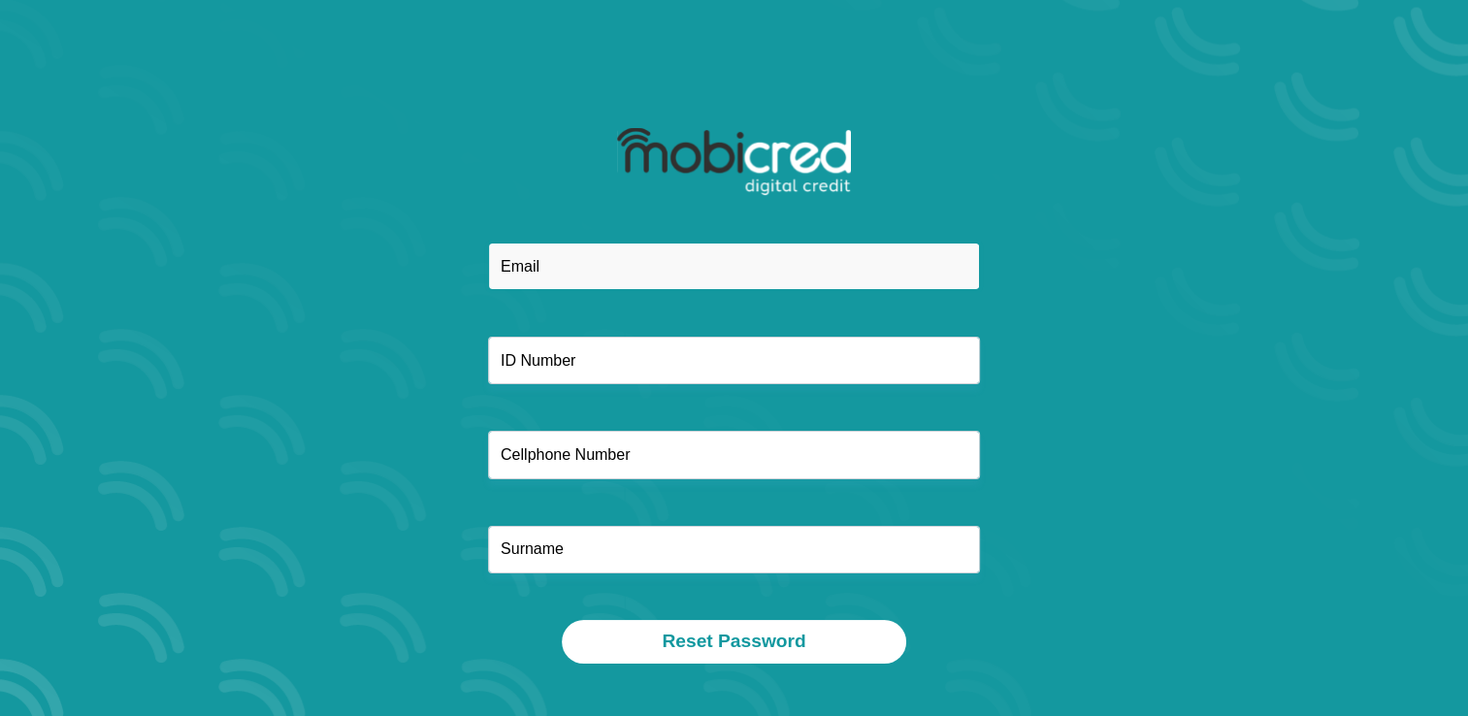
click at [578, 268] on input "email" at bounding box center [734, 267] width 492 height 48
type input "louisevanlog@gmail.com"
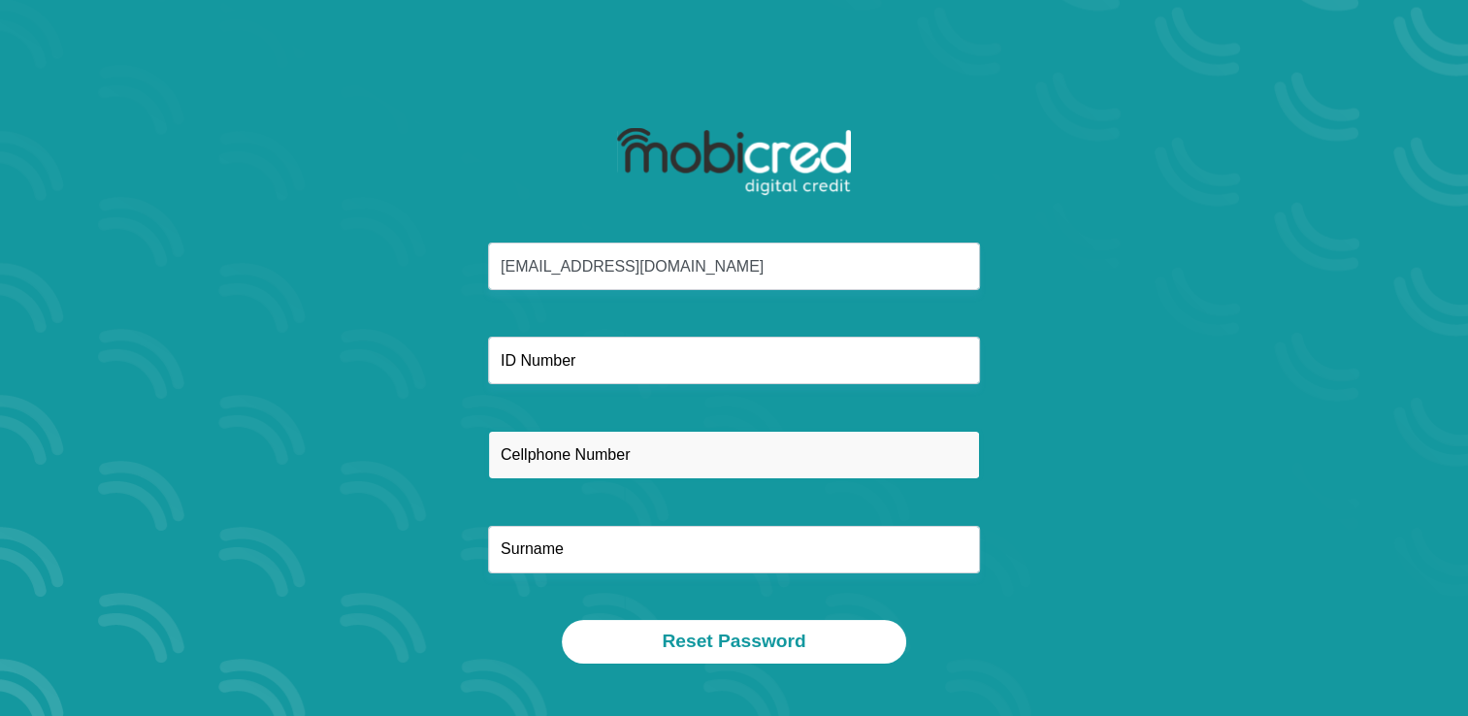
type input "0823254320"
type input "van Loggerenberg"
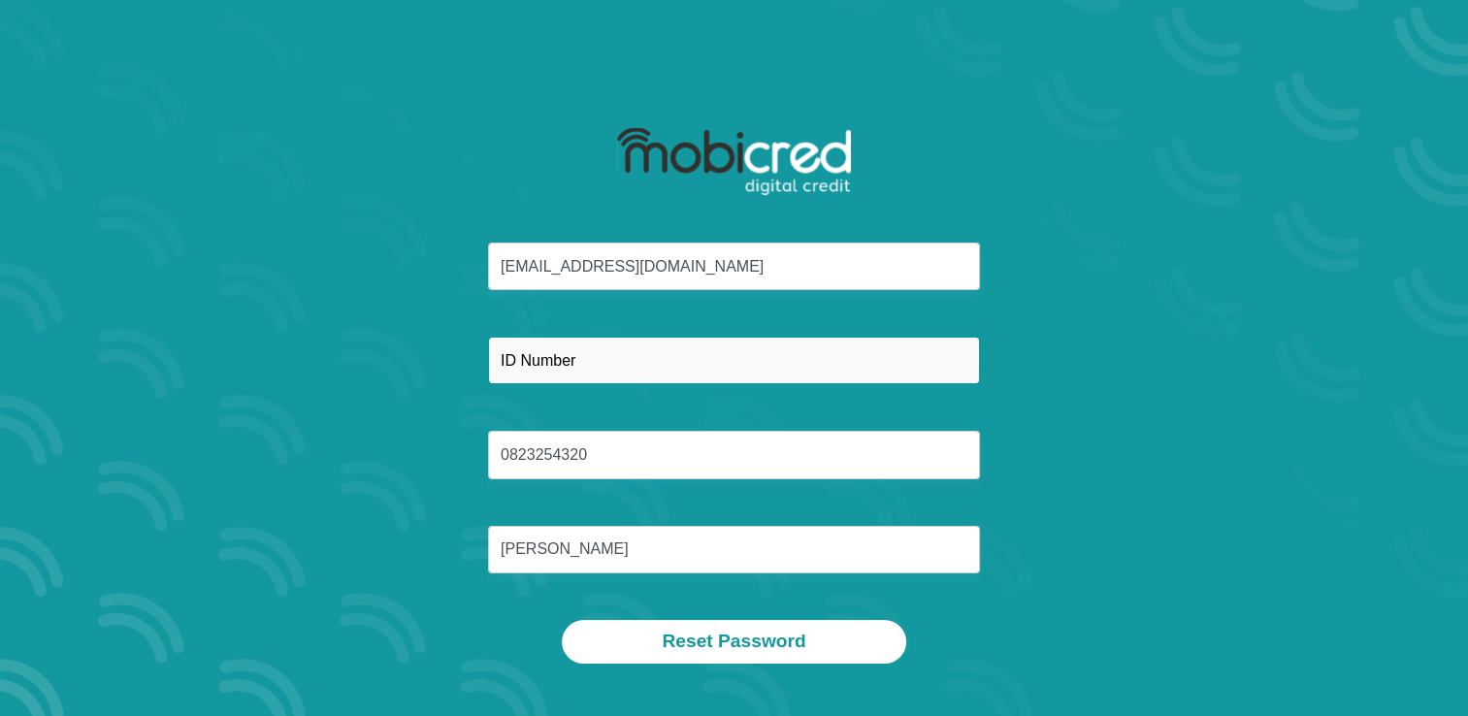
click at [598, 358] on input "text" at bounding box center [734, 361] width 492 height 48
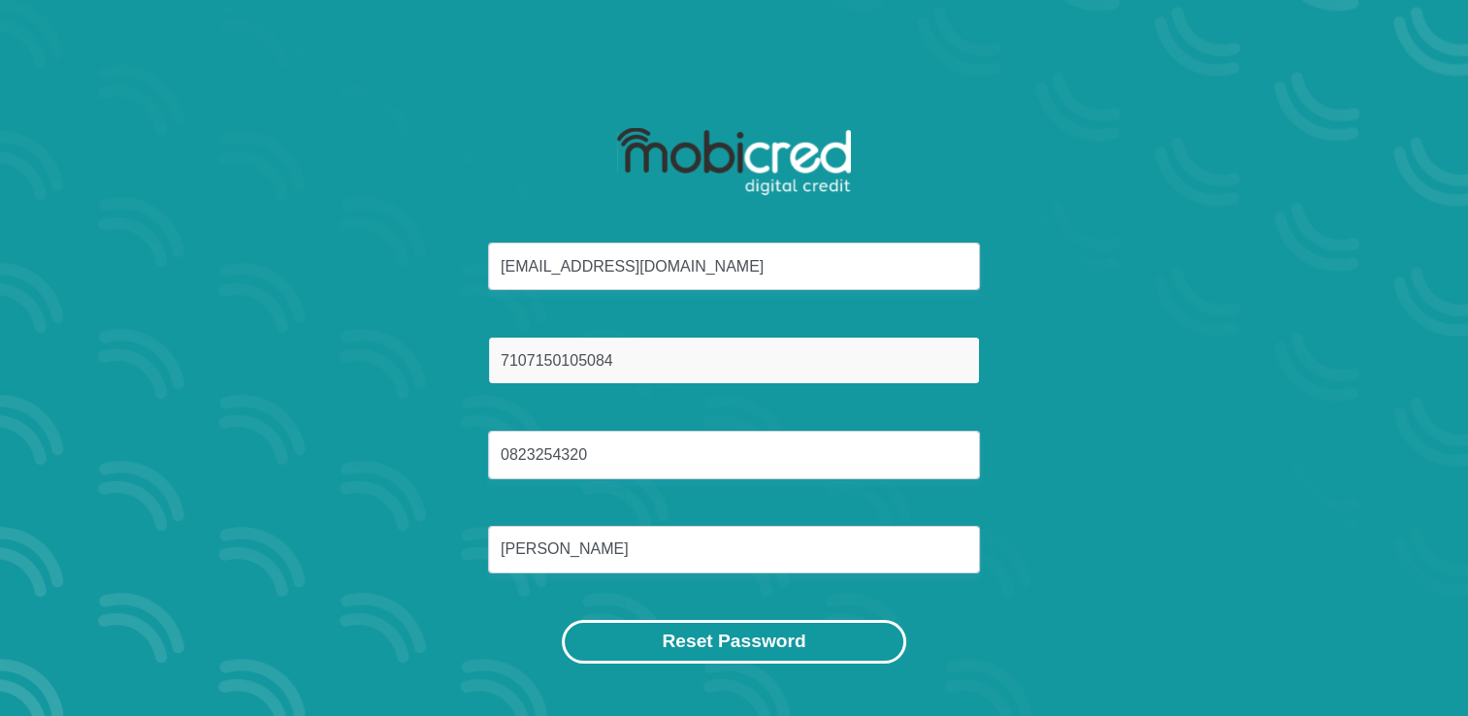
type input "7107150105084"
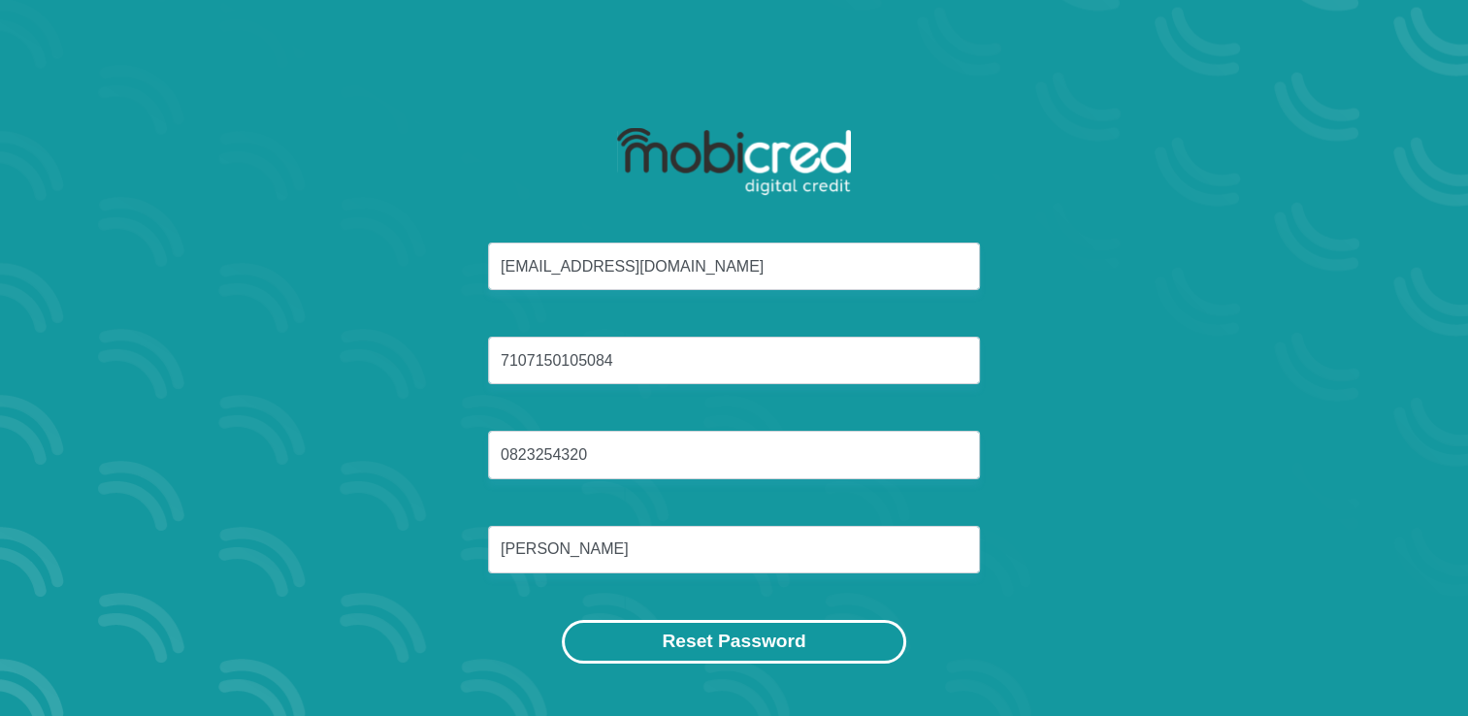
click at [712, 649] on button "Reset Password" at bounding box center [734, 642] width 344 height 44
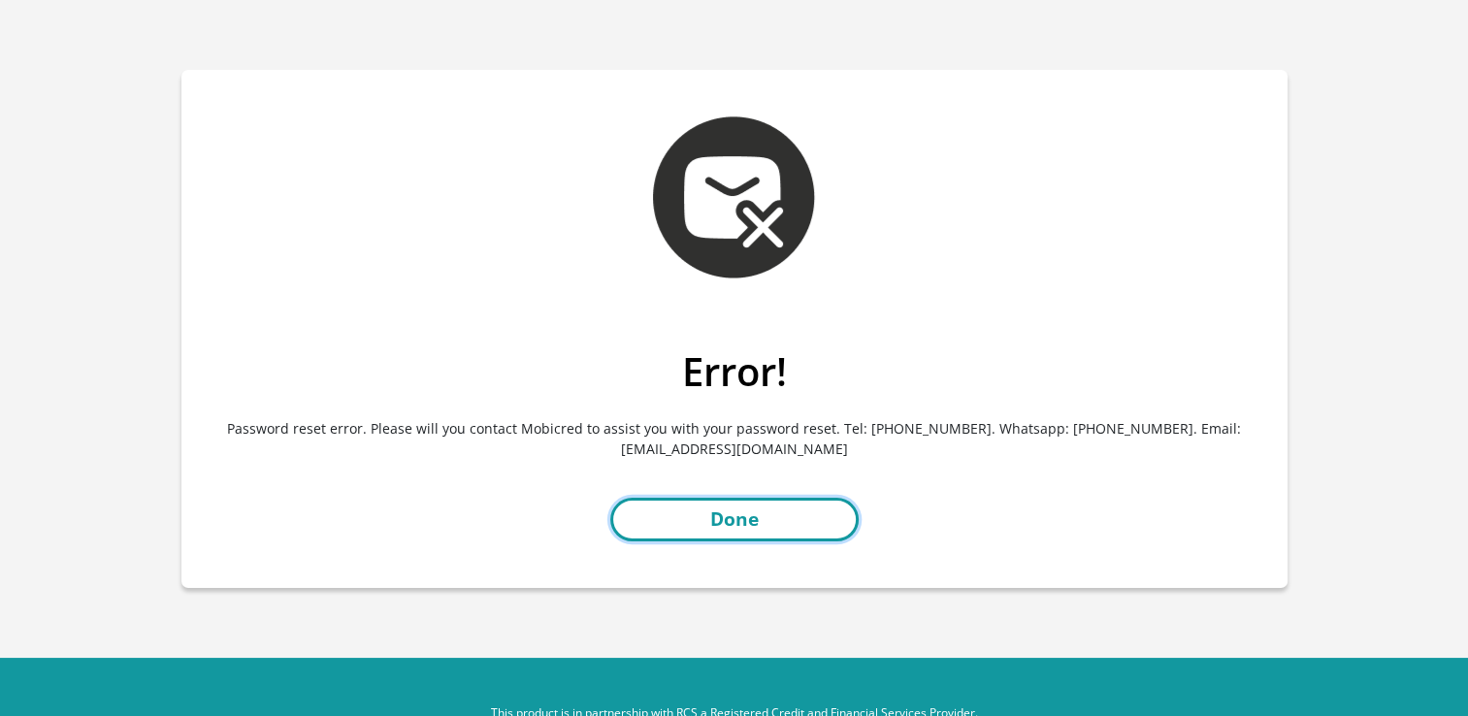
click at [730, 521] on link "Done" at bounding box center [734, 520] width 248 height 44
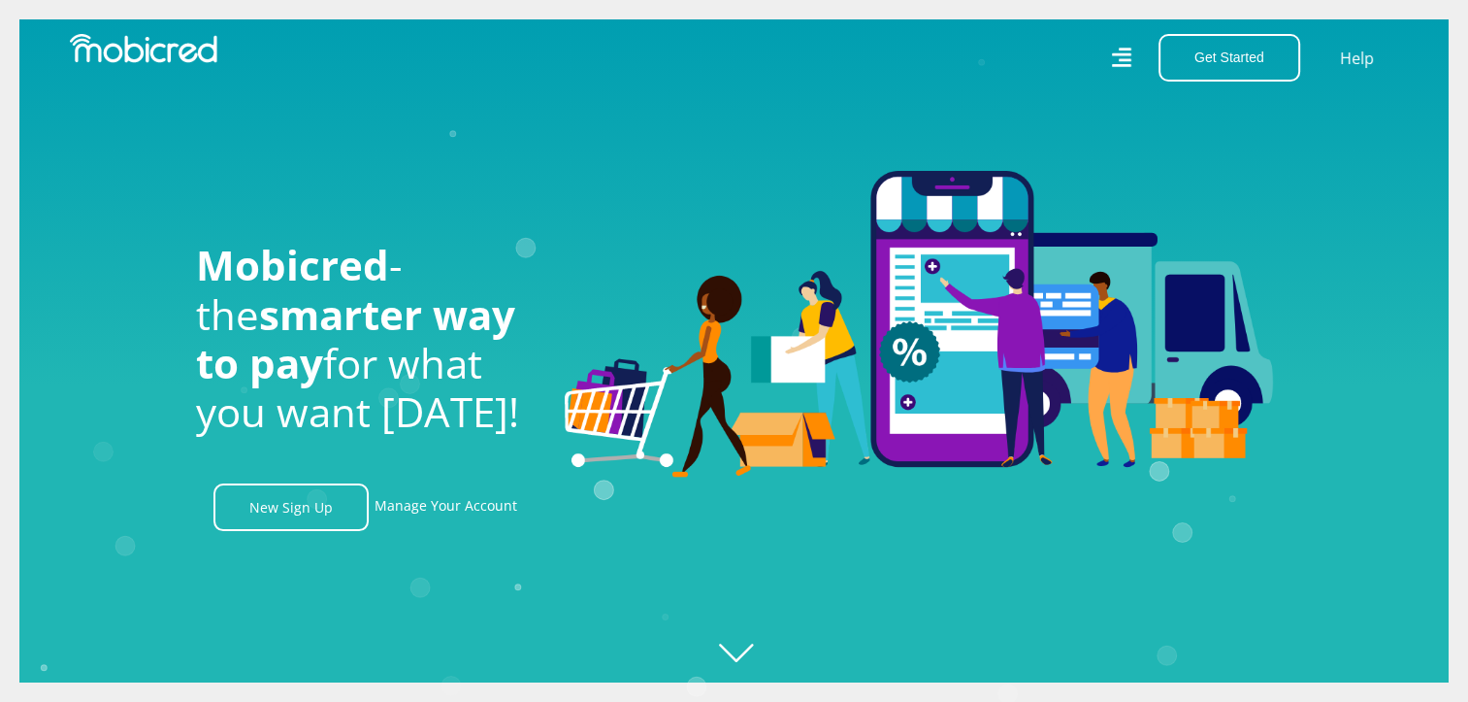
scroll to position [0, 238]
